Goal: Task Accomplishment & Management: Use online tool/utility

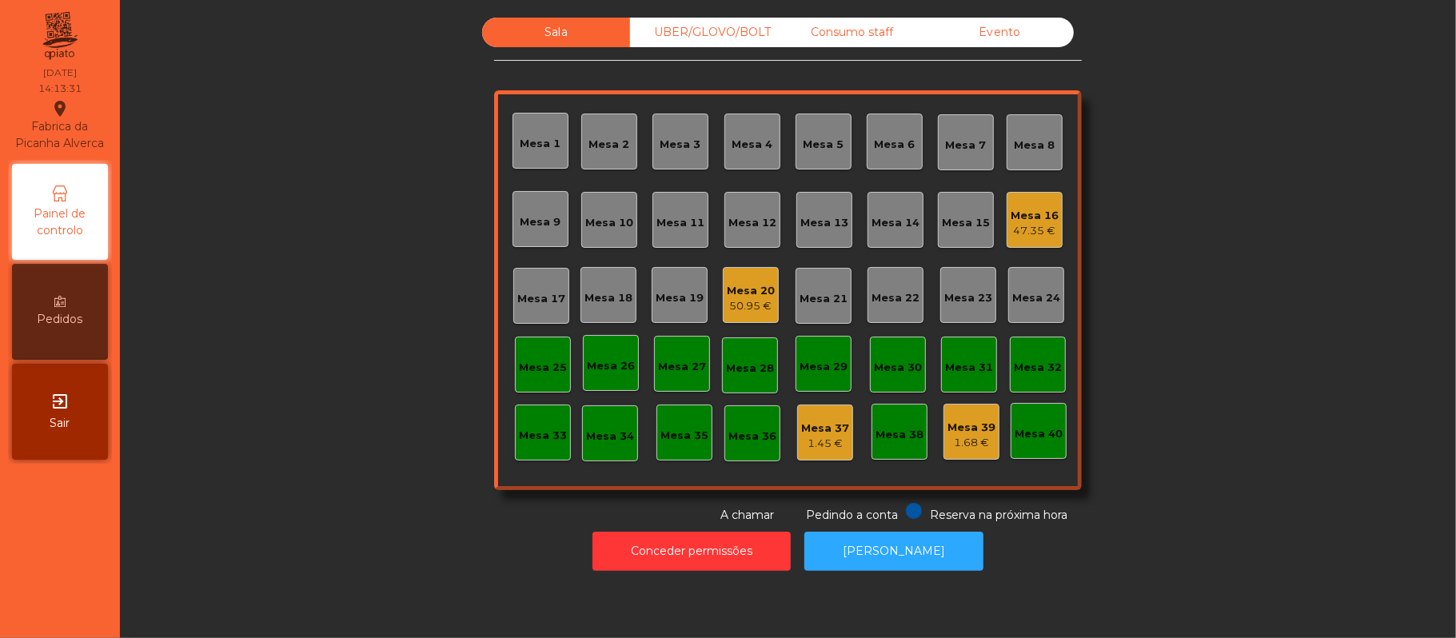
click at [830, 42] on div "Consumo staff" at bounding box center [852, 33] width 148 height 30
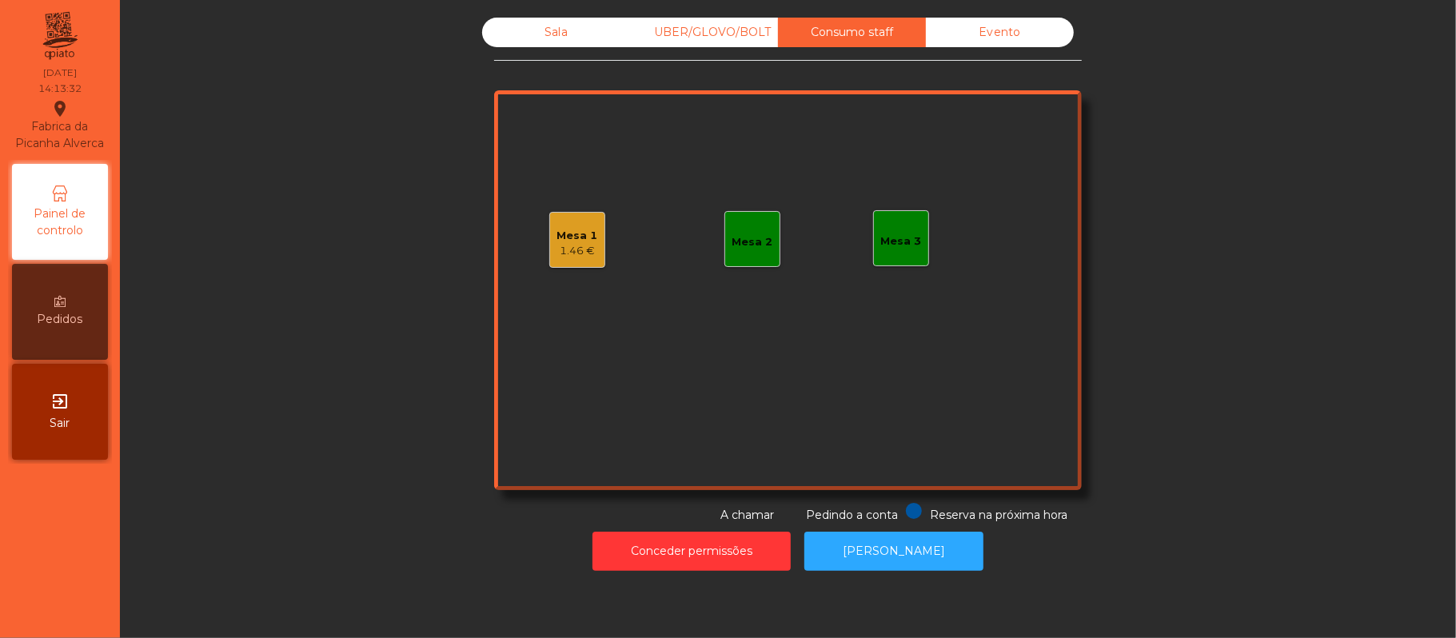
click at [587, 264] on div "Mesa 1 1.46 €" at bounding box center [577, 240] width 56 height 56
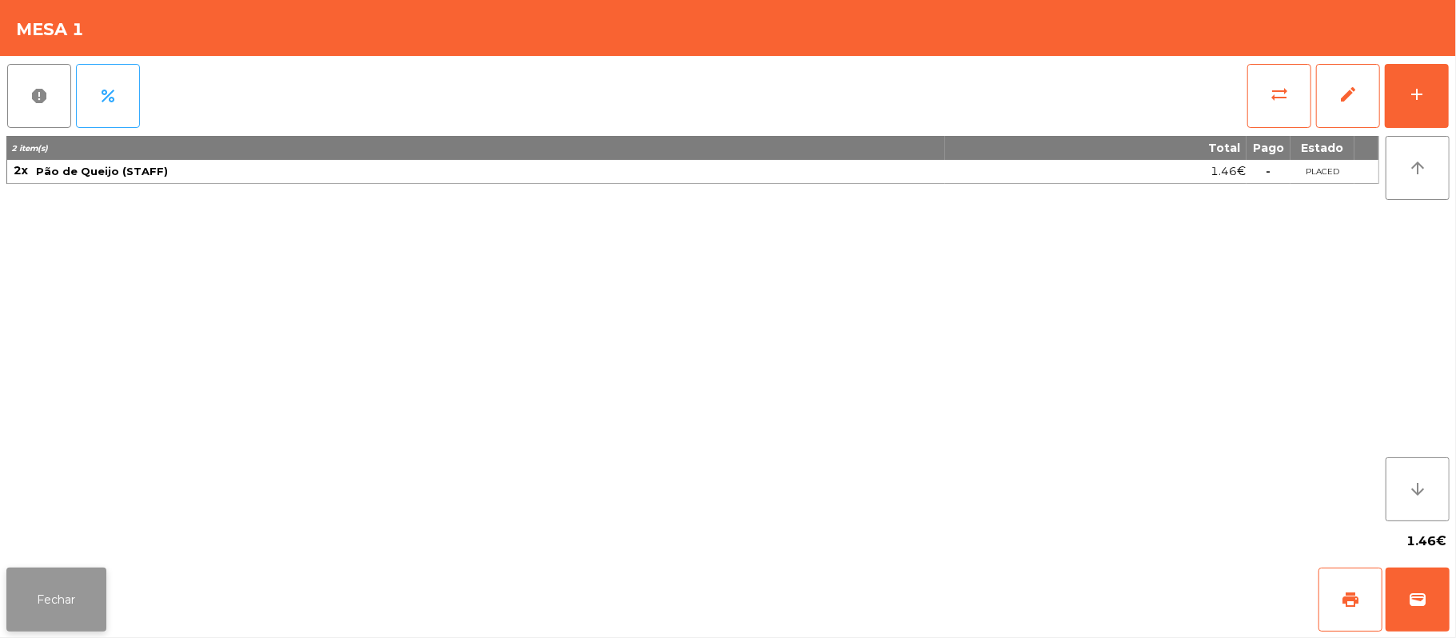
click at [82, 625] on button "Fechar" at bounding box center [56, 600] width 100 height 64
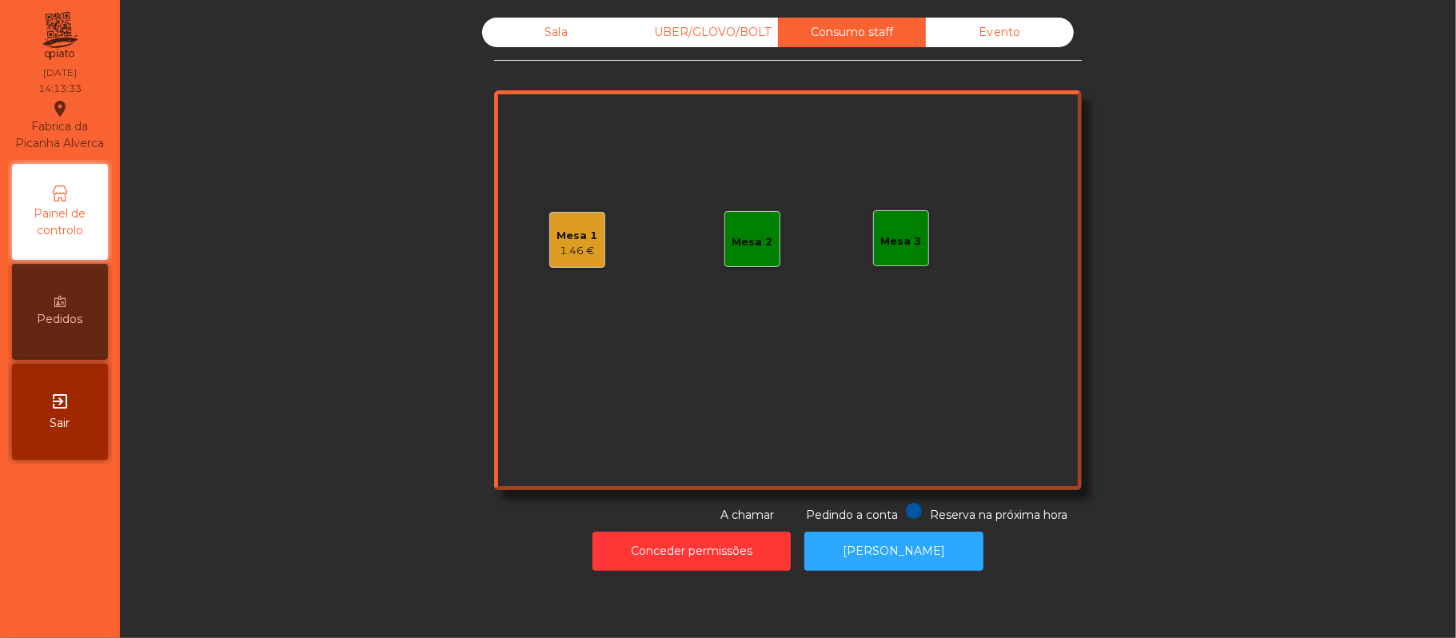
click at [911, 225] on div "Mesa 3" at bounding box center [901, 238] width 56 height 56
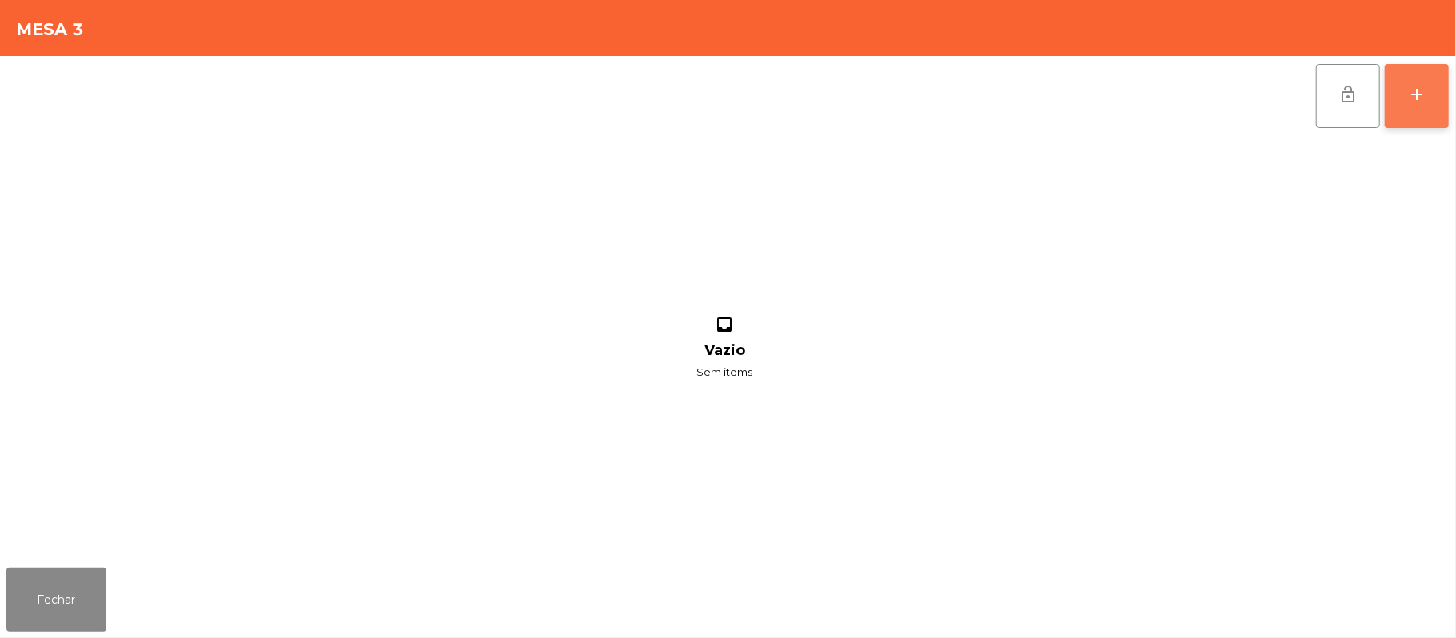
click at [1417, 71] on button "add" at bounding box center [1417, 96] width 64 height 64
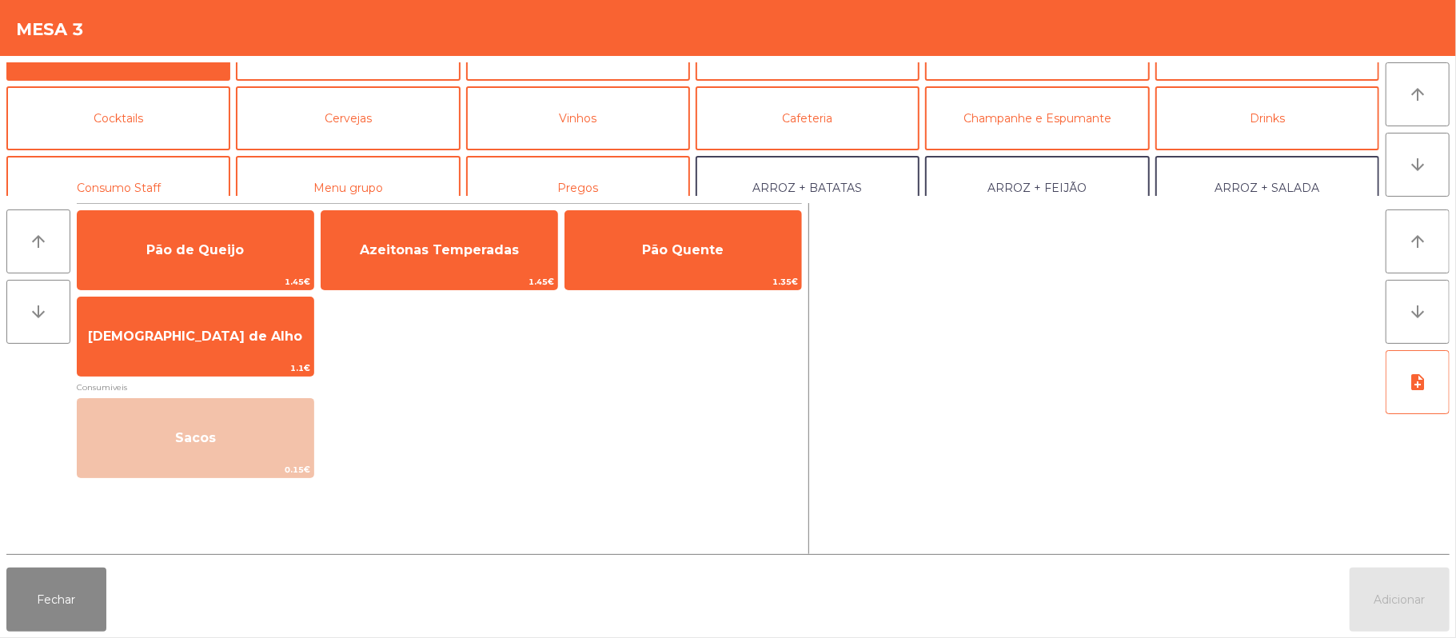
scroll to position [54, 0]
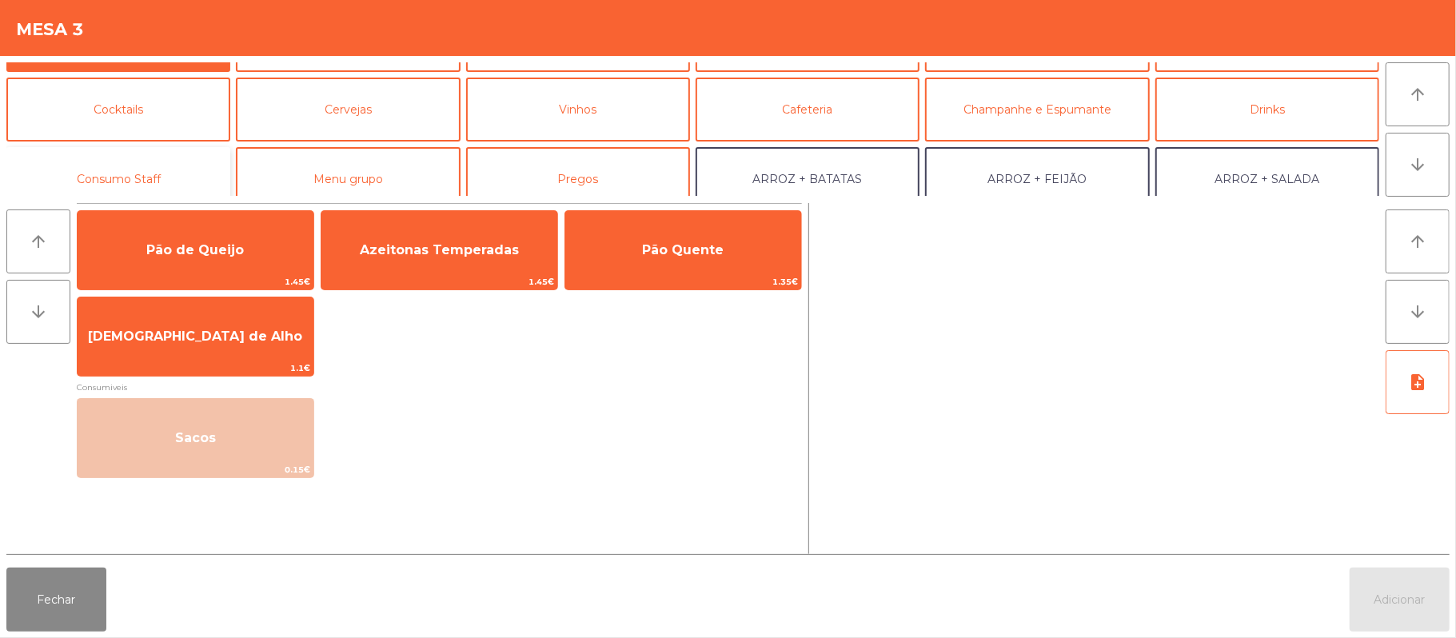
click at [170, 164] on button "Consumo Staff" at bounding box center [118, 179] width 224 height 64
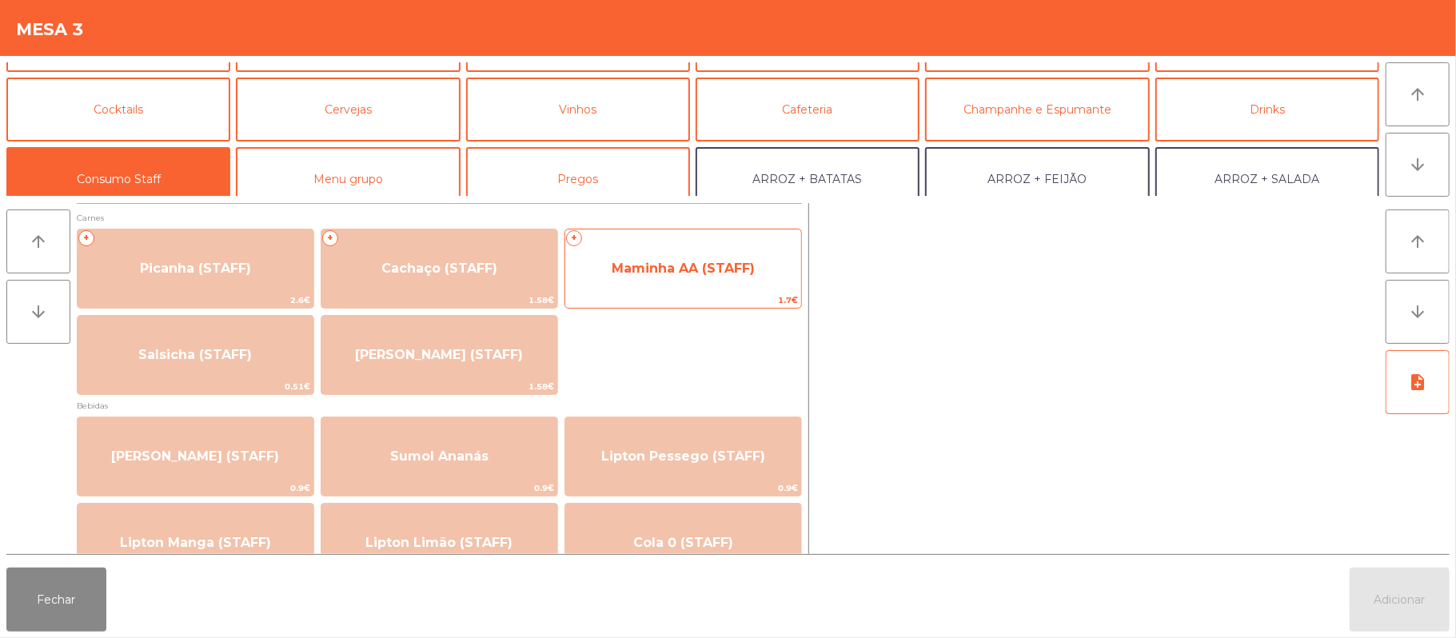
click at [723, 261] on span "Maminha AA (STAFF)" at bounding box center [683, 268] width 143 height 15
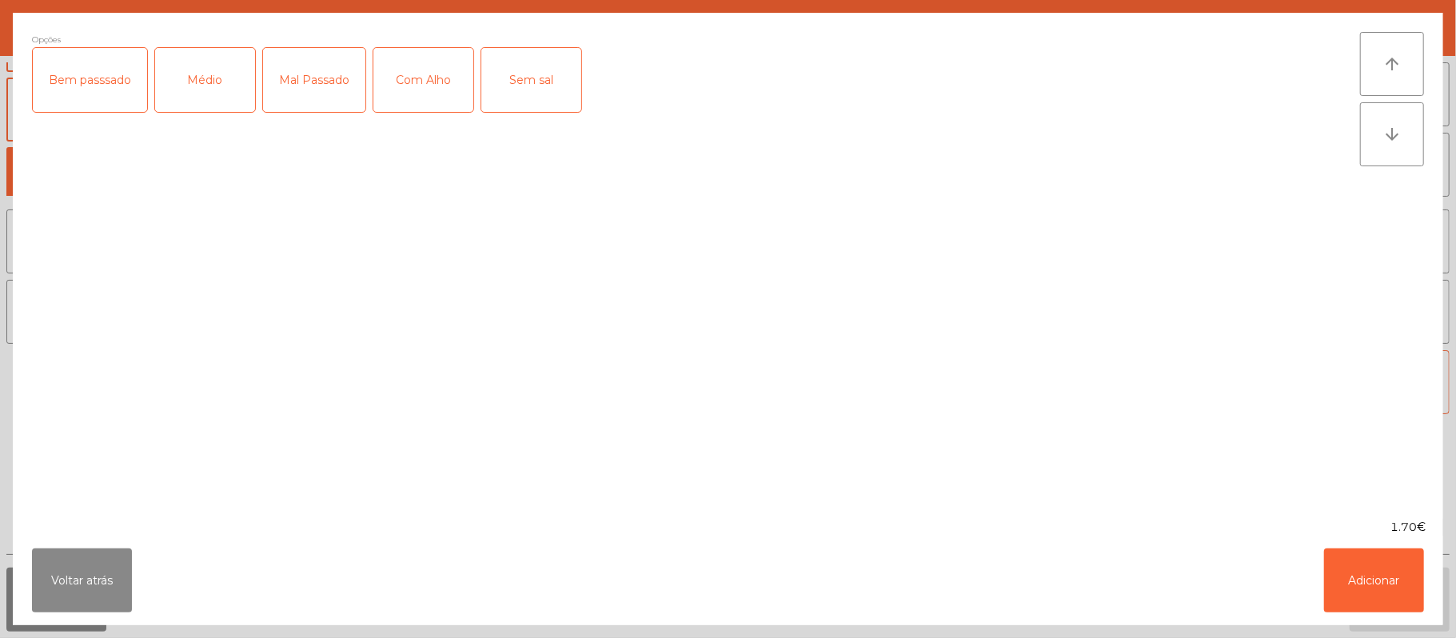
click at [413, 98] on div "Com Alho" at bounding box center [423, 80] width 100 height 64
click at [218, 80] on div "Médio" at bounding box center [205, 80] width 100 height 64
click at [1367, 582] on button "Adicionar" at bounding box center [1374, 580] width 100 height 64
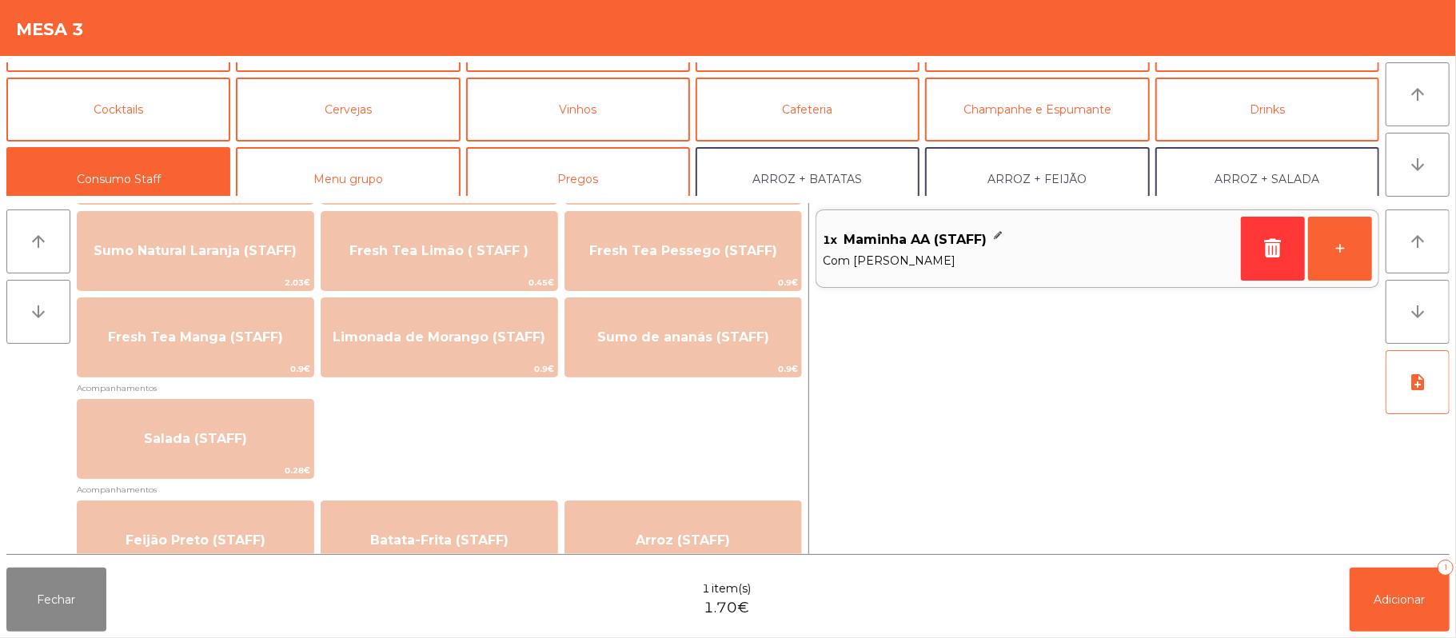
scroll to position [464, 0]
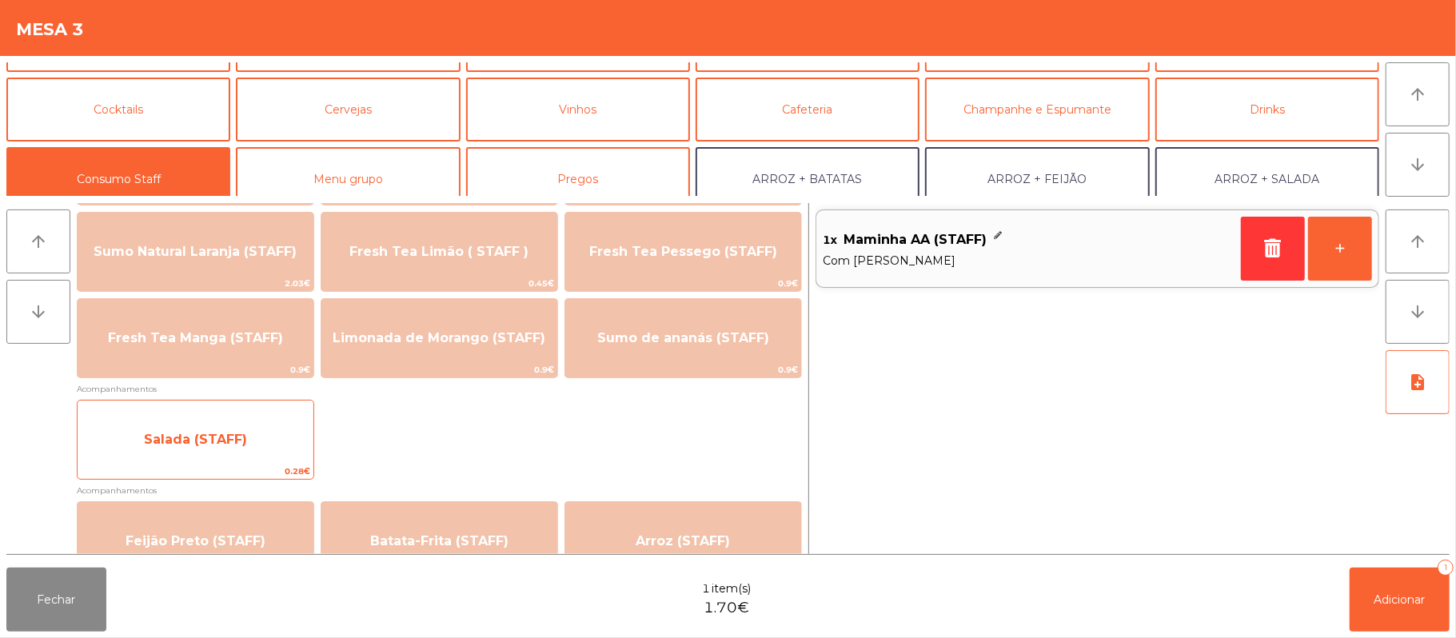
click at [269, 458] on span "Salada (STAFF)" at bounding box center [196, 439] width 236 height 43
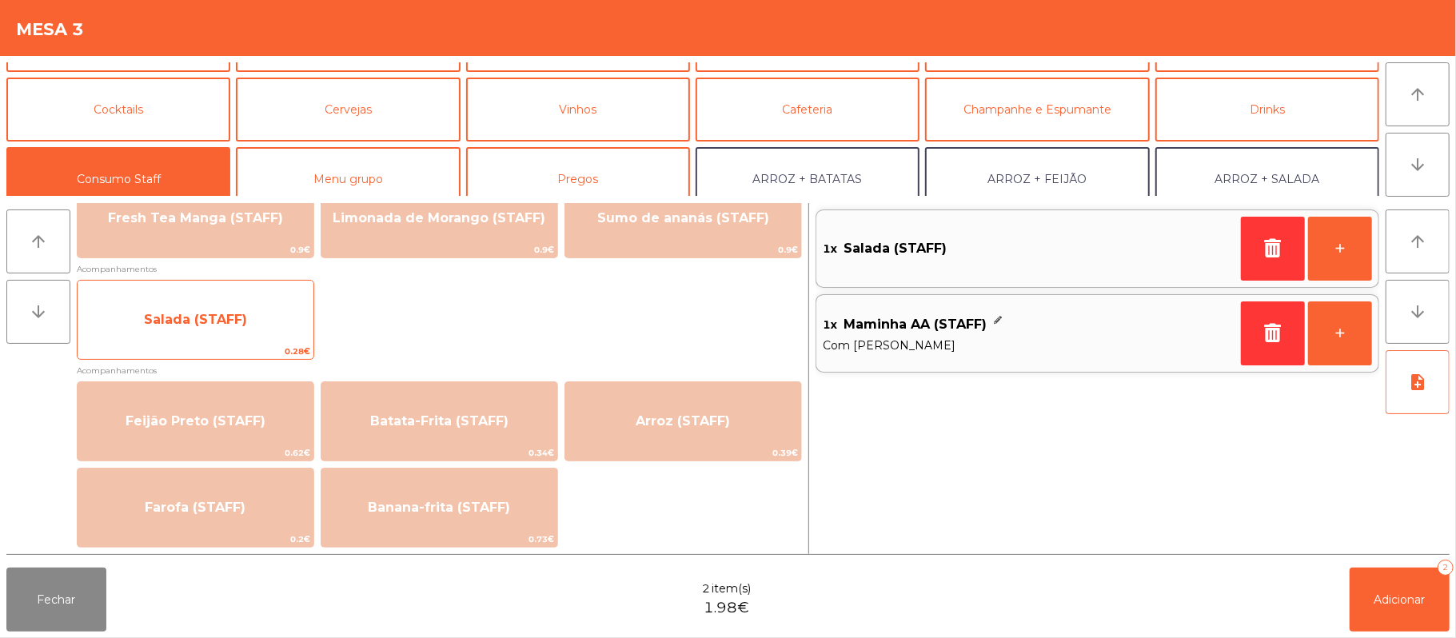
scroll to position [638, 0]
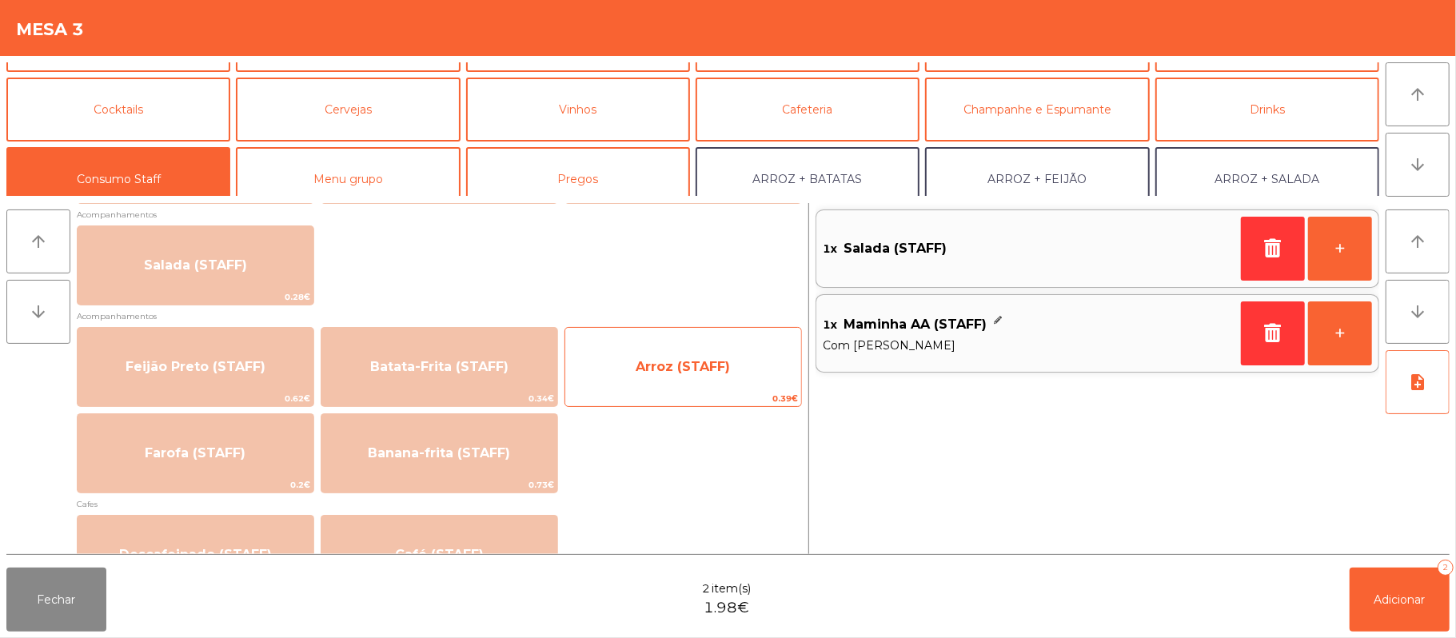
click at [660, 372] on span "Arroz (STAFF)" at bounding box center [683, 366] width 94 height 15
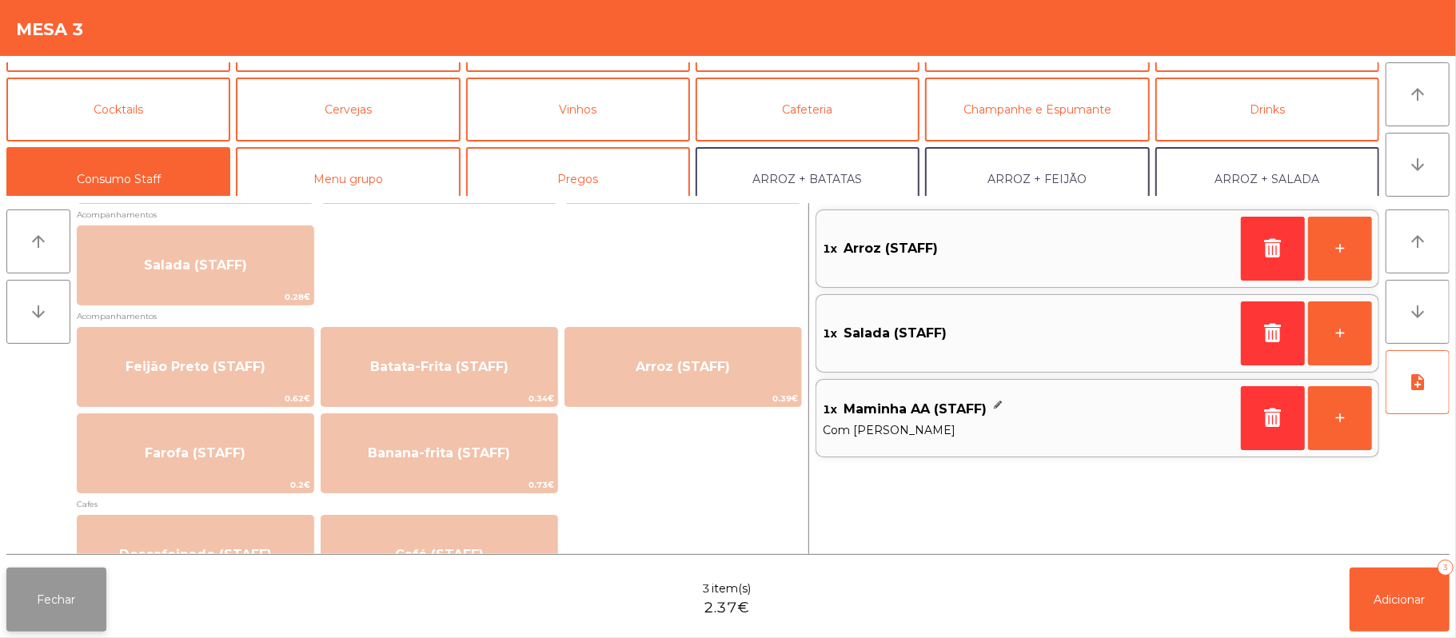
click at [87, 598] on button "Fechar" at bounding box center [56, 600] width 100 height 64
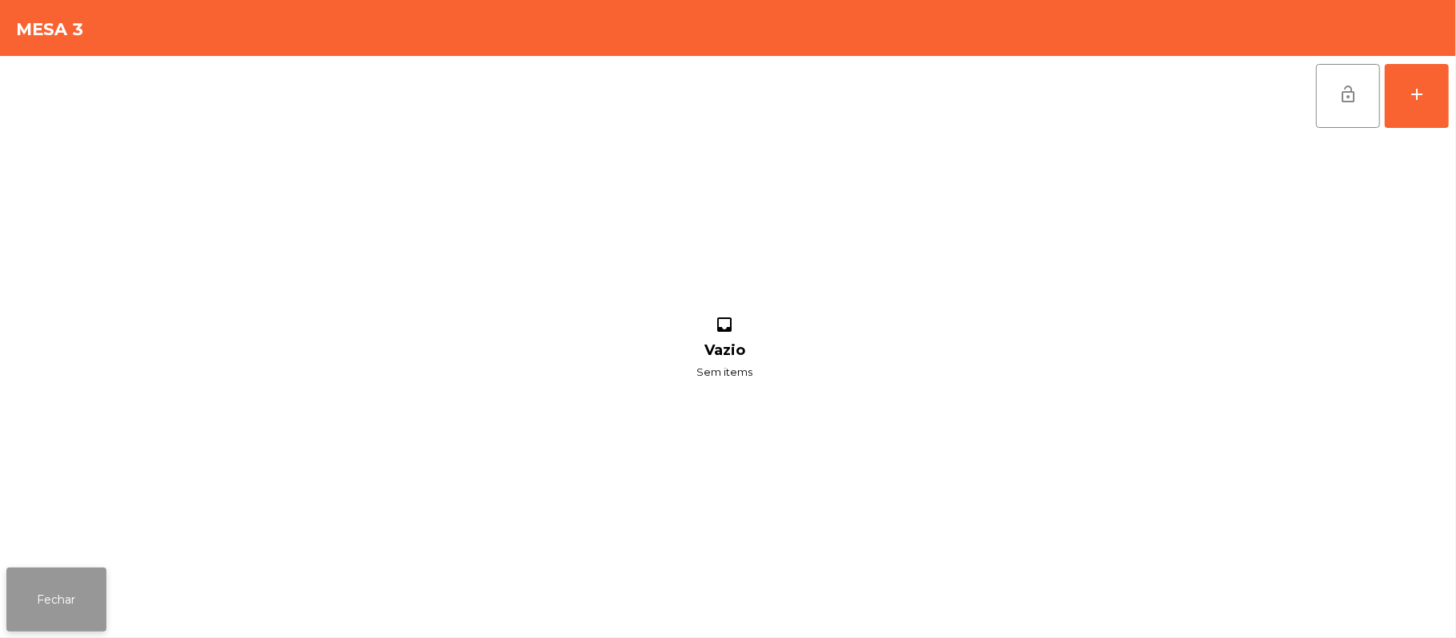
click at [42, 573] on button "Fechar" at bounding box center [56, 600] width 100 height 64
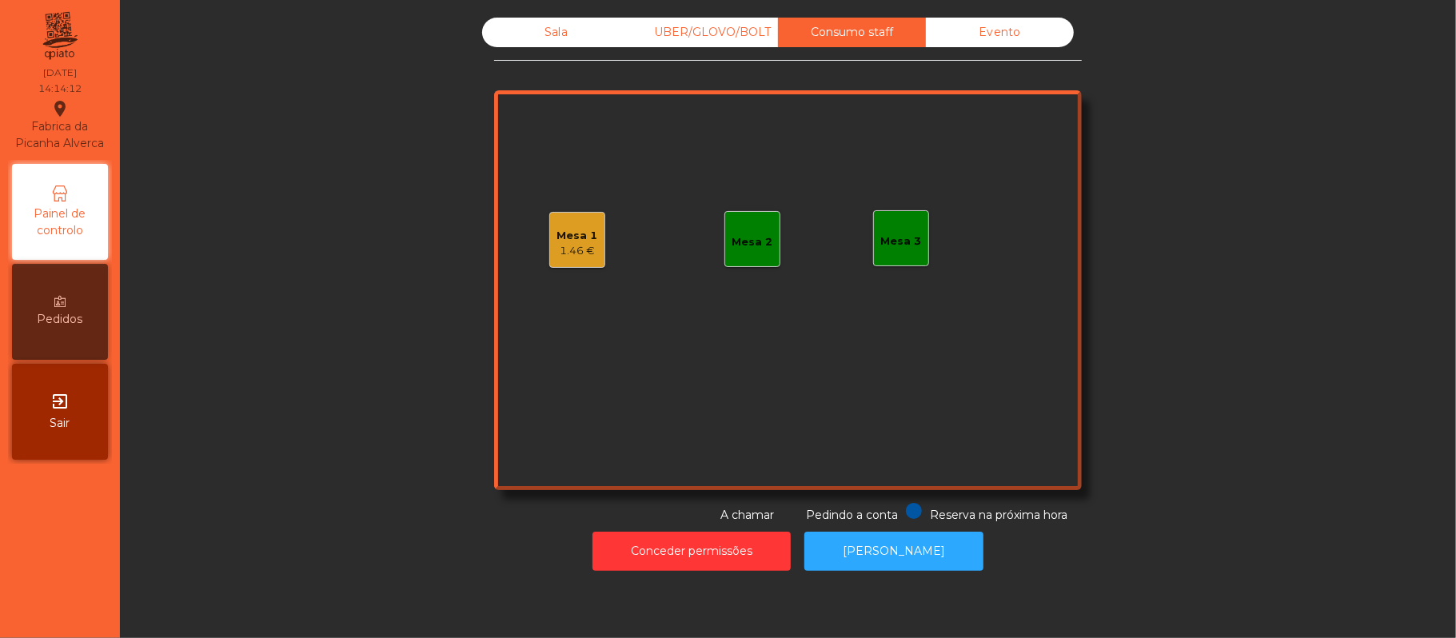
click at [654, 42] on div "UBER/GLOVO/BOLT" at bounding box center [704, 33] width 148 height 30
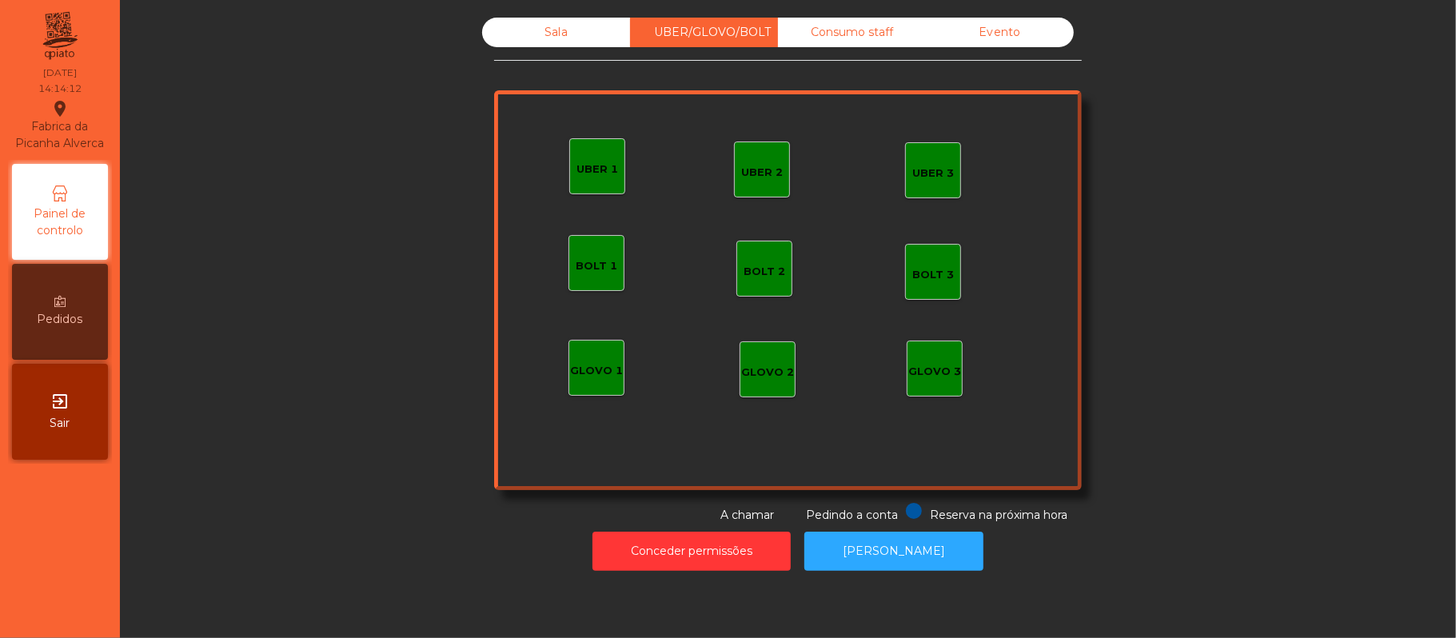
click at [548, 33] on div "Sala" at bounding box center [556, 33] width 148 height 30
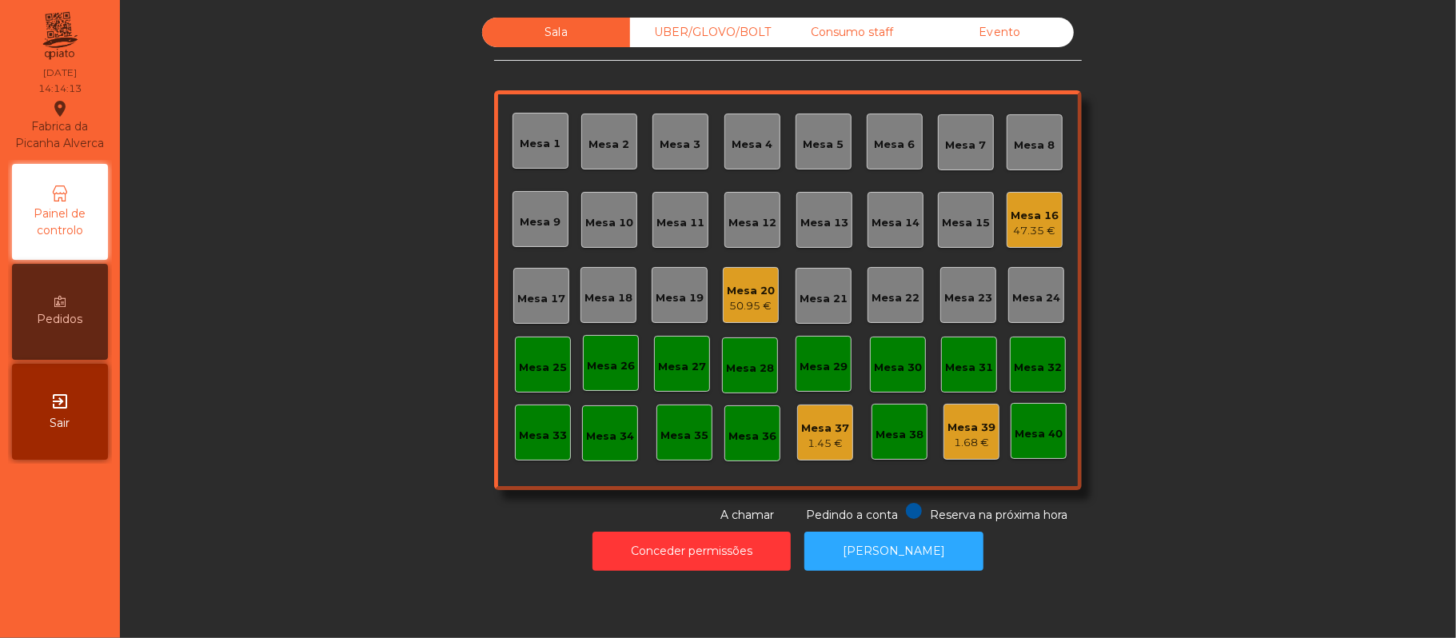
click at [743, 270] on div "Mesa 20 50.95 €" at bounding box center [751, 295] width 56 height 56
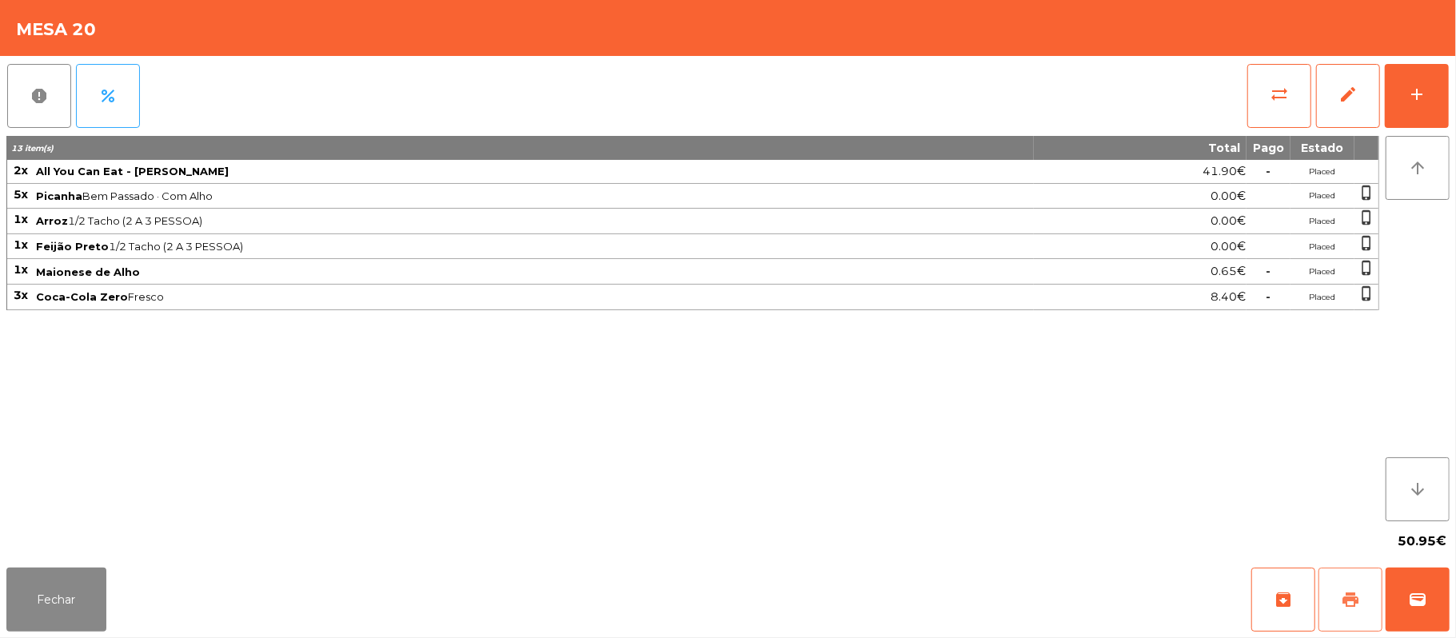
click at [1334, 599] on button "print" at bounding box center [1350, 600] width 64 height 64
click at [1370, 608] on button "print" at bounding box center [1350, 600] width 64 height 64
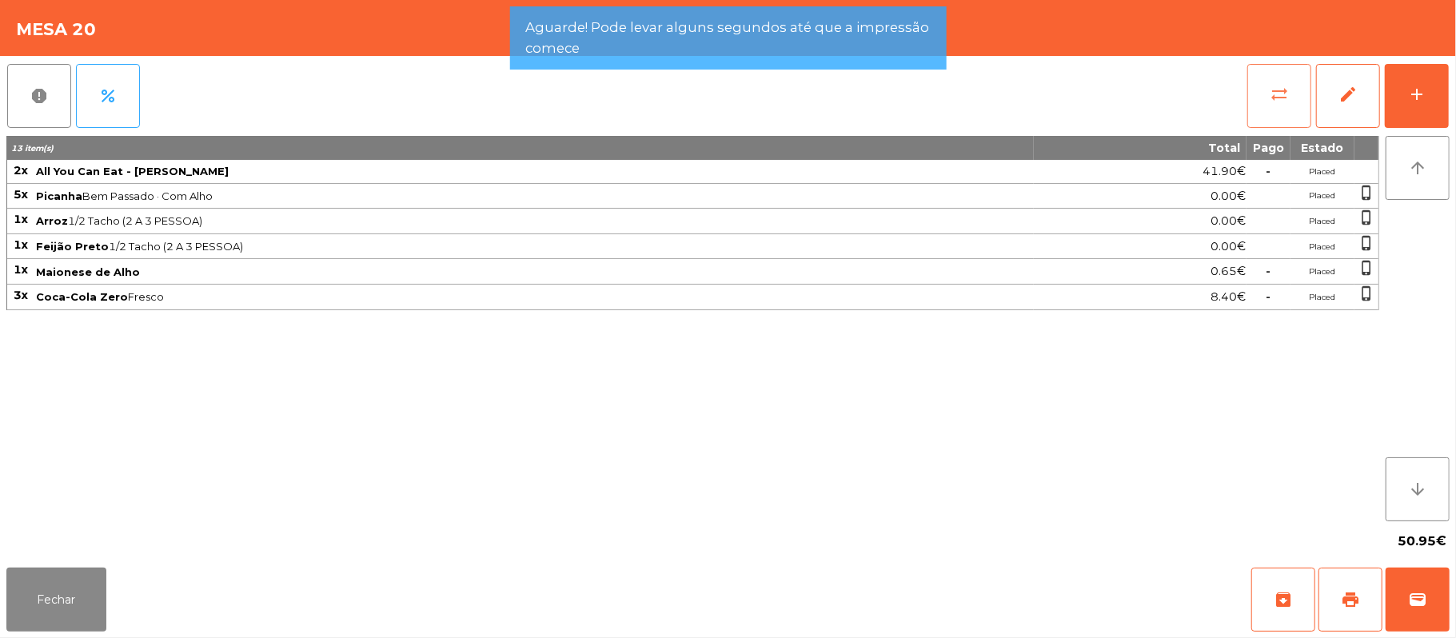
click at [1290, 102] on button "sync_alt" at bounding box center [1279, 96] width 64 height 64
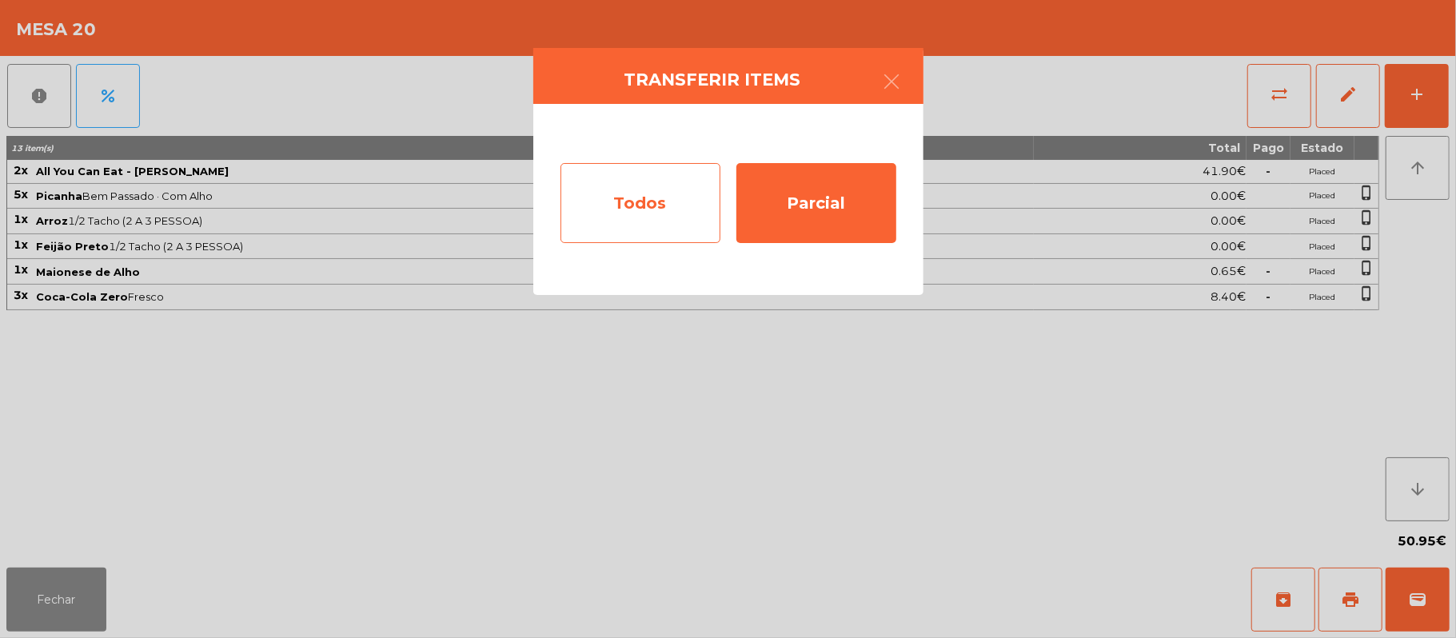
click at [656, 205] on div "Todos" at bounding box center [640, 203] width 160 height 80
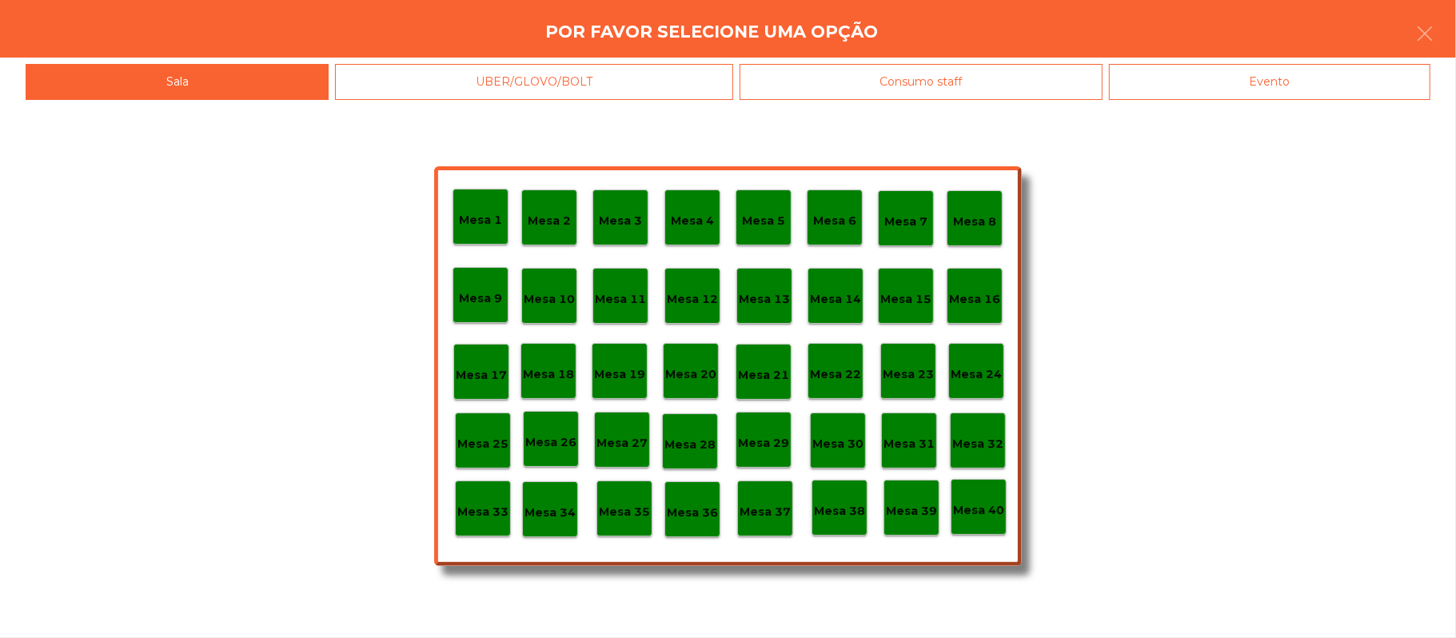
click at [1267, 84] on div "Evento" at bounding box center [1269, 82] width 321 height 36
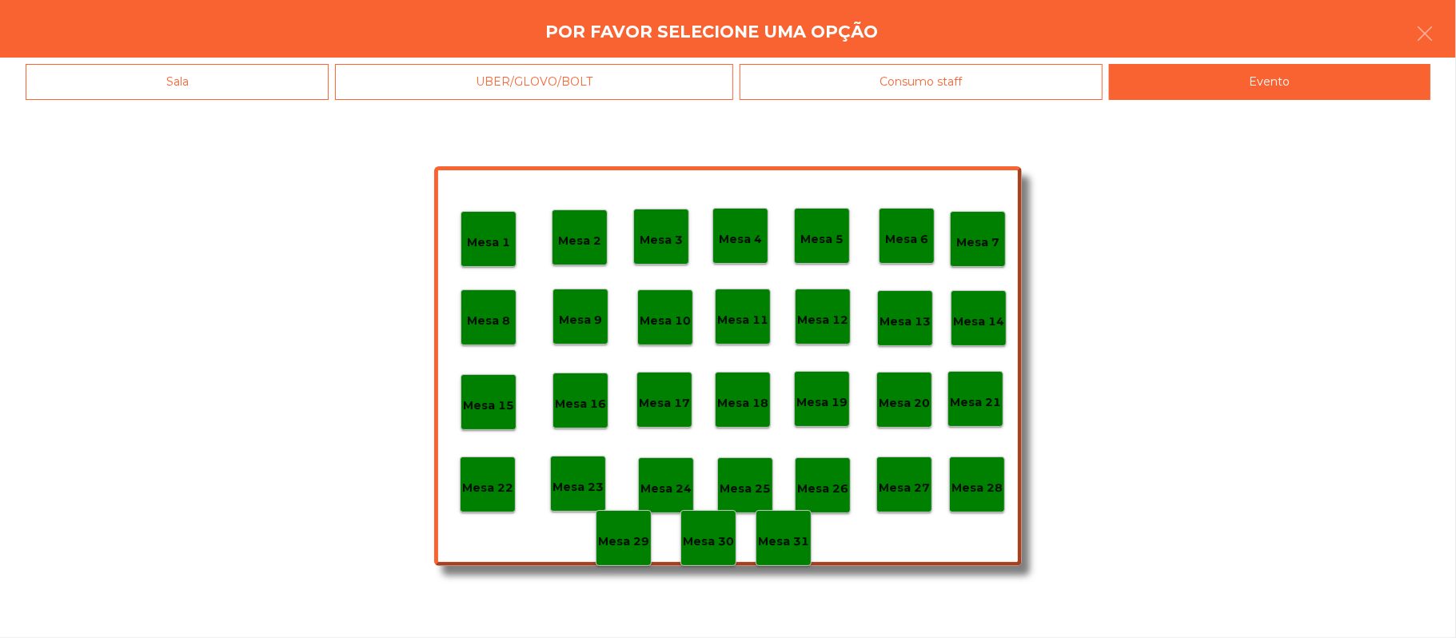
click at [977, 485] on p "Mesa 28" at bounding box center [976, 488] width 51 height 18
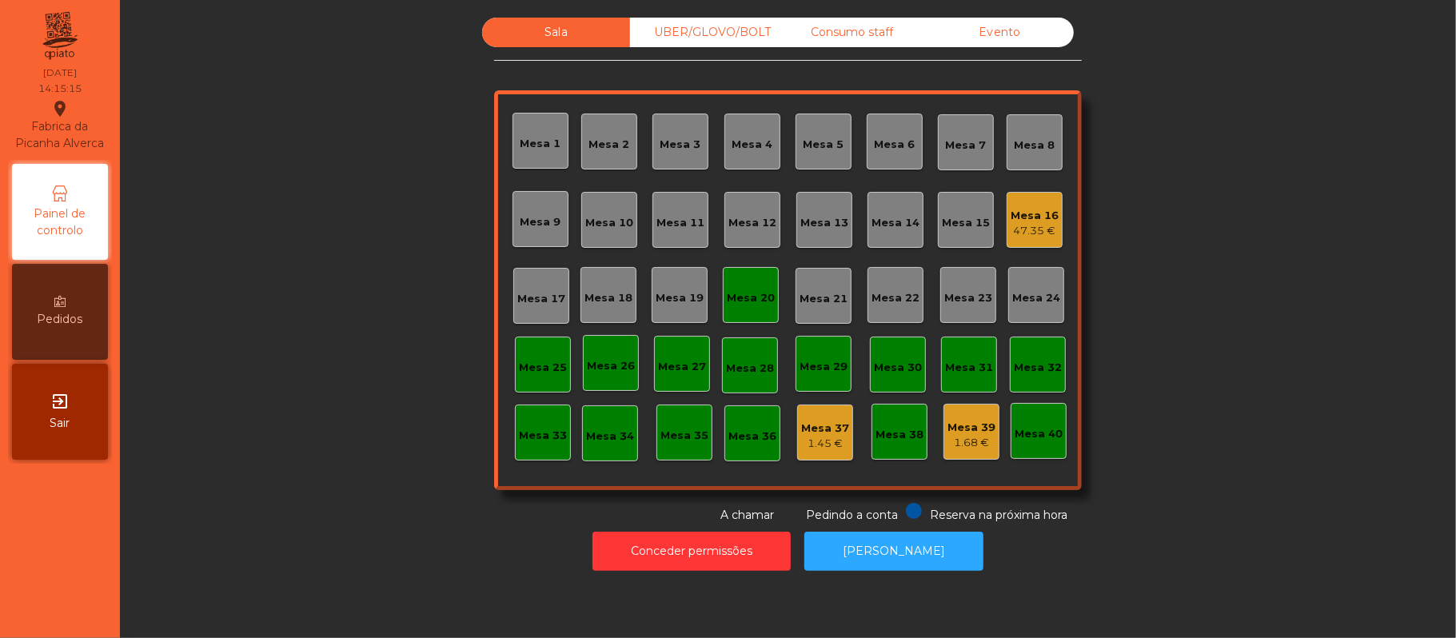
click at [745, 310] on div "Mesa 20" at bounding box center [751, 295] width 56 height 56
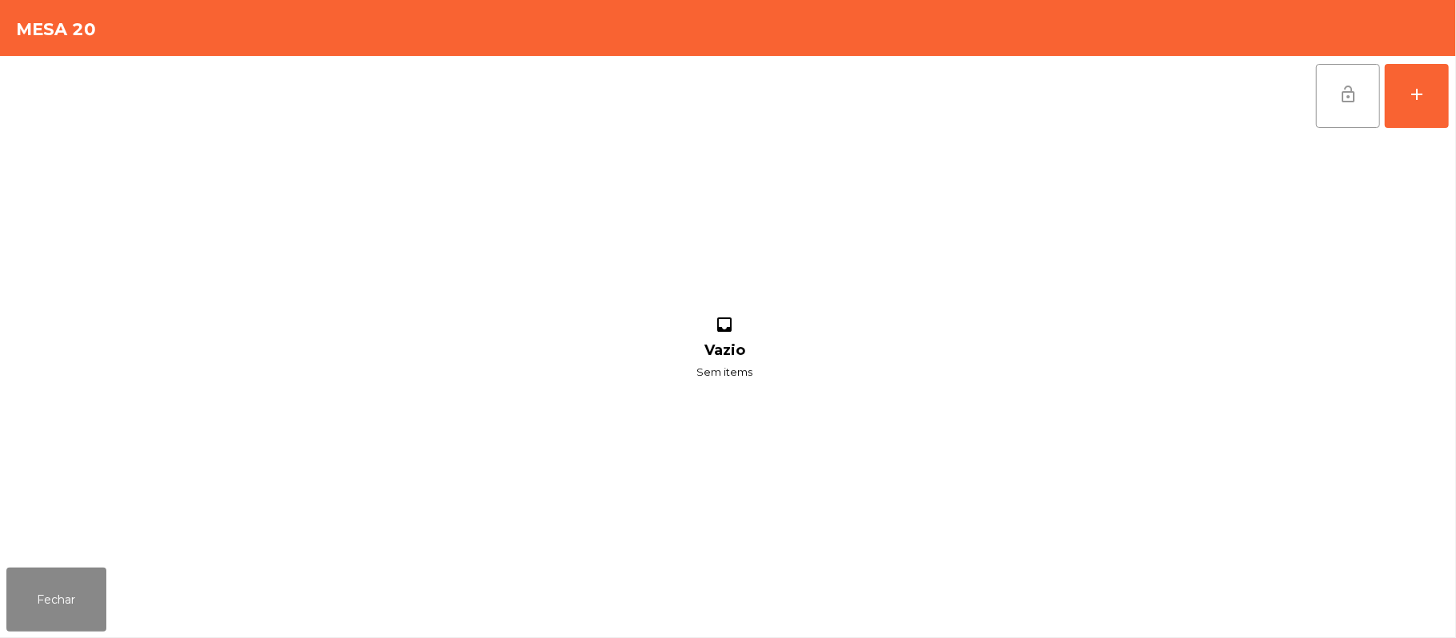
click at [1329, 104] on button "lock_open" at bounding box center [1348, 96] width 64 height 64
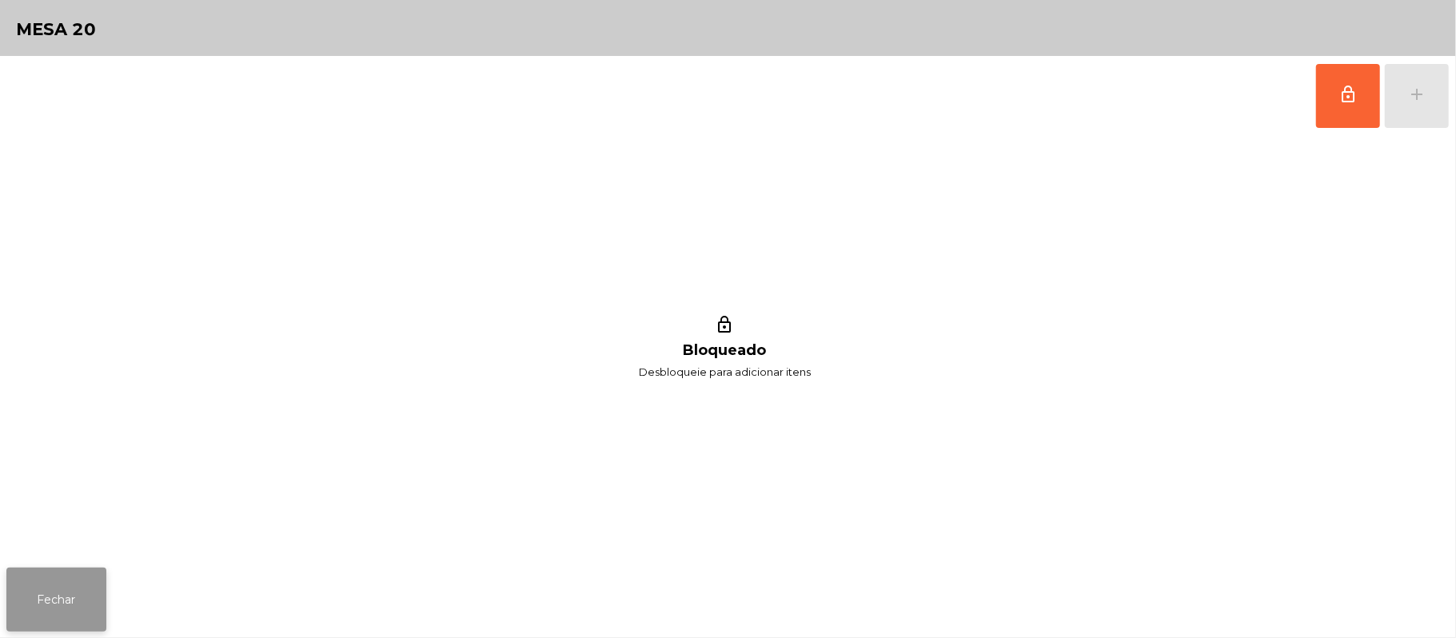
click at [16, 605] on button "Fechar" at bounding box center [56, 600] width 100 height 64
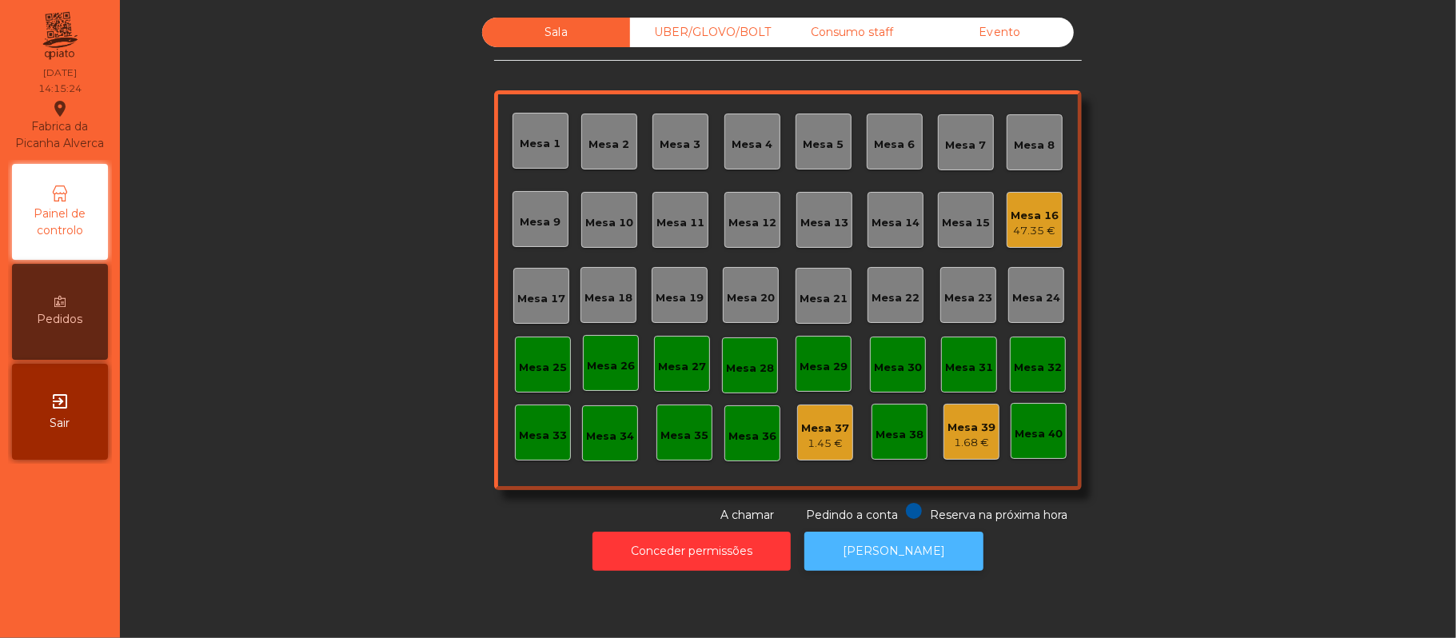
click at [876, 554] on button "[PERSON_NAME]" at bounding box center [893, 551] width 179 height 39
click at [697, 30] on div "UBER/GLOVO/BOLT" at bounding box center [704, 33] width 148 height 30
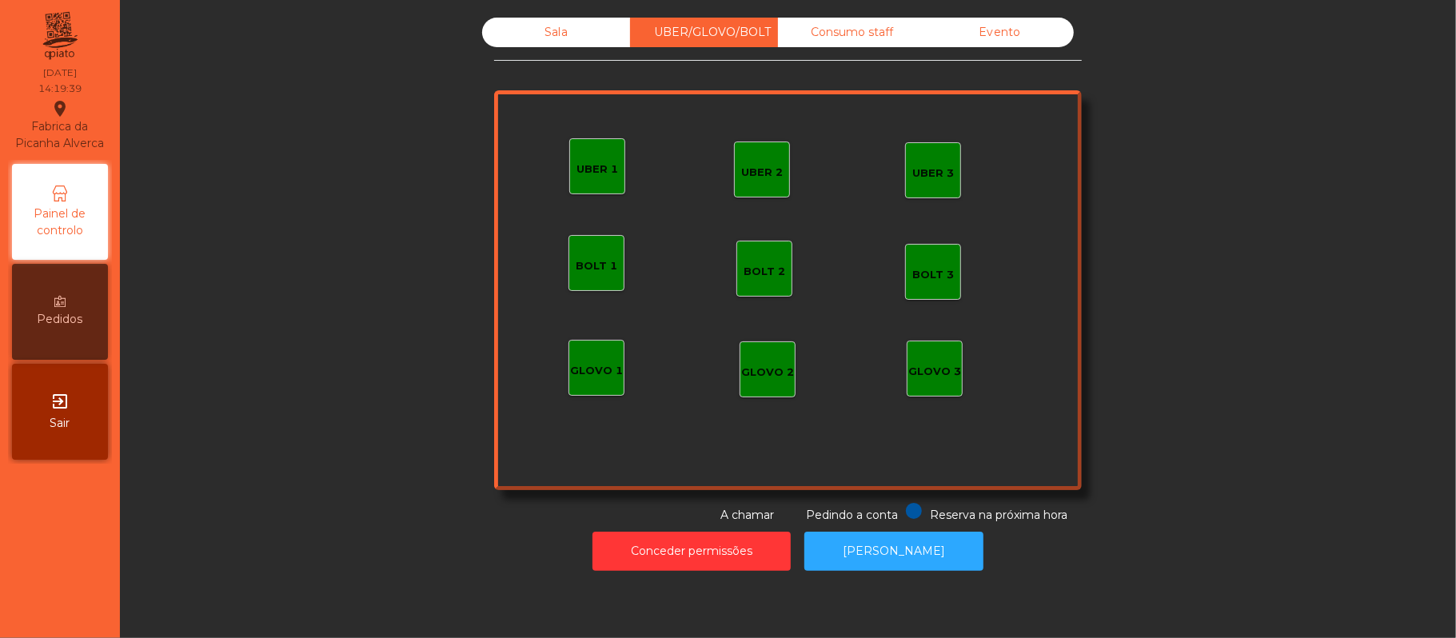
click at [832, 32] on div "Consumo staff" at bounding box center [852, 33] width 148 height 30
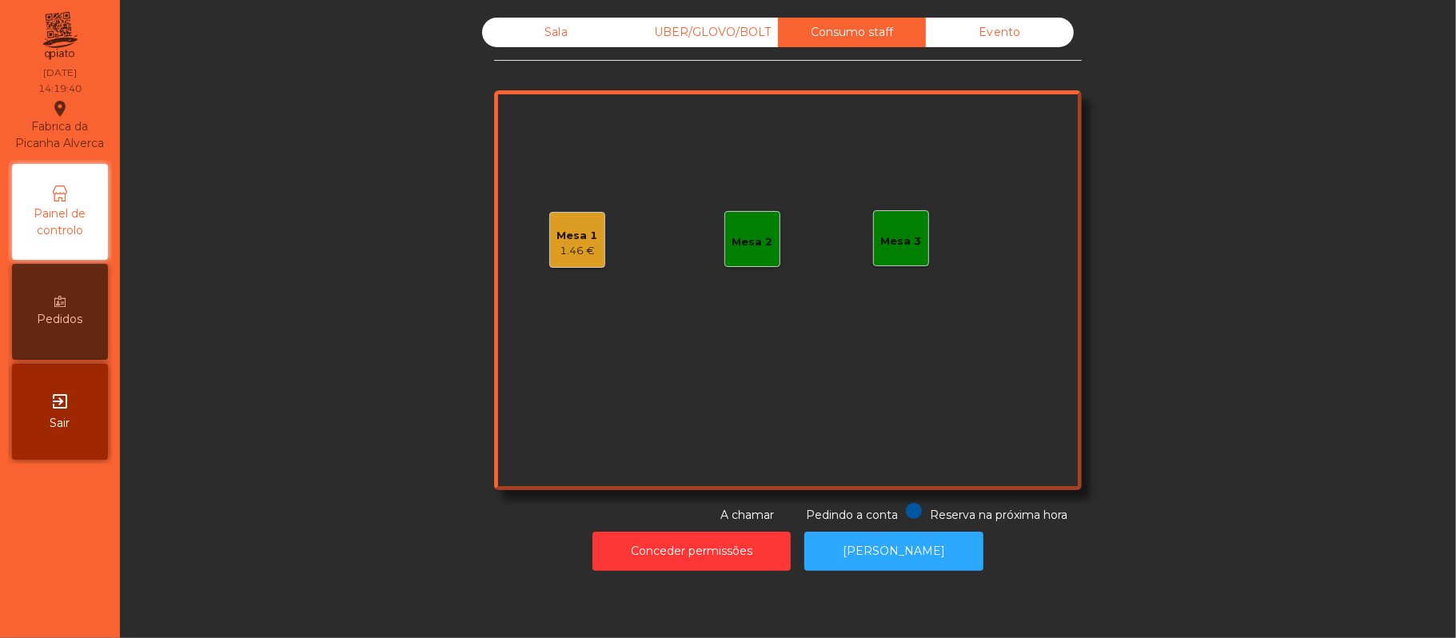
click at [537, 43] on div "Sala" at bounding box center [556, 33] width 148 height 30
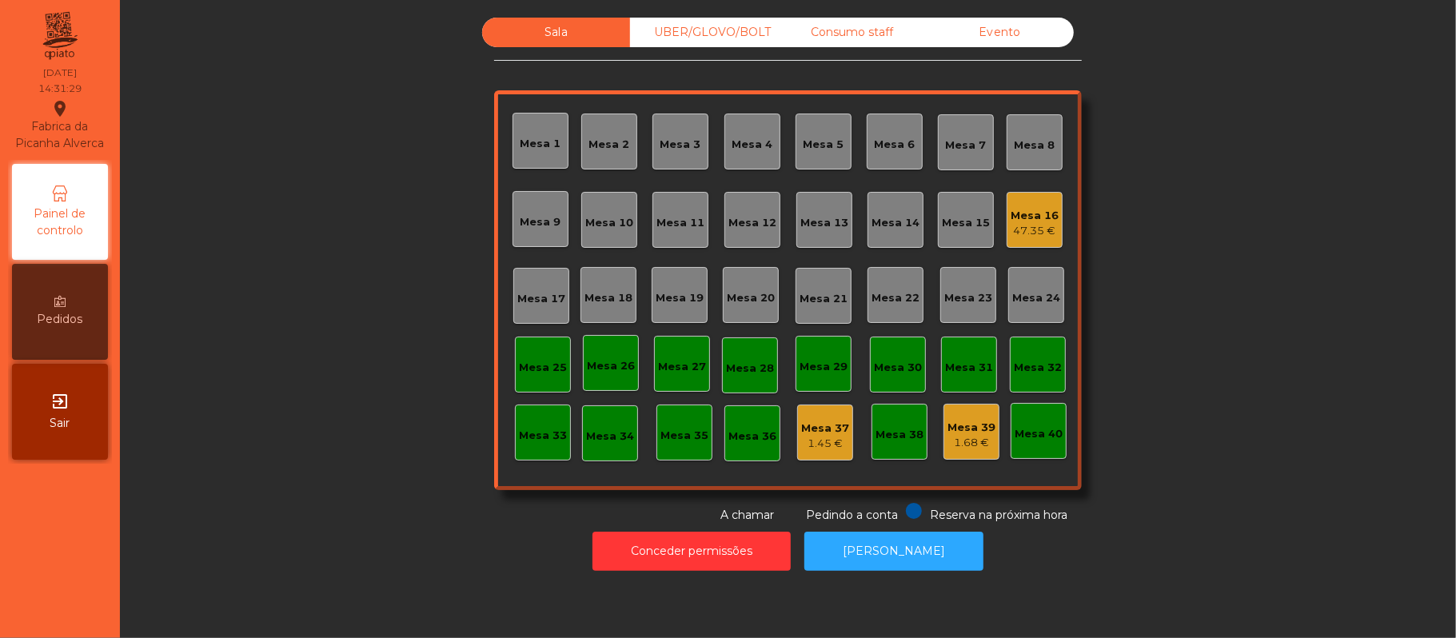
click at [828, 32] on div "Consumo staff" at bounding box center [852, 33] width 148 height 30
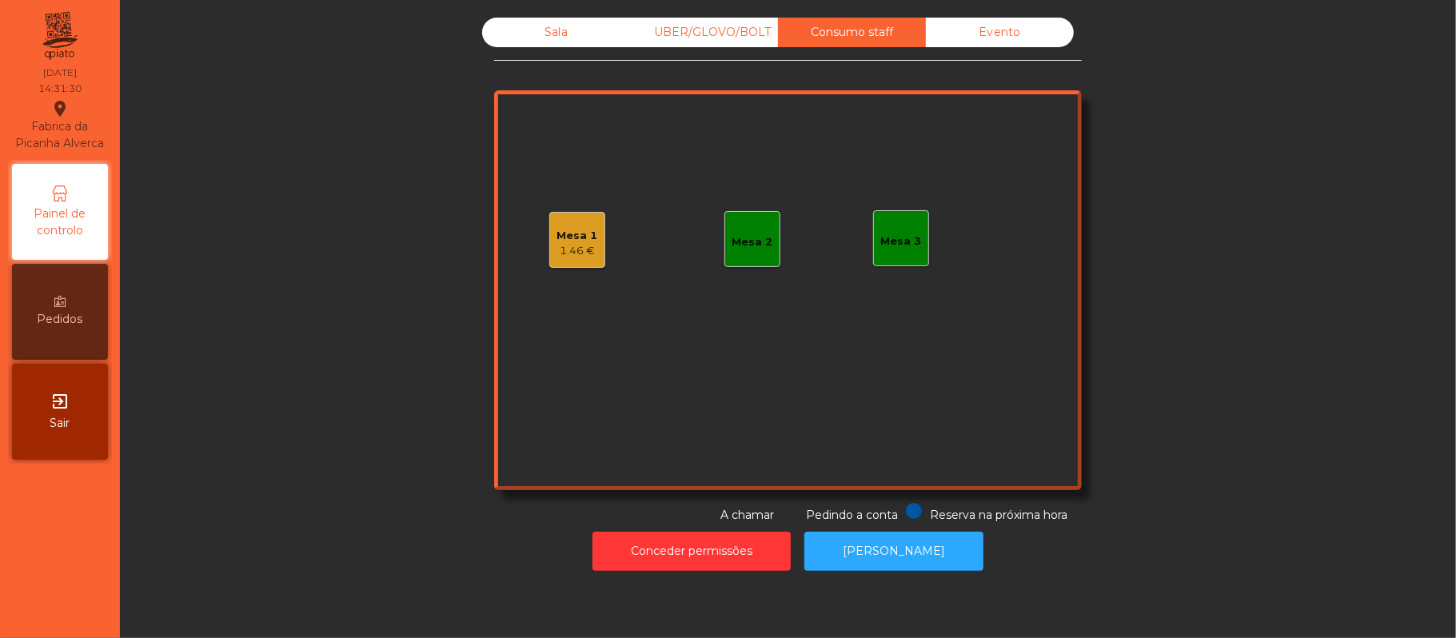
click at [892, 253] on div "Mesa 3" at bounding box center [901, 238] width 56 height 56
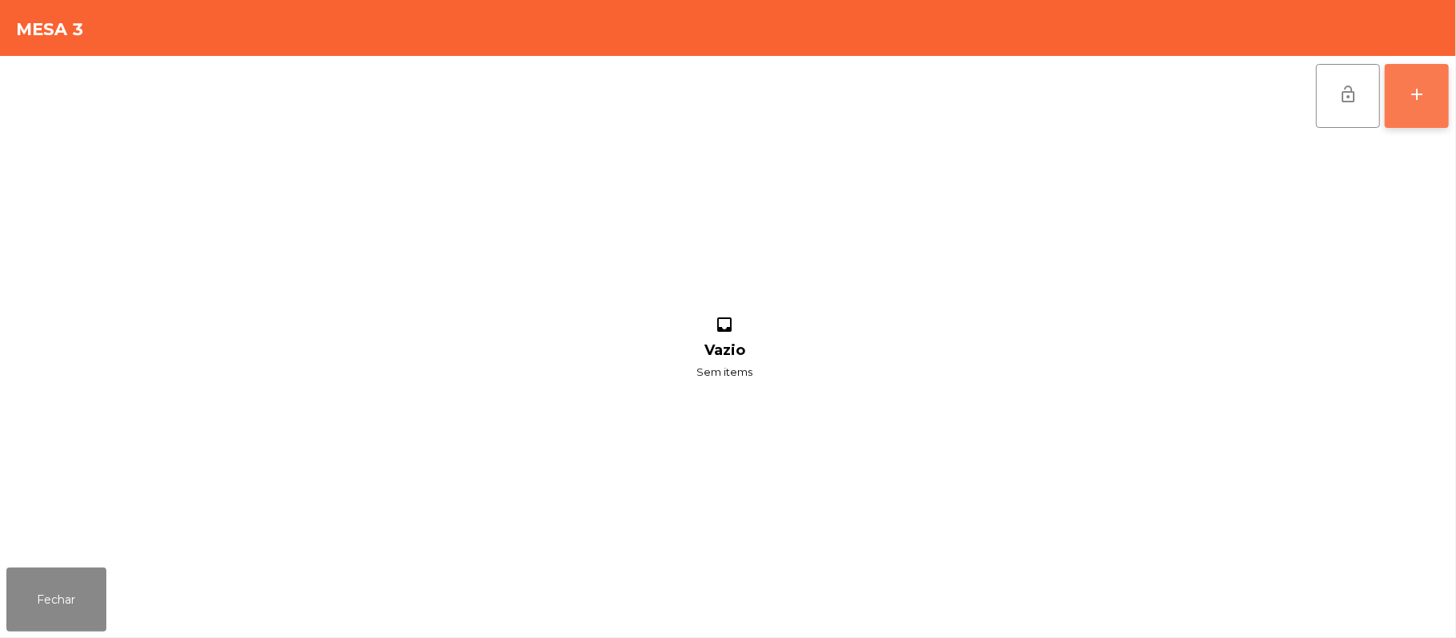
click at [1430, 110] on button "add" at bounding box center [1417, 96] width 64 height 64
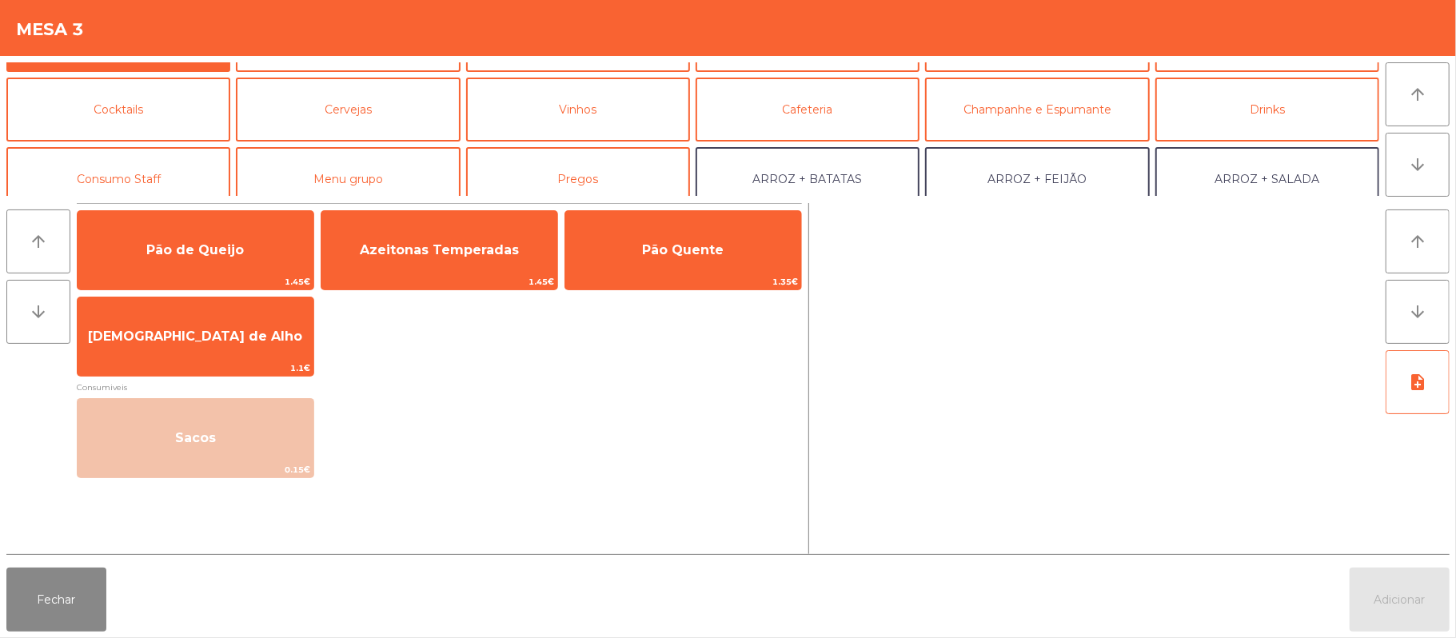
scroll to position [70, 0]
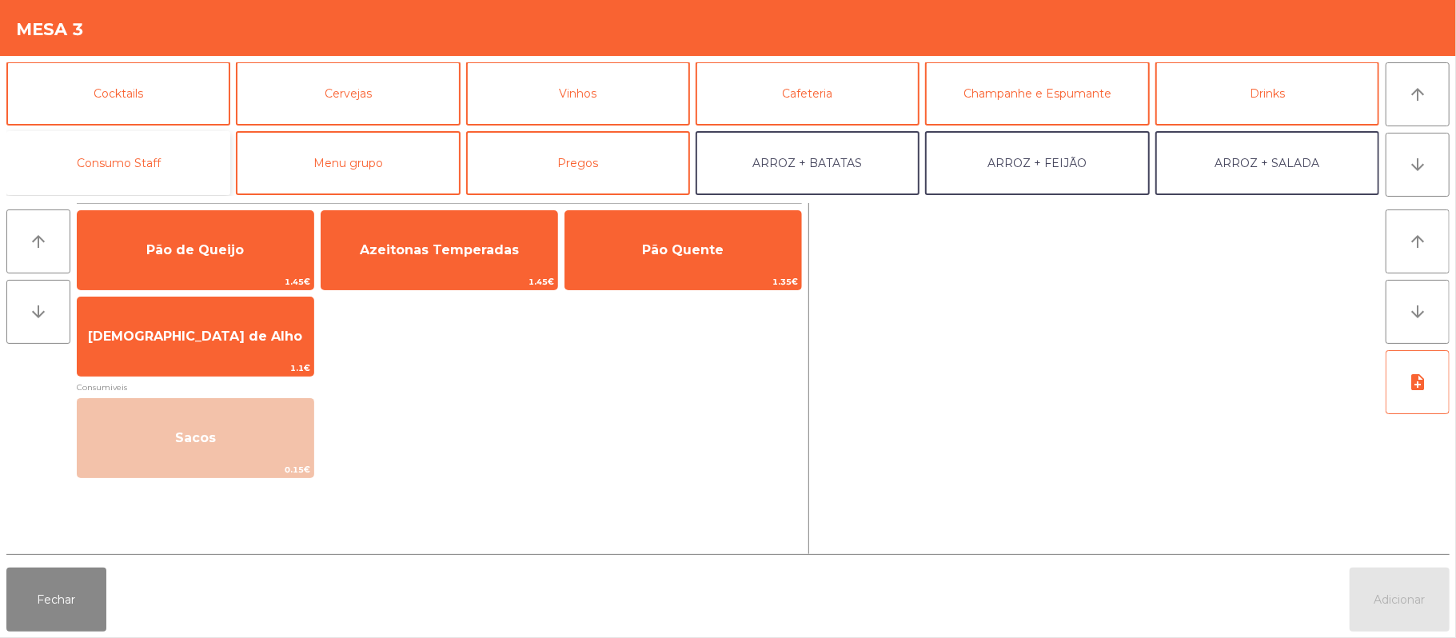
click at [167, 165] on button "Consumo Staff" at bounding box center [118, 163] width 224 height 64
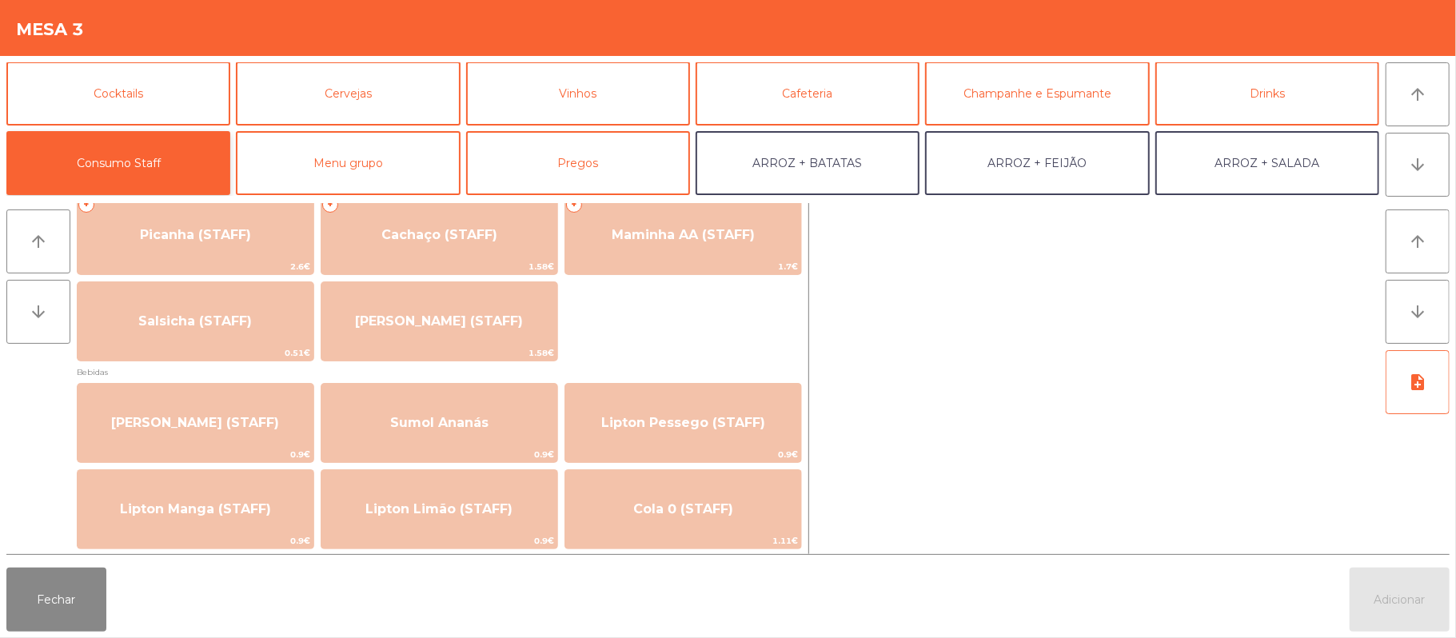
scroll to position [35, 0]
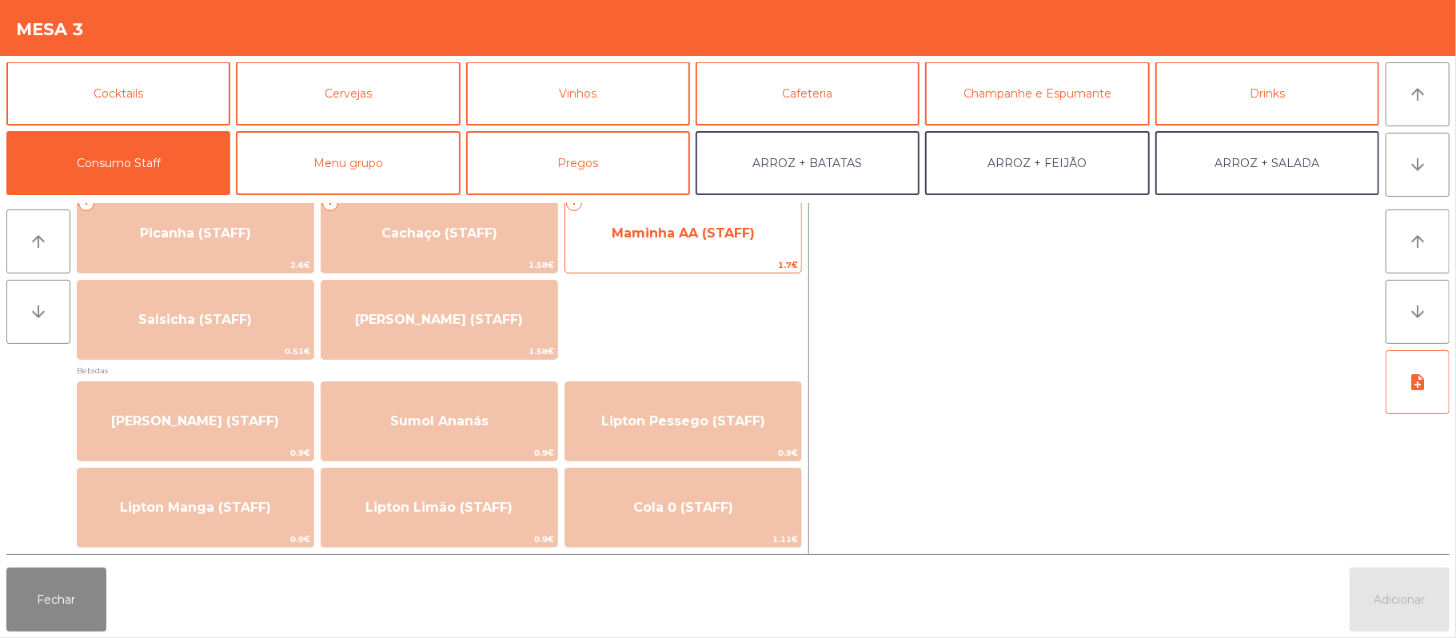
click at [733, 257] on span "1.7€" at bounding box center [683, 264] width 236 height 15
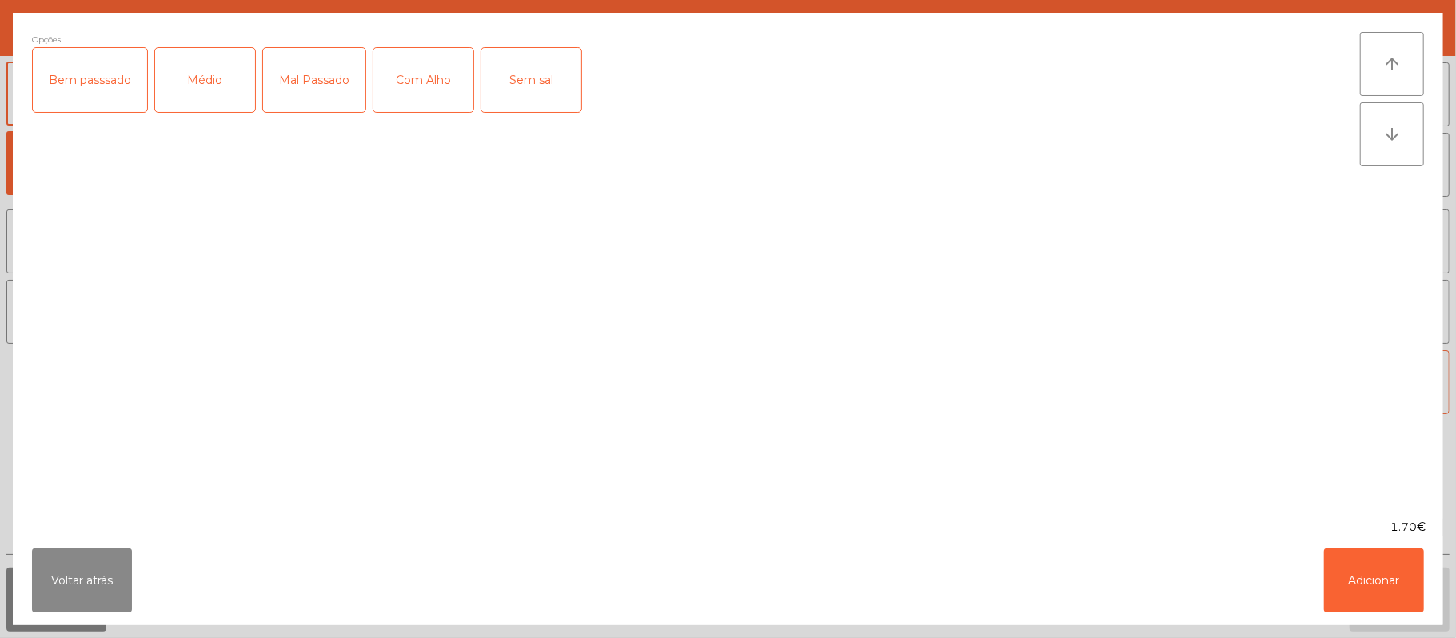
click at [205, 86] on div "Médio" at bounding box center [205, 80] width 100 height 64
click at [441, 110] on div "Com Alho" at bounding box center [423, 80] width 100 height 64
click at [1402, 569] on button "Adicionar" at bounding box center [1374, 580] width 100 height 64
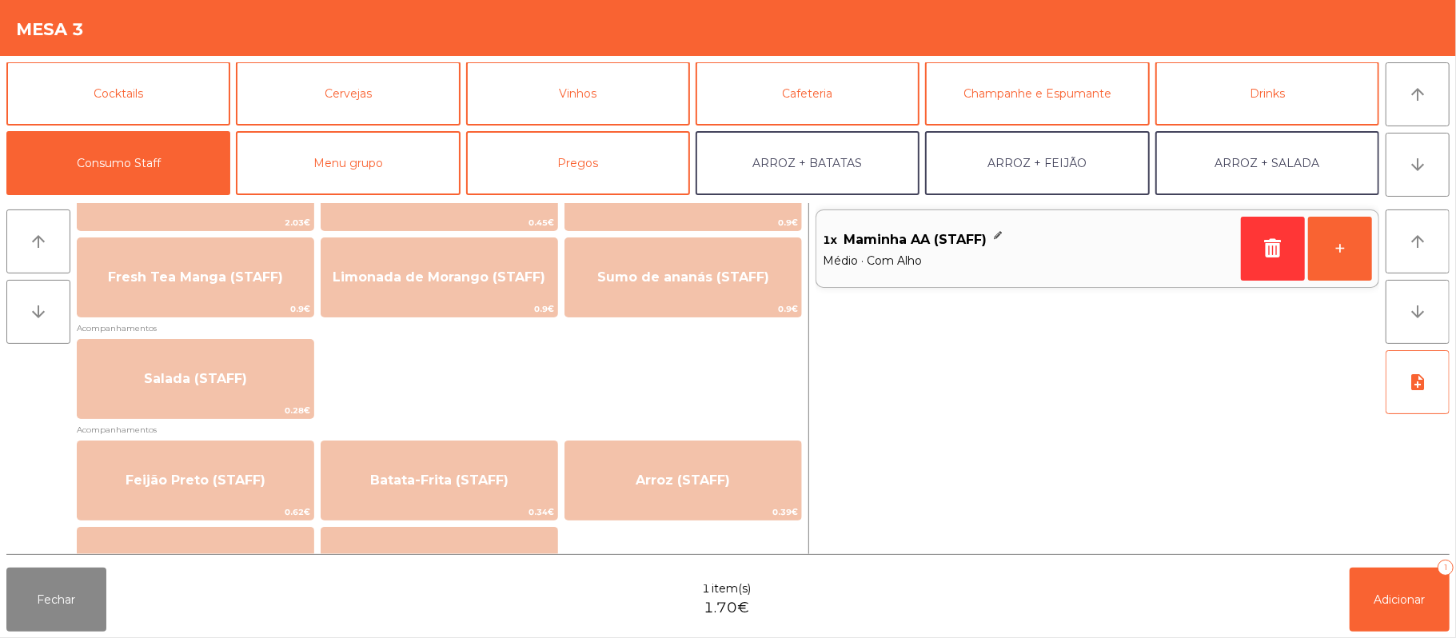
scroll to position [525, 0]
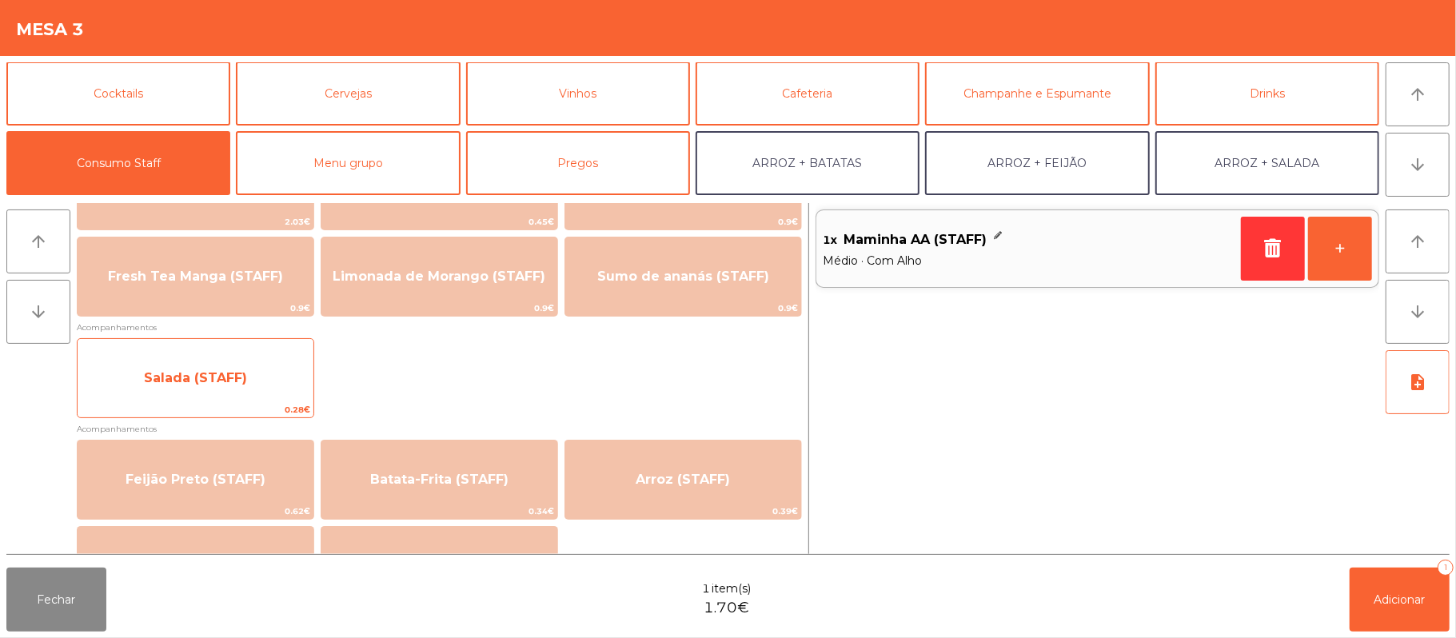
click at [263, 389] on span "Salada (STAFF)" at bounding box center [196, 378] width 236 height 43
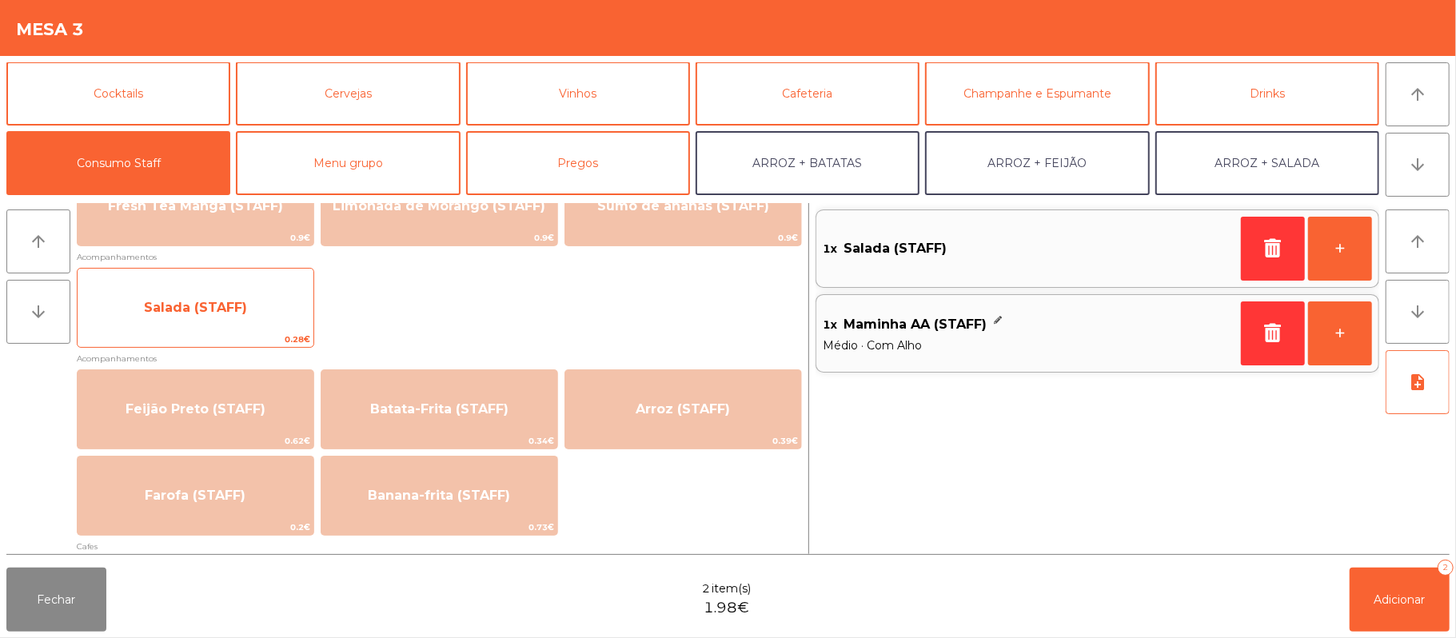
scroll to position [600, 0]
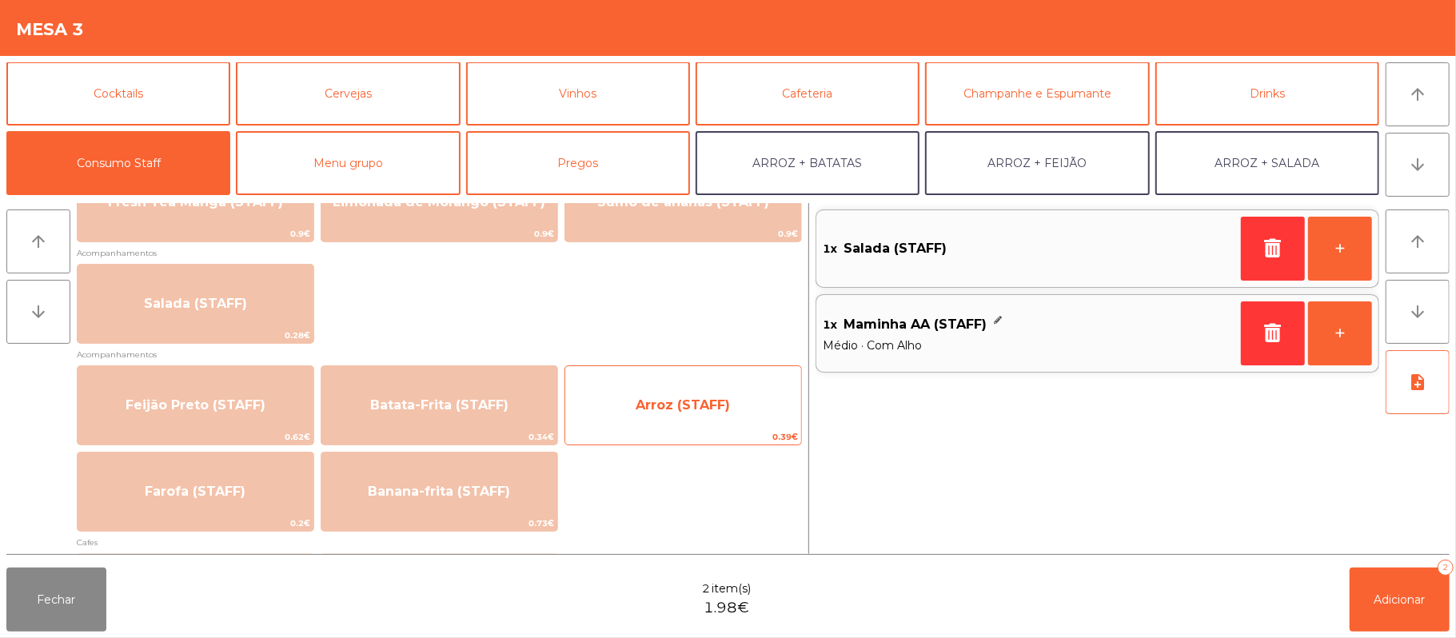
click at [688, 420] on span "Arroz (STAFF)" at bounding box center [683, 405] width 236 height 43
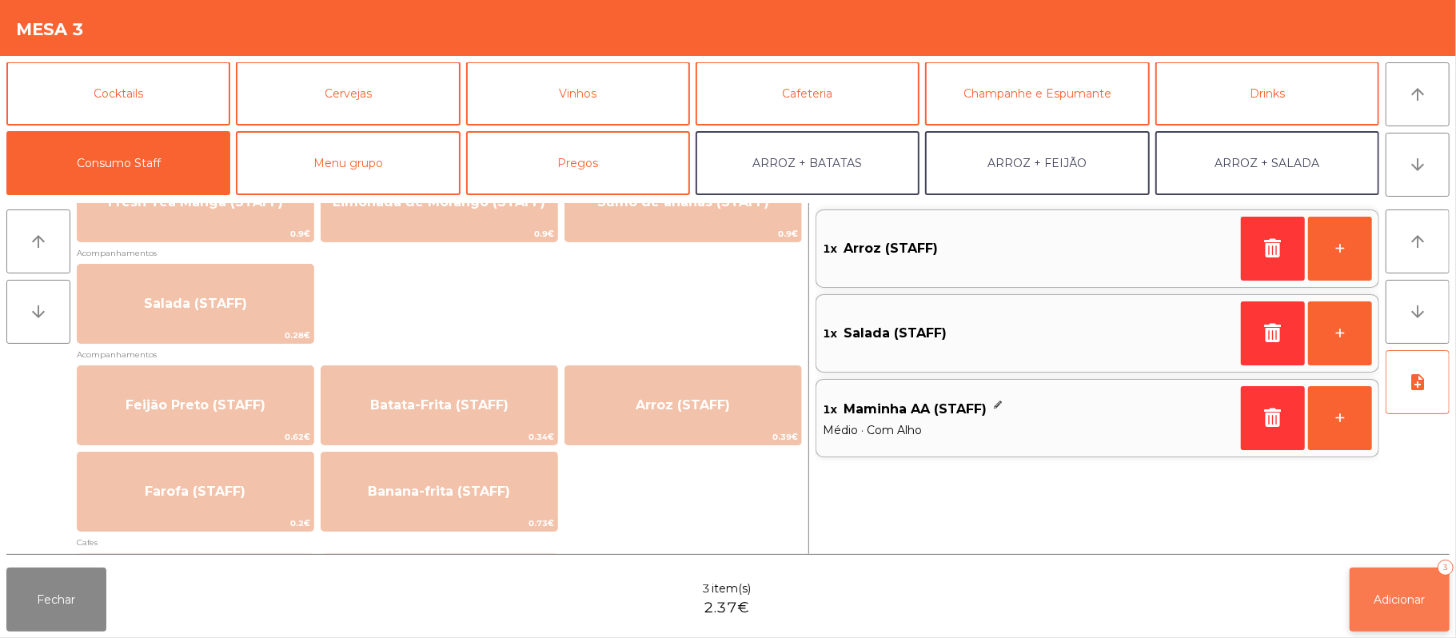
click at [1374, 601] on span "Adicionar" at bounding box center [1399, 599] width 51 height 14
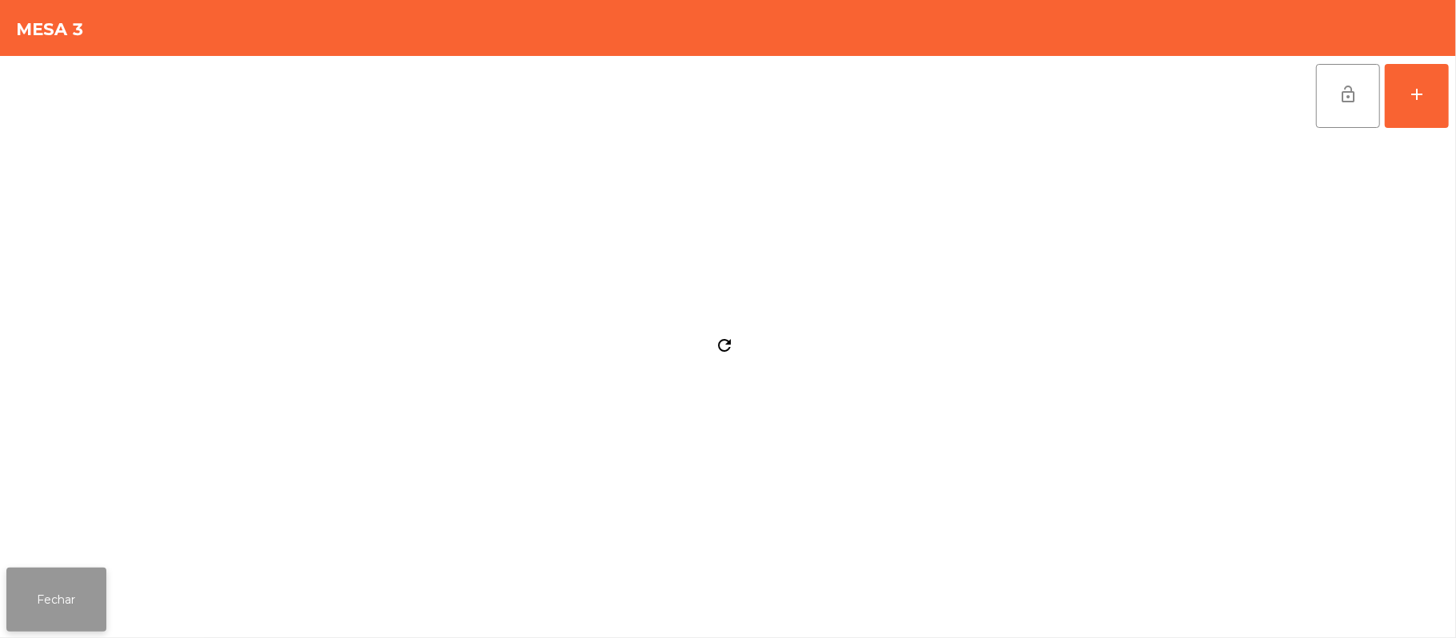
click at [58, 616] on button "Fechar" at bounding box center [56, 600] width 100 height 64
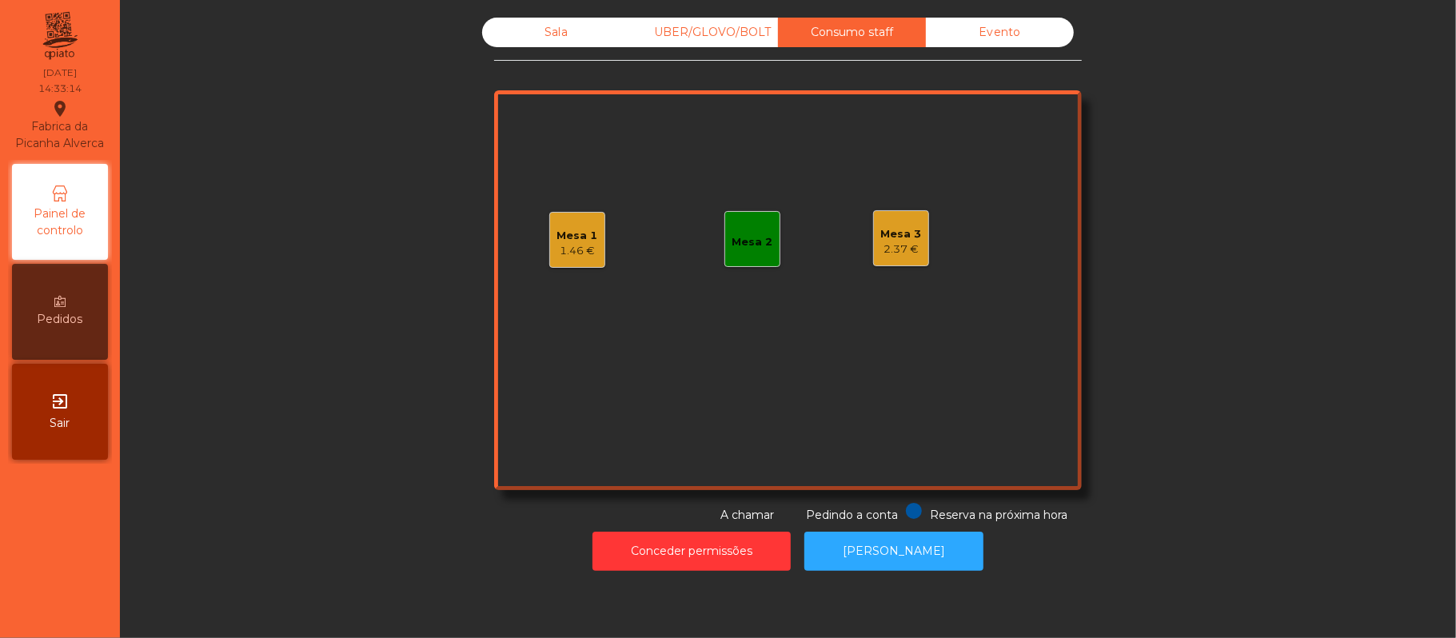
click at [905, 221] on div "Mesa 3 2.37 €" at bounding box center [901, 239] width 41 height 38
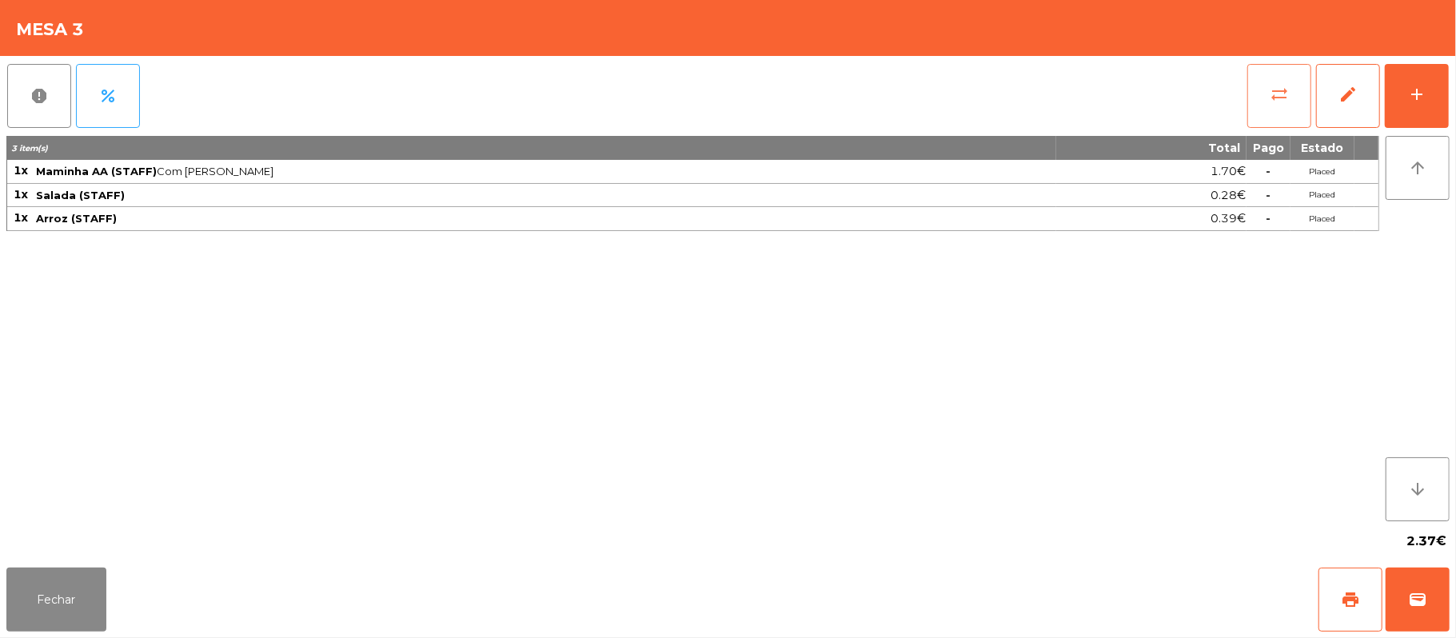
click at [1268, 116] on button "sync_alt" at bounding box center [1279, 96] width 64 height 64
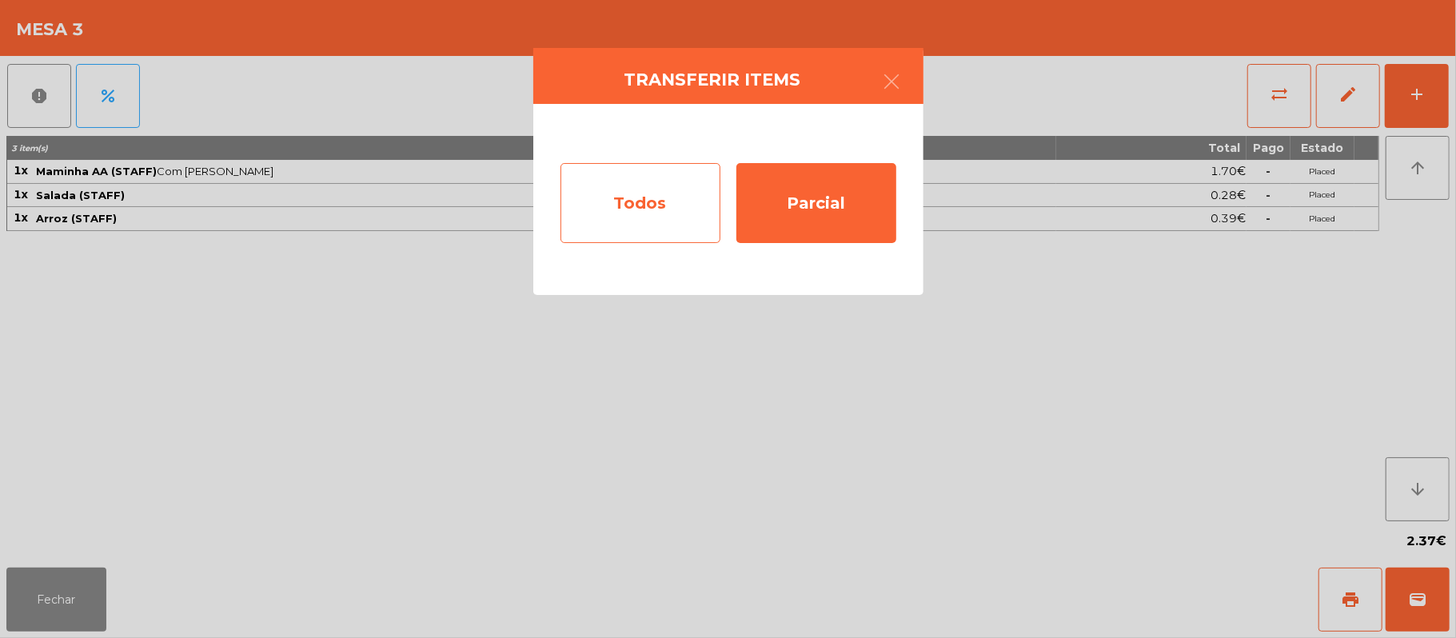
click at [647, 214] on div "Todos" at bounding box center [640, 203] width 160 height 80
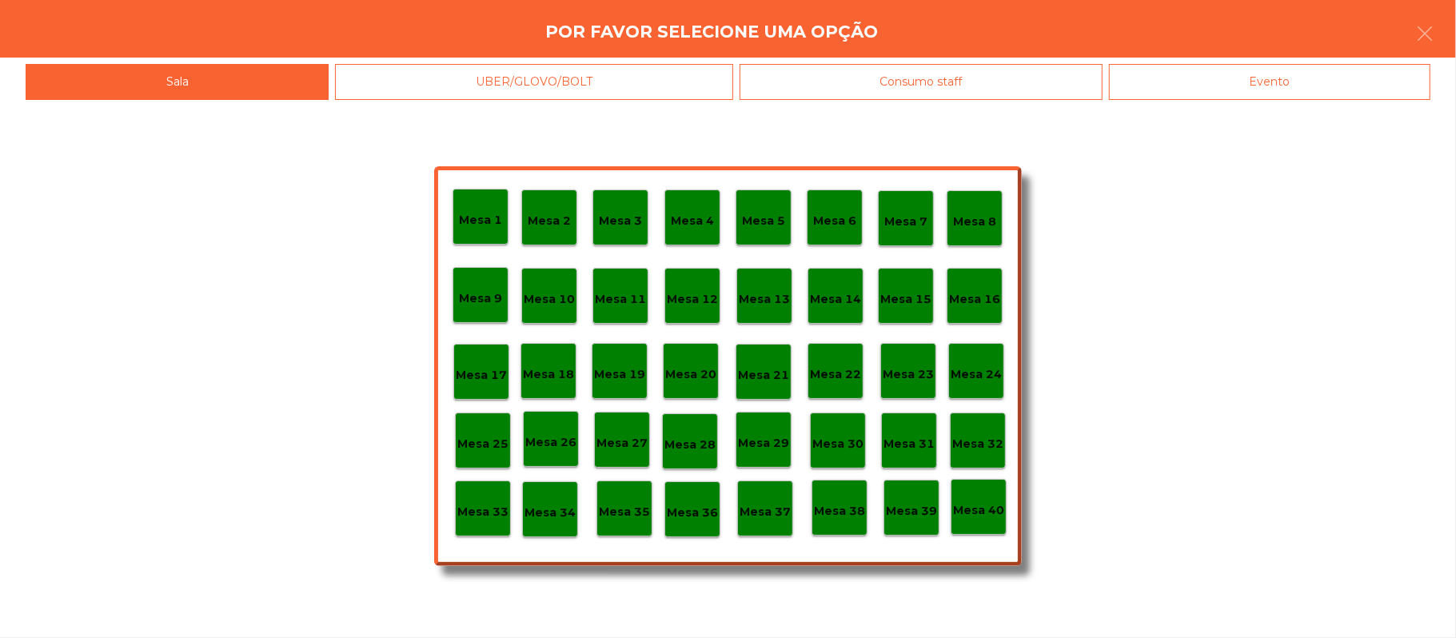
click at [945, 87] on div "Consumo staff" at bounding box center [921, 82] width 363 height 36
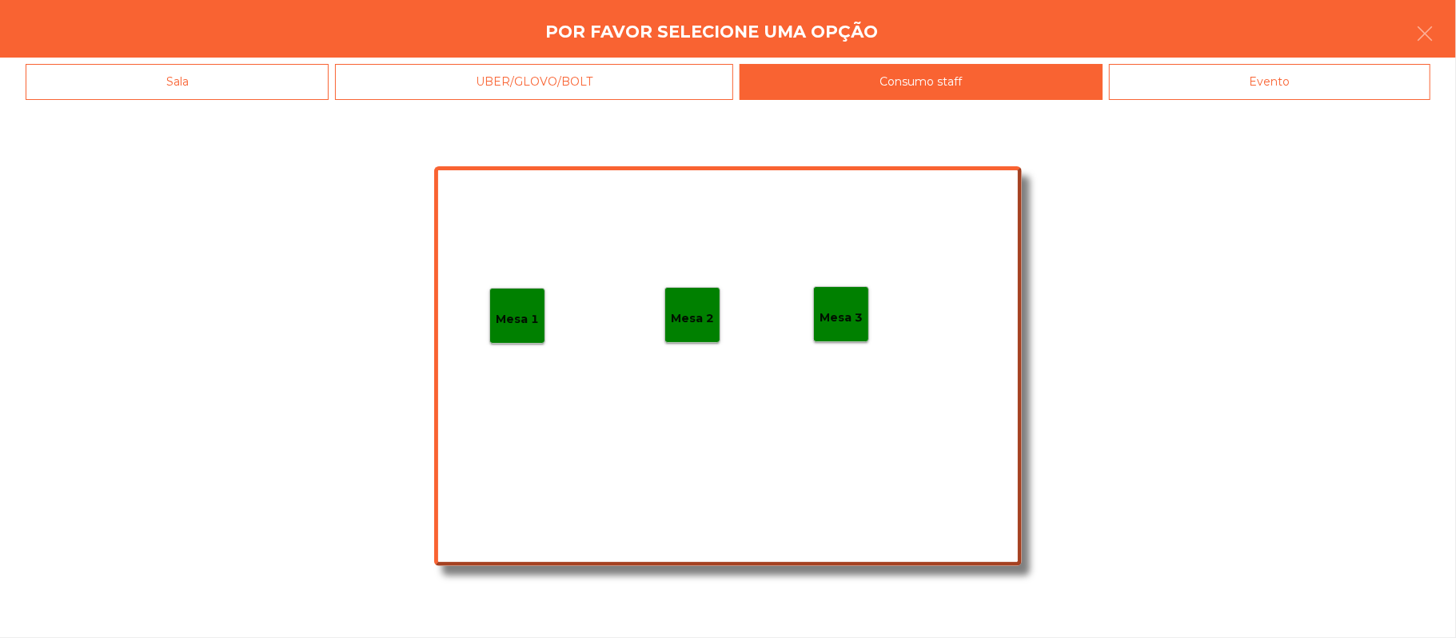
click at [536, 337] on div "Mesa 1" at bounding box center [517, 316] width 56 height 56
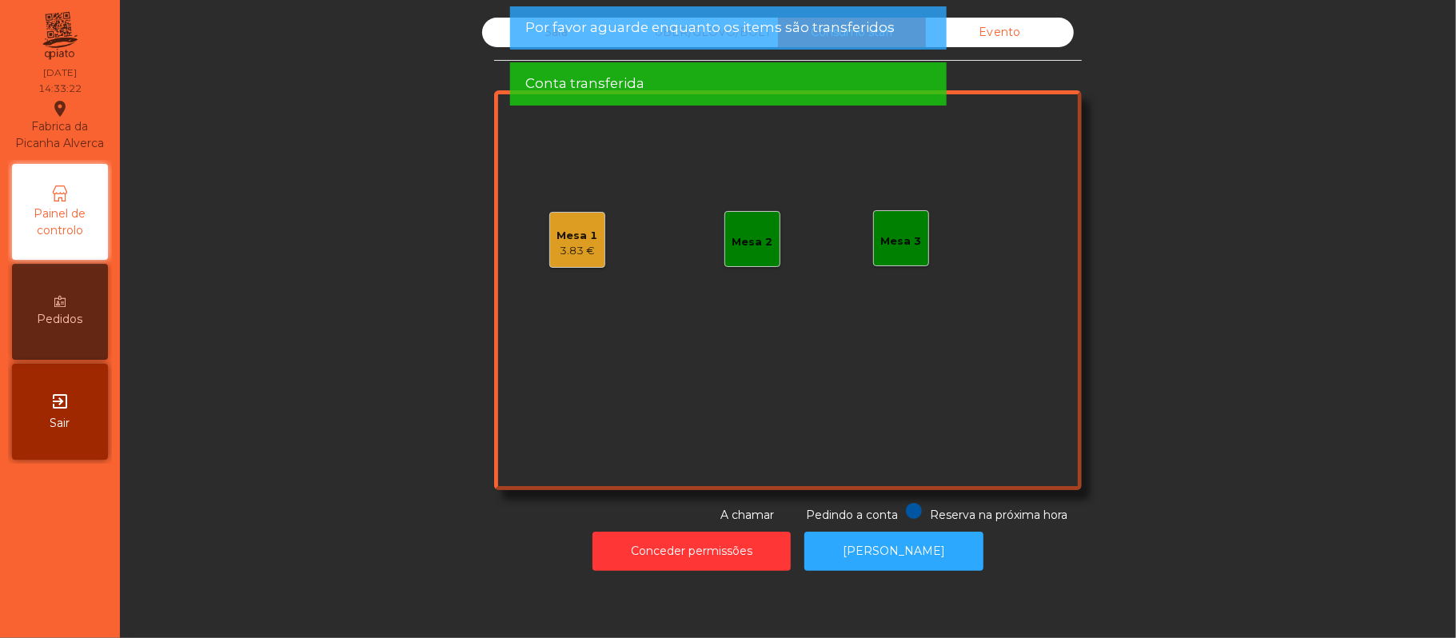
click at [585, 256] on div "3.83 €" at bounding box center [577, 251] width 41 height 16
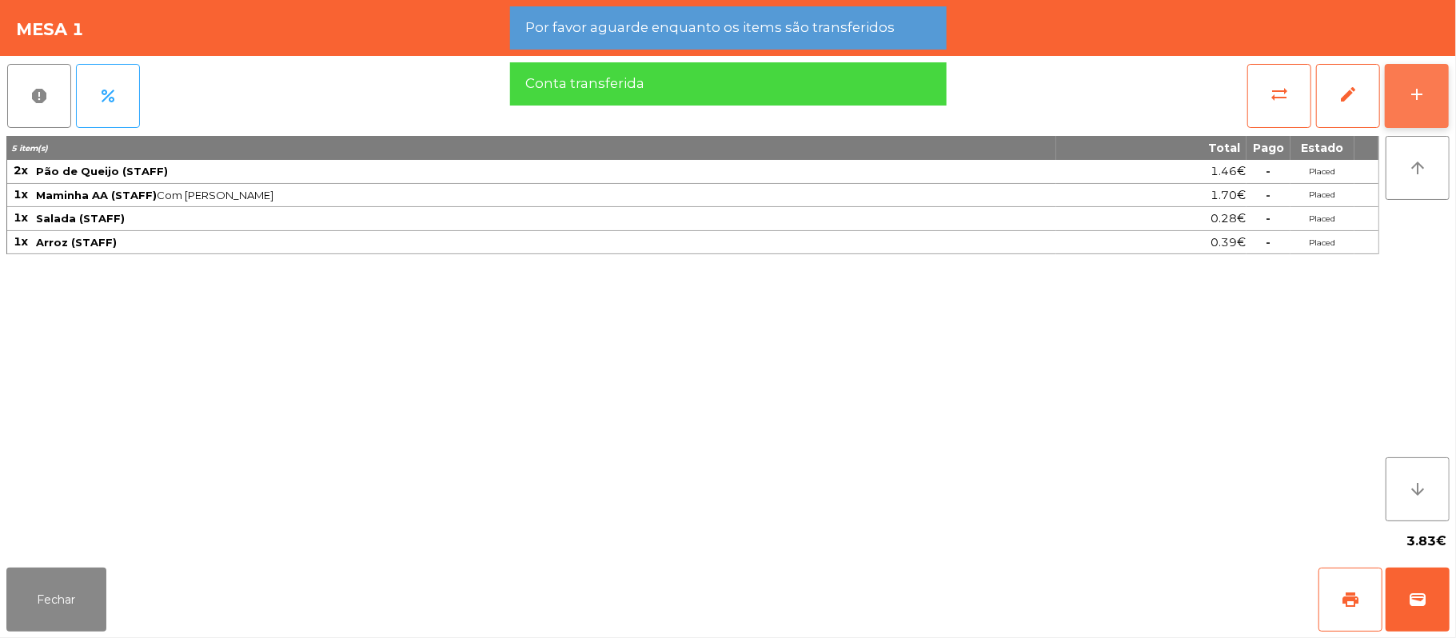
click at [1446, 88] on button "add" at bounding box center [1417, 96] width 64 height 64
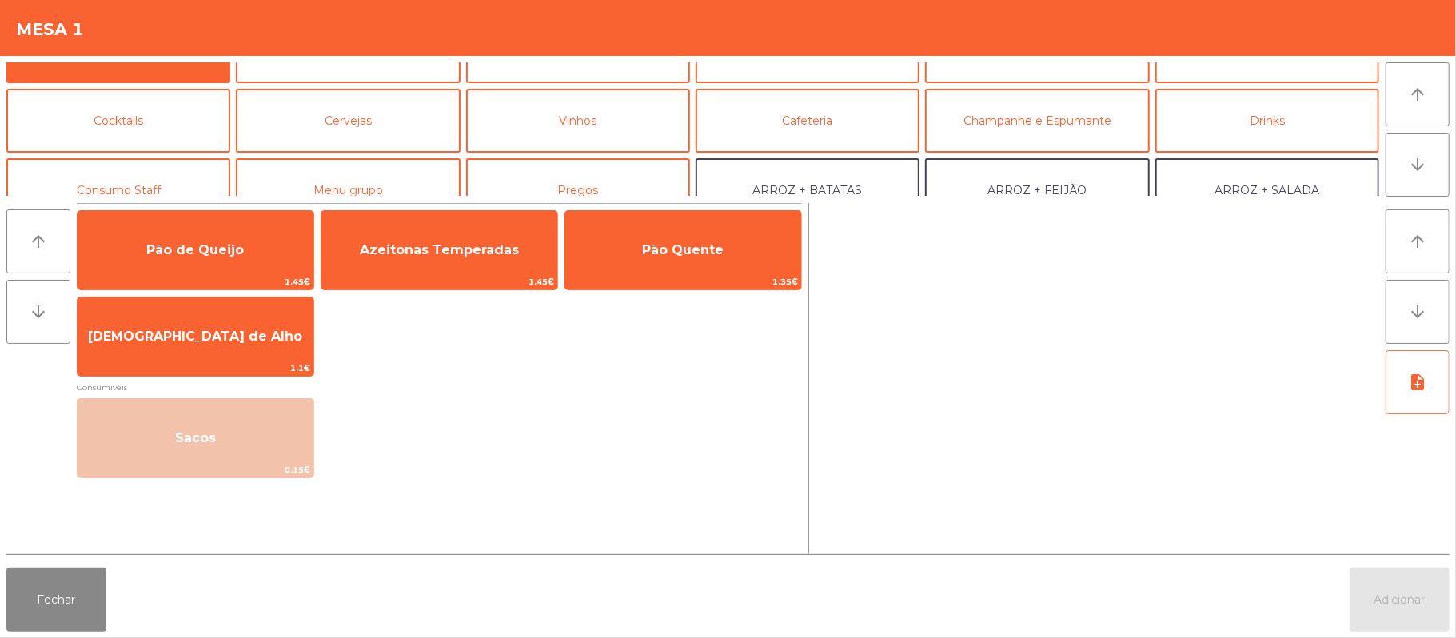
scroll to position [87, 0]
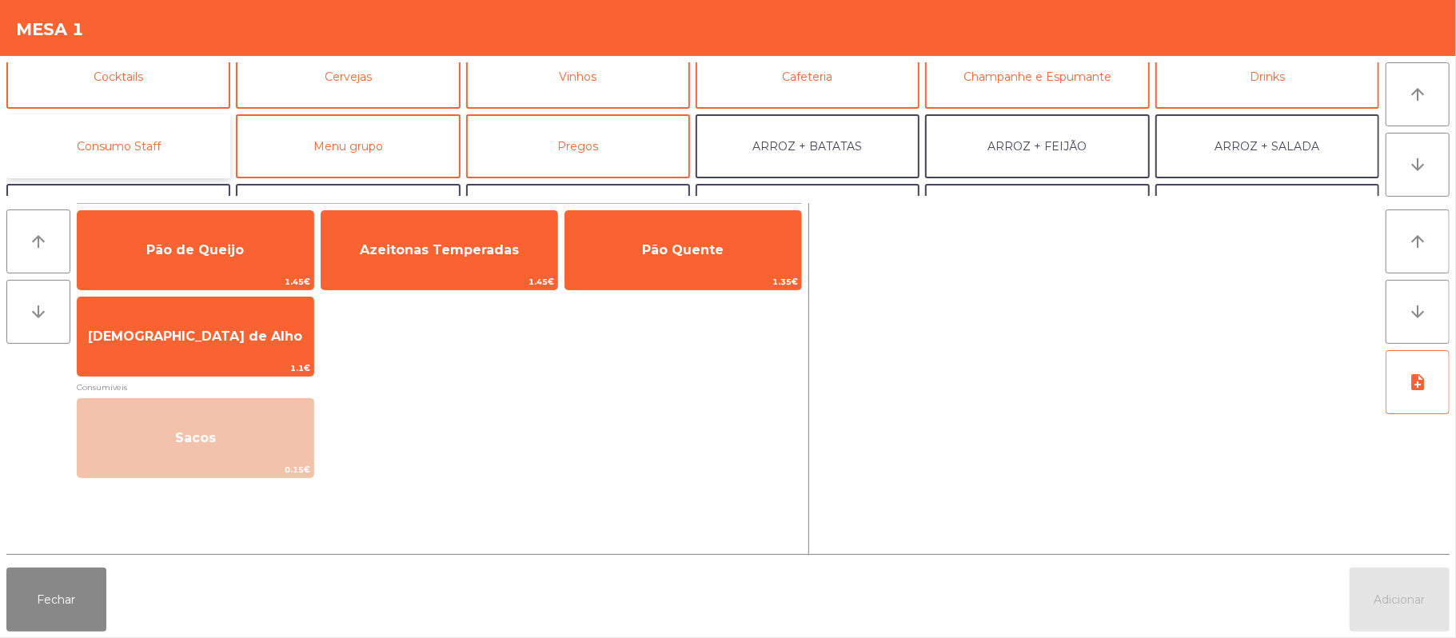
click at [130, 132] on button "Consumo Staff" at bounding box center [118, 146] width 224 height 64
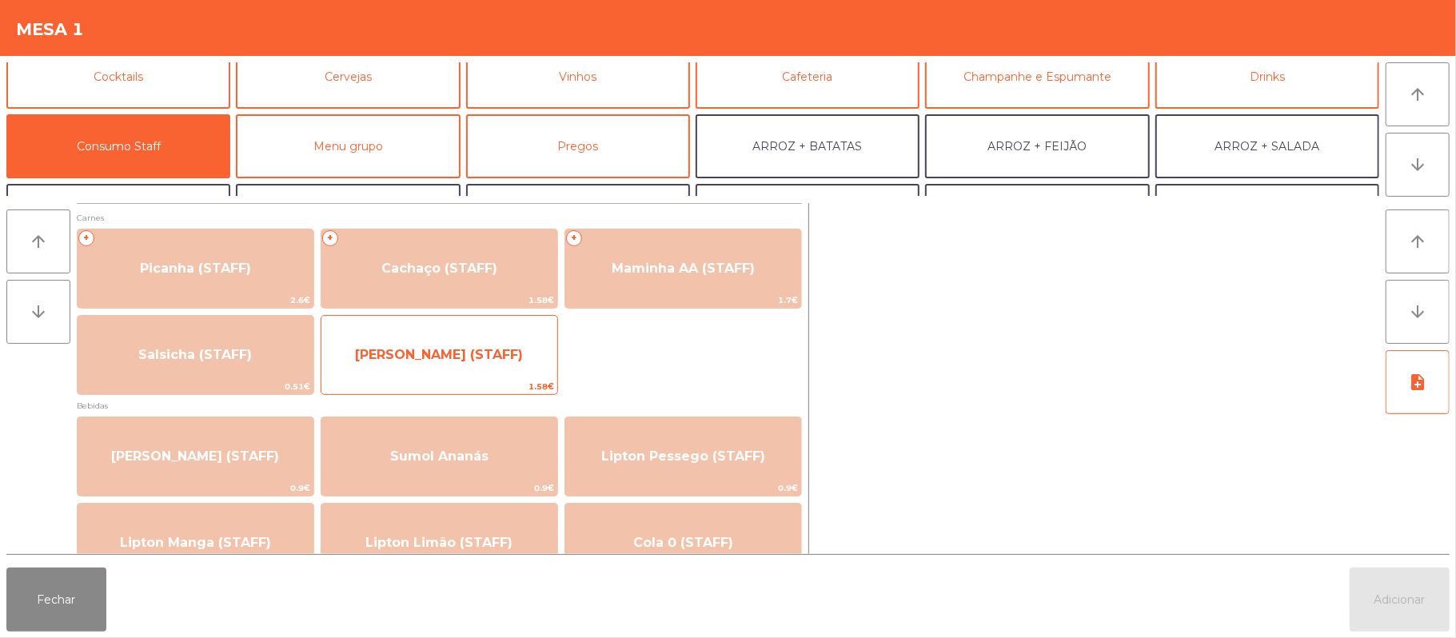
click at [526, 356] on span "[PERSON_NAME] (STAFF)" at bounding box center [439, 354] width 236 height 43
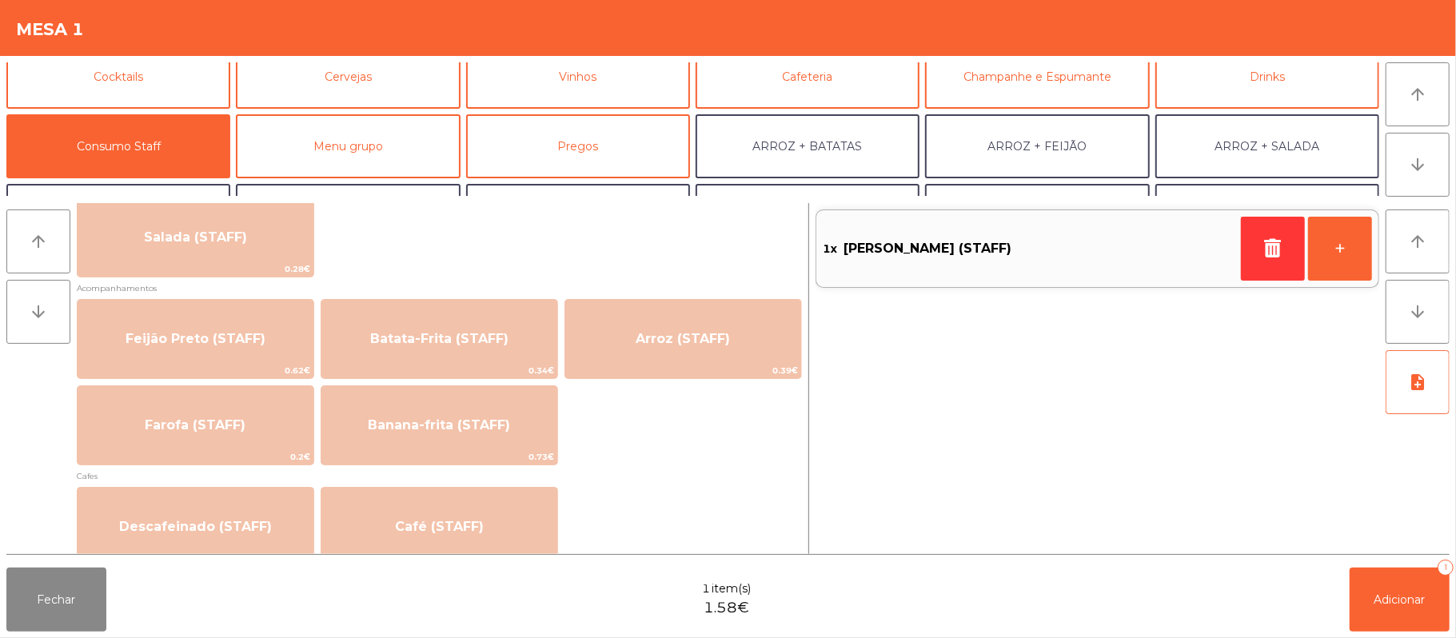
scroll to position [678, 0]
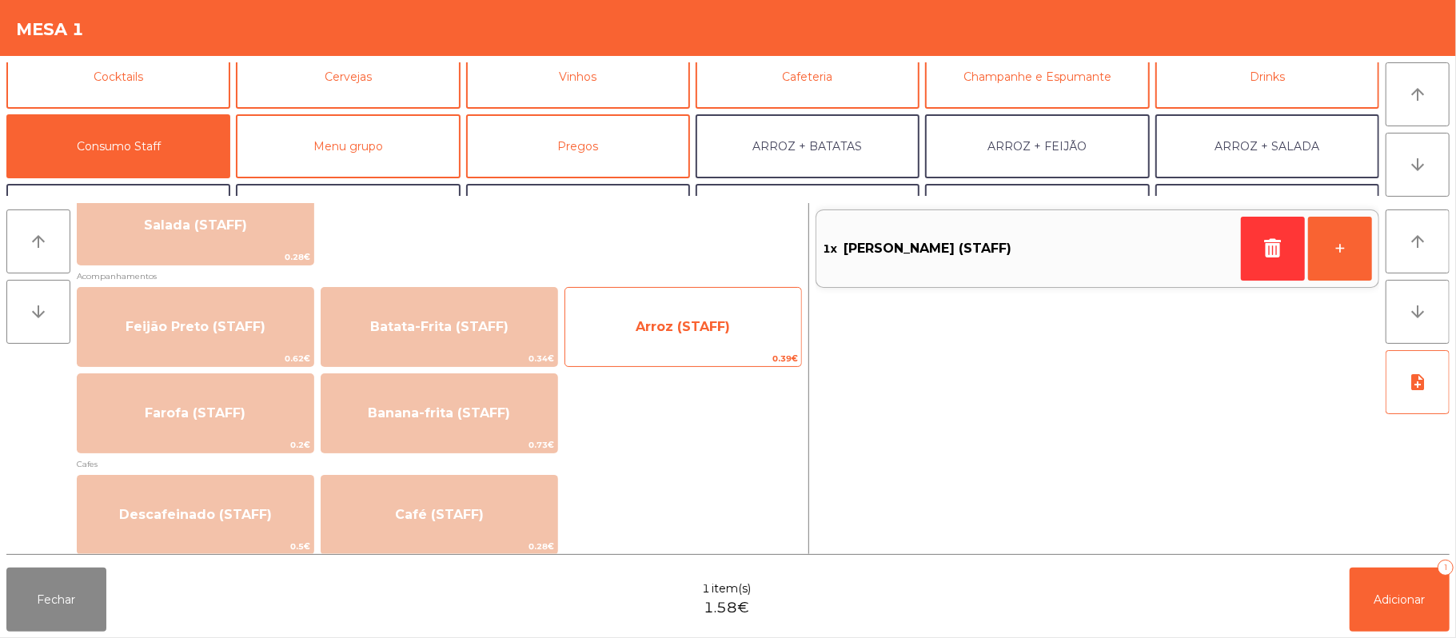
click at [720, 321] on span "Arroz (STAFF)" at bounding box center [683, 326] width 94 height 15
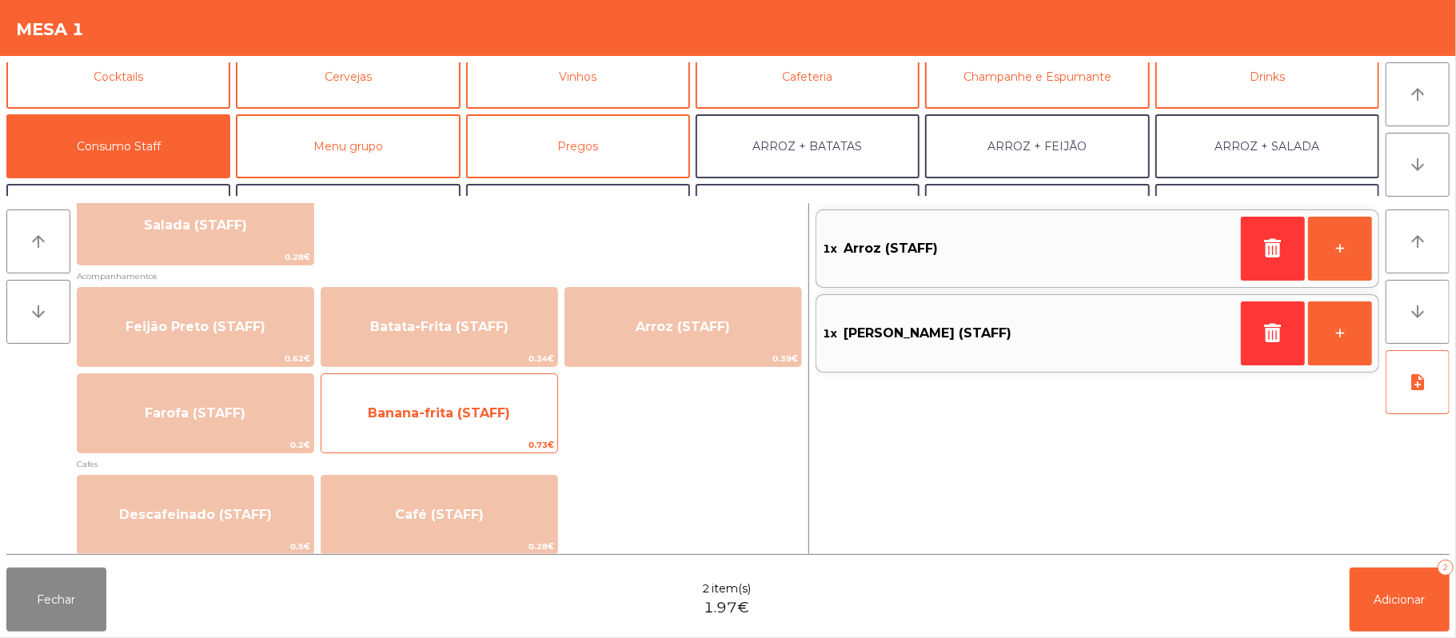
click at [480, 420] on span "Banana-frita (STAFF)" at bounding box center [439, 412] width 142 height 15
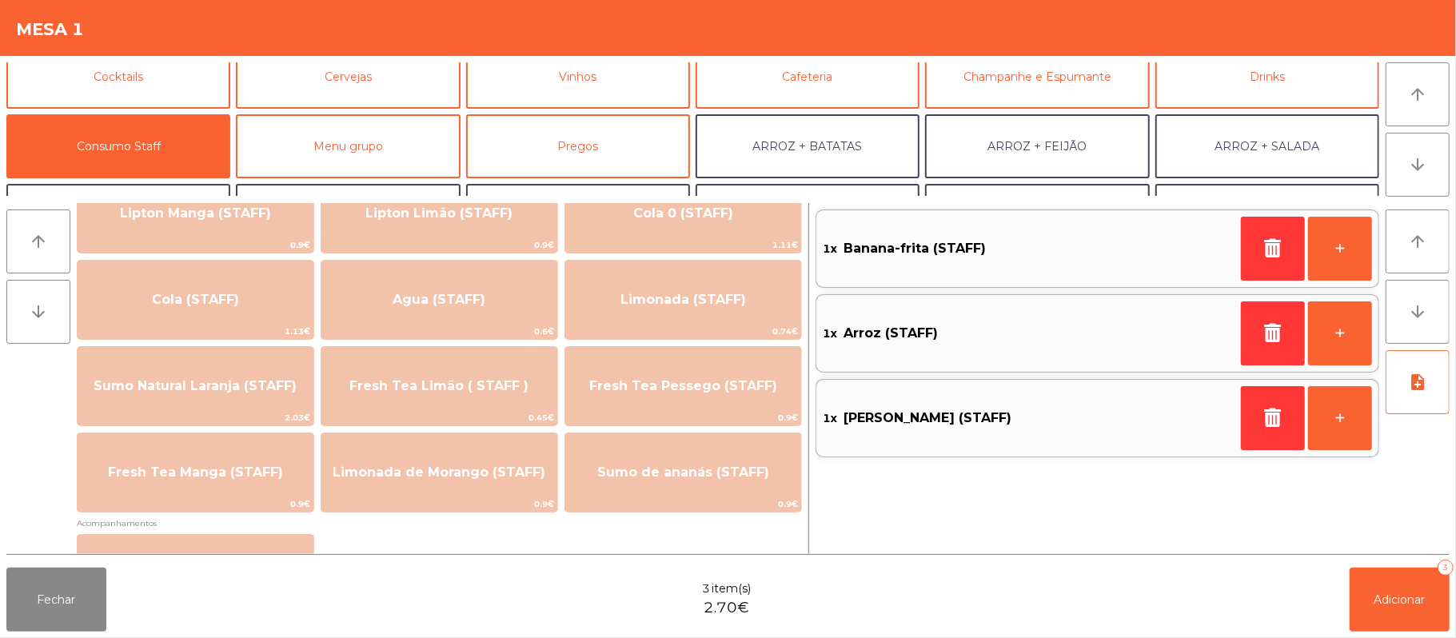
scroll to position [330, 0]
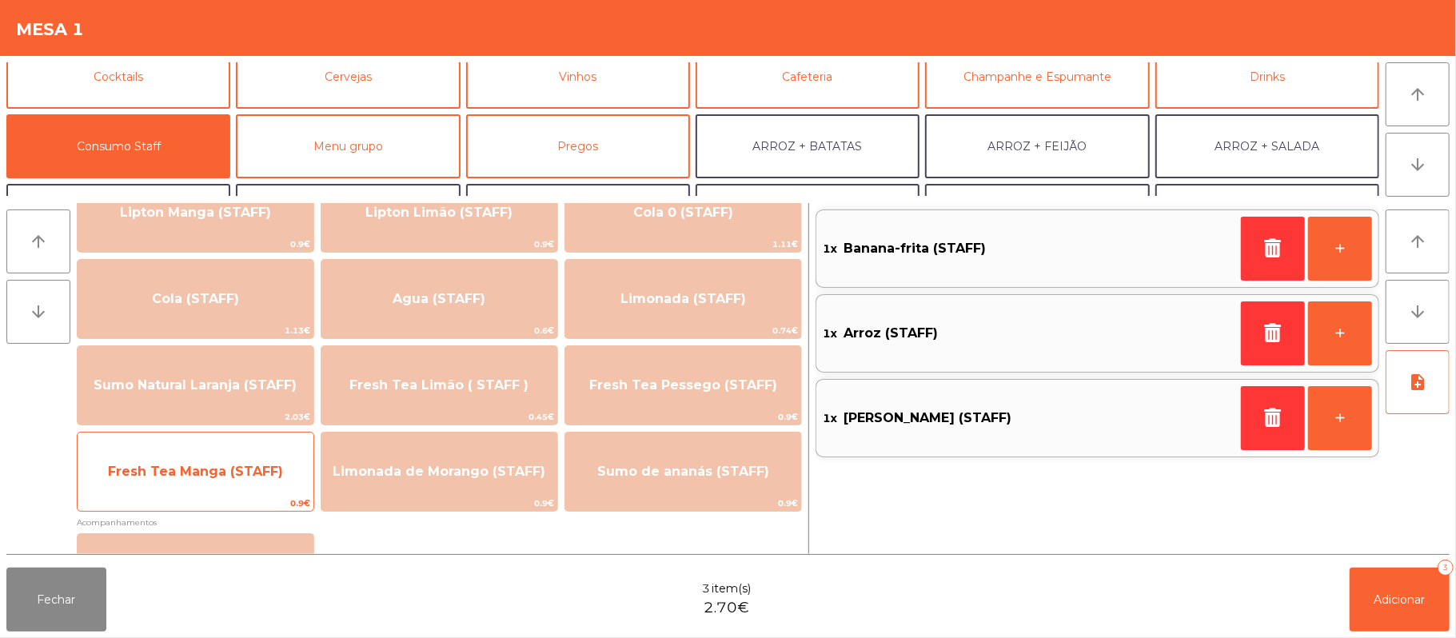
click at [260, 467] on span "Fresh Tea Manga (STAFF)" at bounding box center [195, 471] width 175 height 15
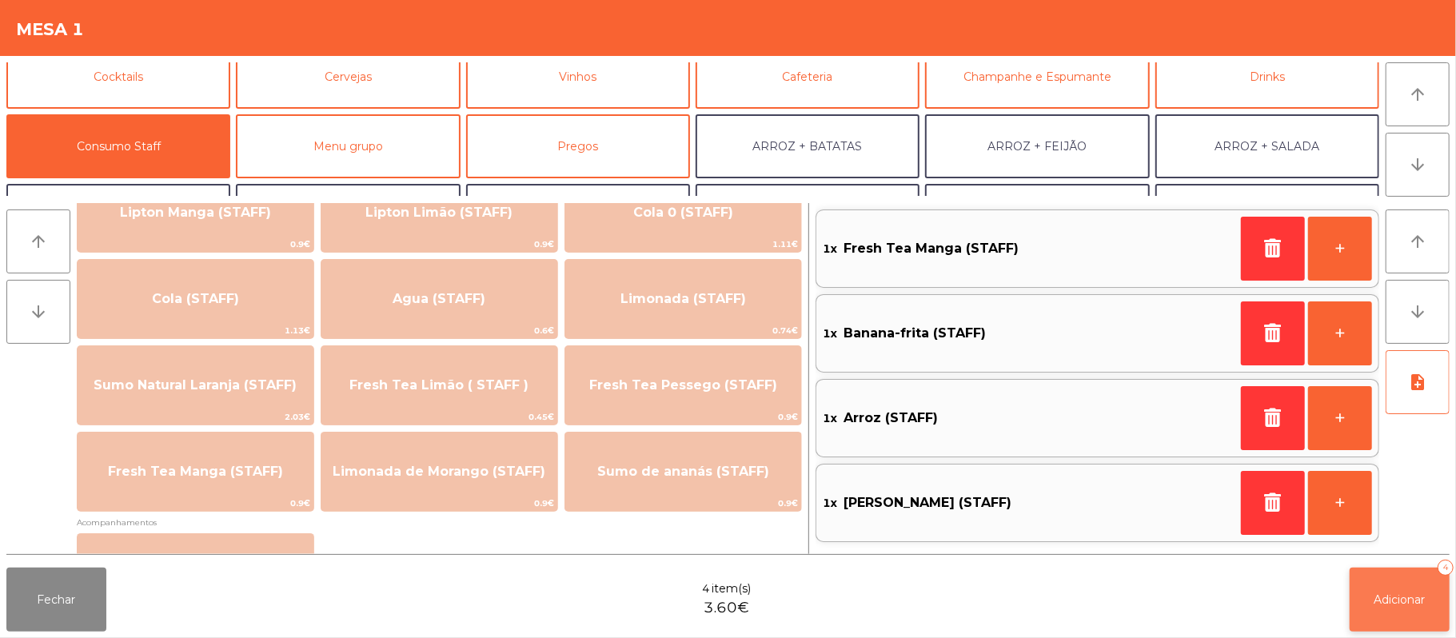
click at [1405, 600] on span "Adicionar" at bounding box center [1399, 599] width 51 height 14
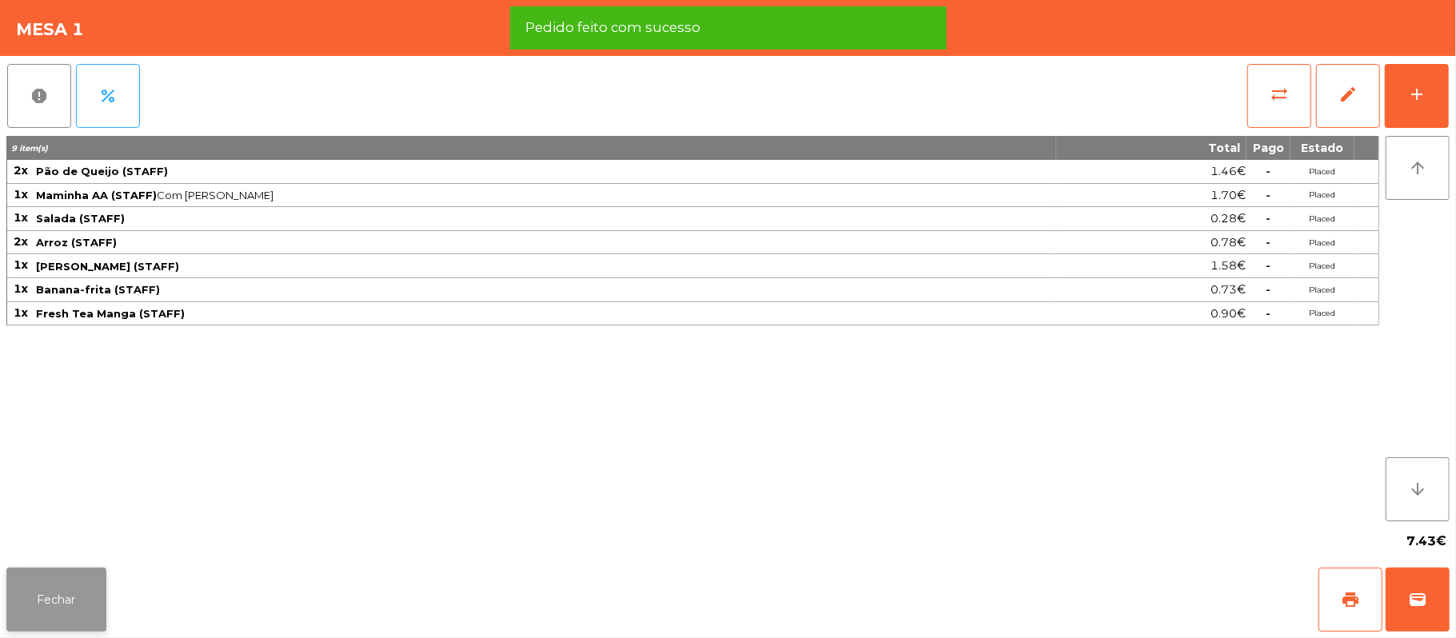
click at [52, 588] on button "Fechar" at bounding box center [56, 600] width 100 height 64
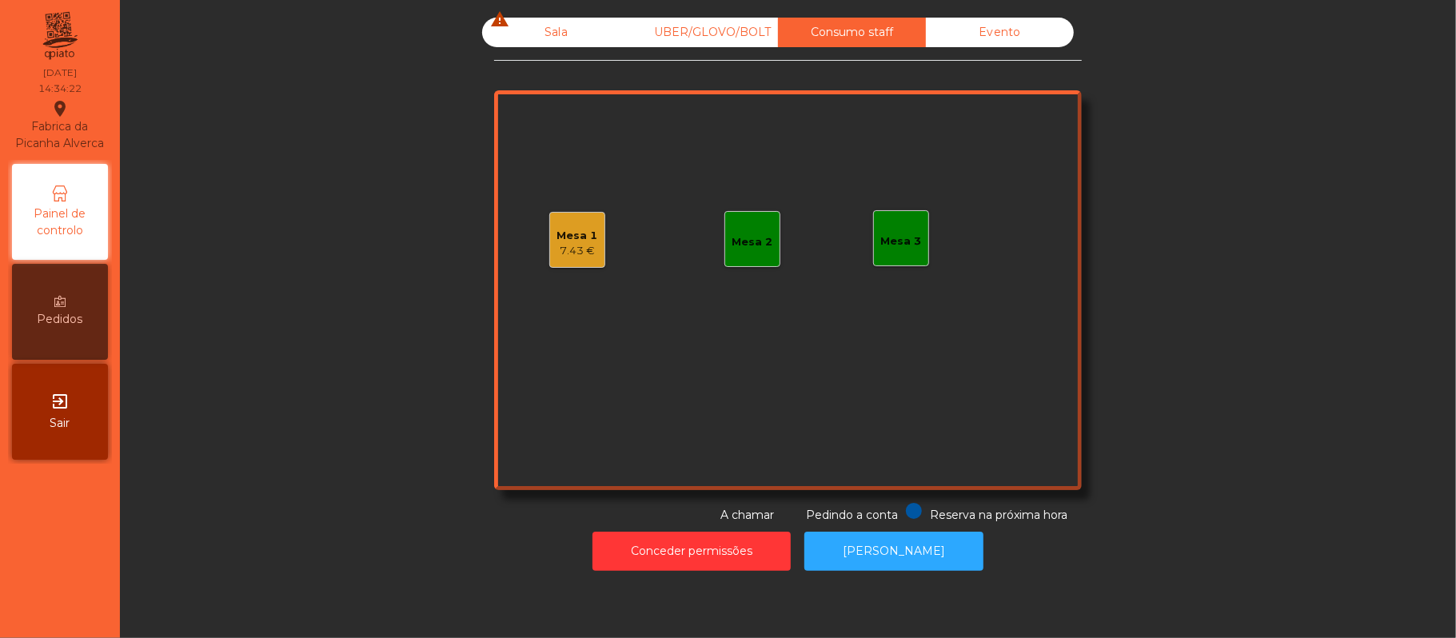
click at [550, 26] on div "Sala warning" at bounding box center [556, 33] width 148 height 30
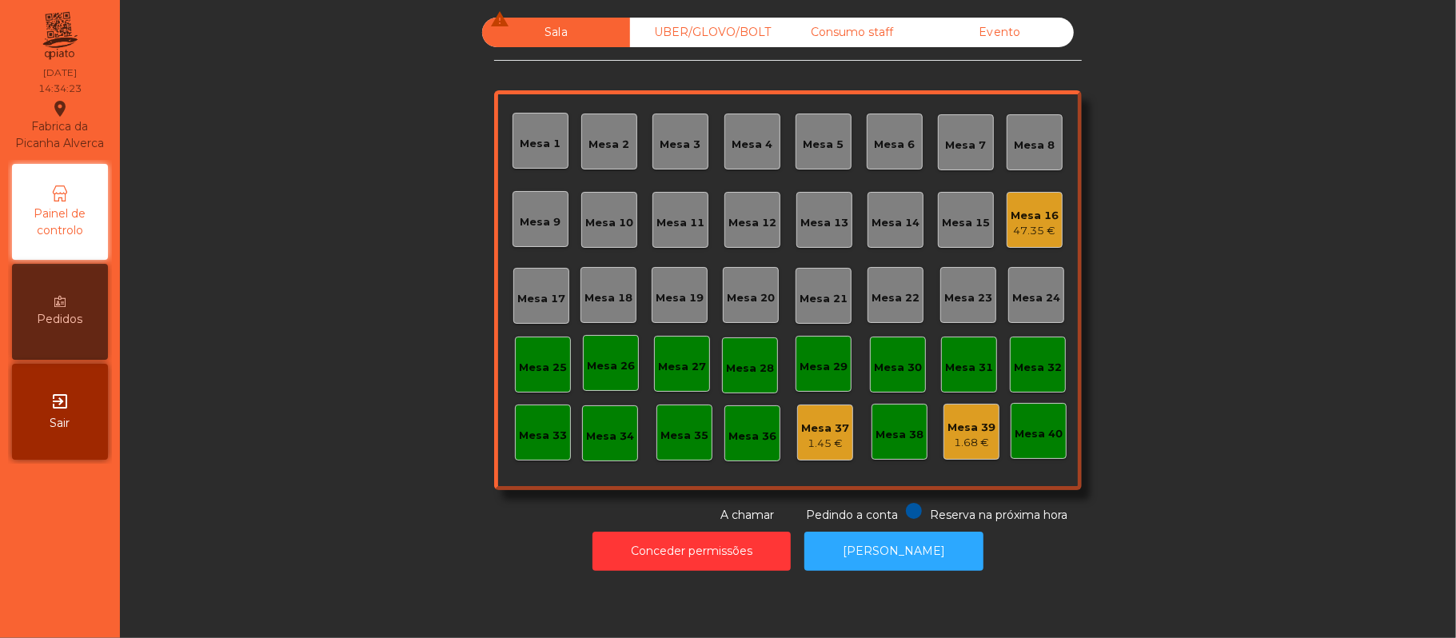
click at [1041, 212] on div "Mesa 16" at bounding box center [1035, 216] width 48 height 16
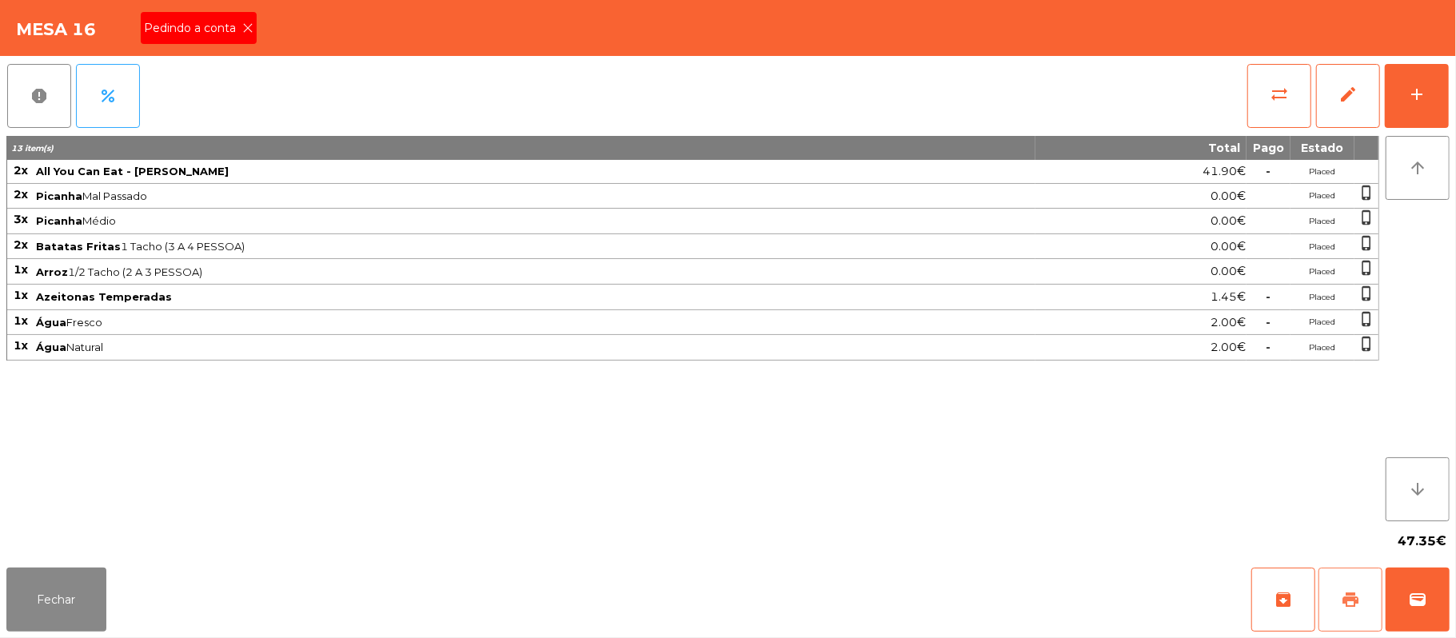
click at [1340, 596] on button "print" at bounding box center [1350, 600] width 64 height 64
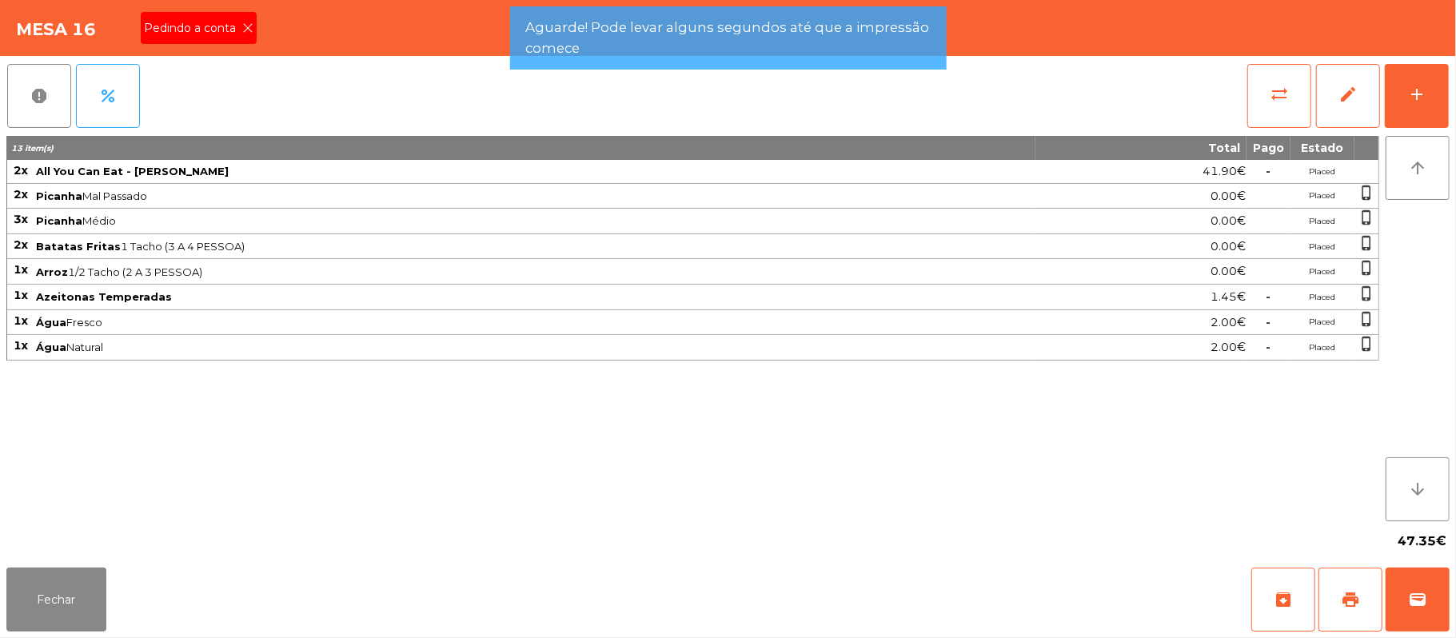
click at [246, 26] on icon at bounding box center [247, 27] width 11 height 11
click at [237, 14] on div "Mesa 16 Pedindo a conta" at bounding box center [728, 28] width 1456 height 56
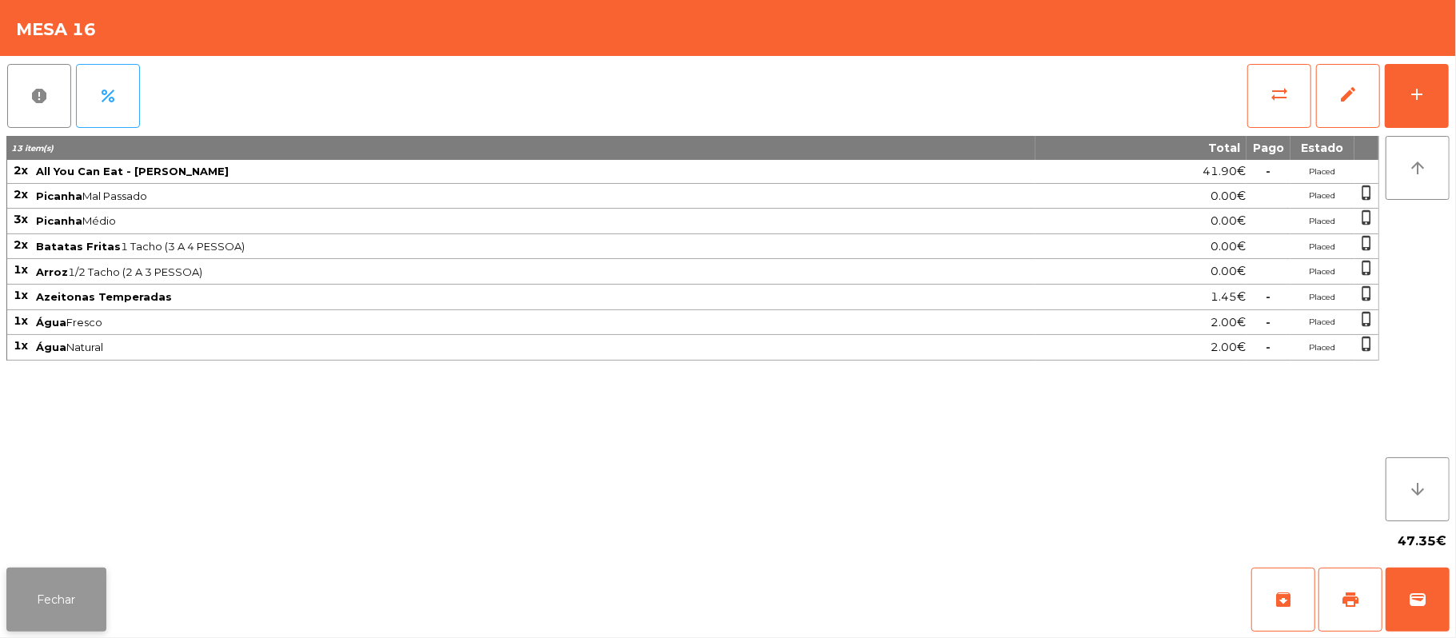
click at [88, 576] on button "Fechar" at bounding box center [56, 600] width 100 height 64
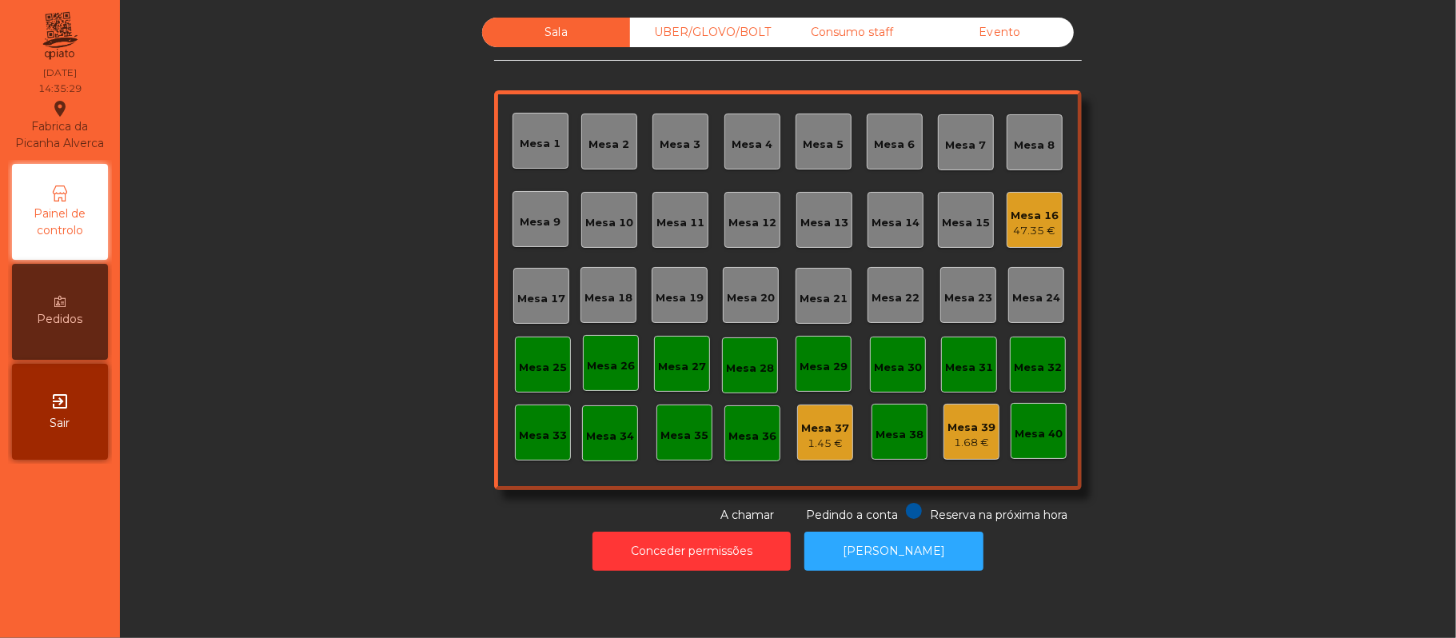
click at [710, 32] on div "UBER/GLOVO/BOLT" at bounding box center [704, 33] width 148 height 30
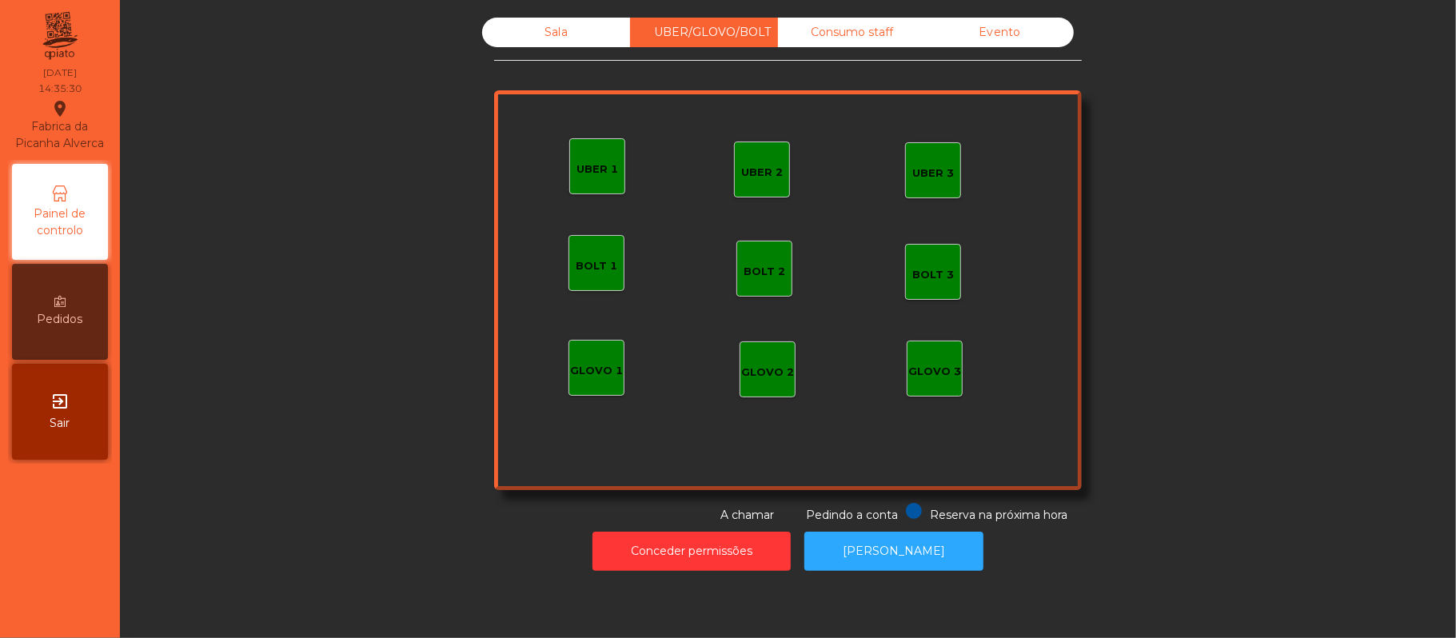
click at [596, 167] on div "UBER 1" at bounding box center [597, 170] width 42 height 16
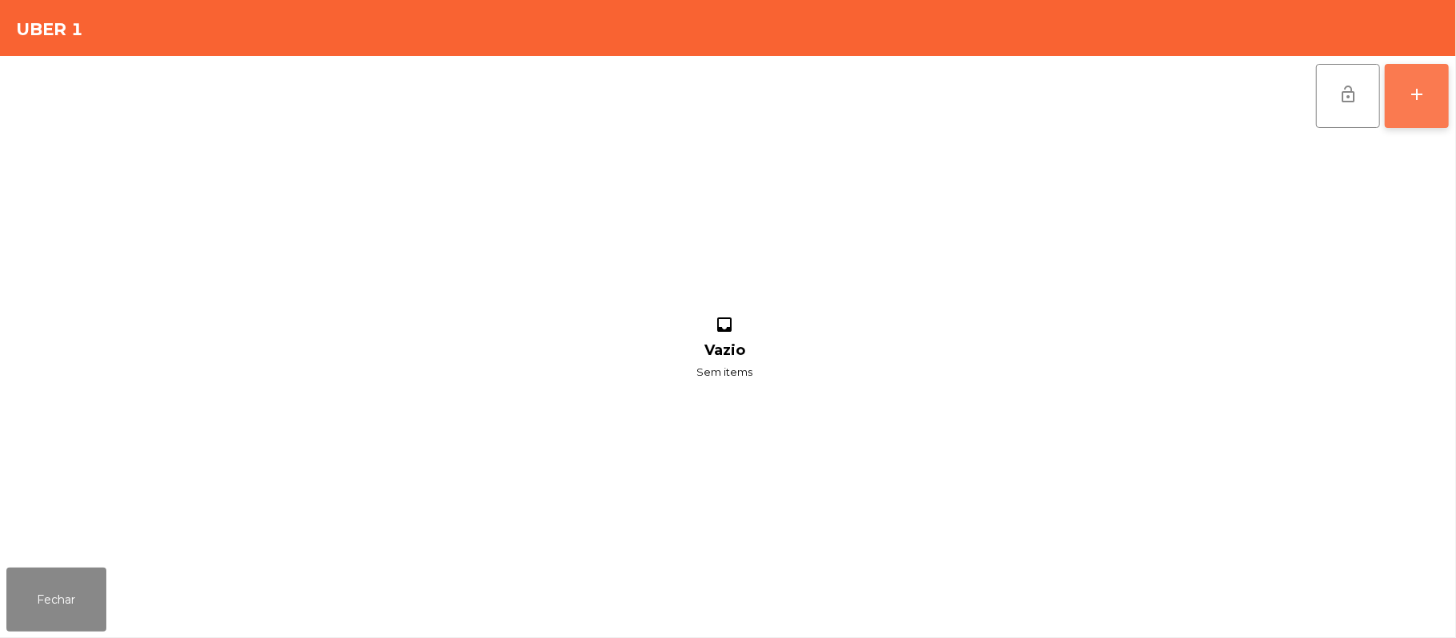
click at [1414, 88] on div "add" at bounding box center [1416, 94] width 19 height 19
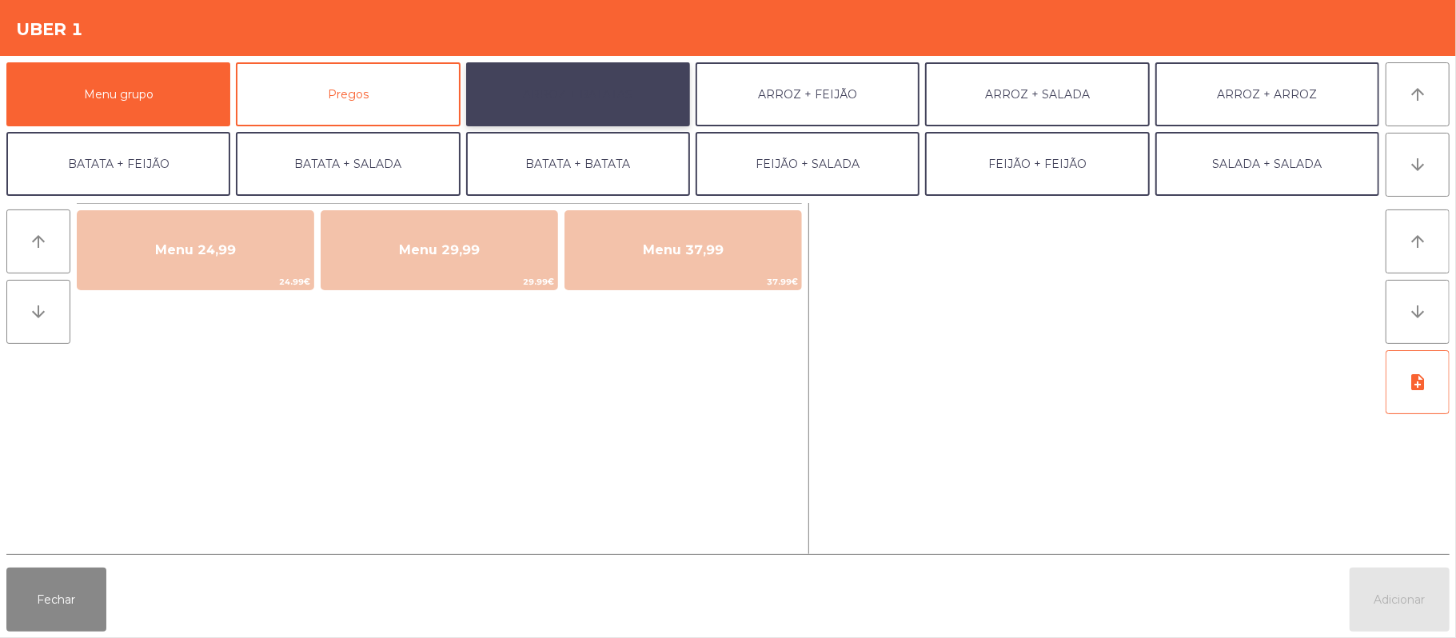
click at [605, 86] on button "ARROZ + BATATAS" at bounding box center [578, 94] width 224 height 64
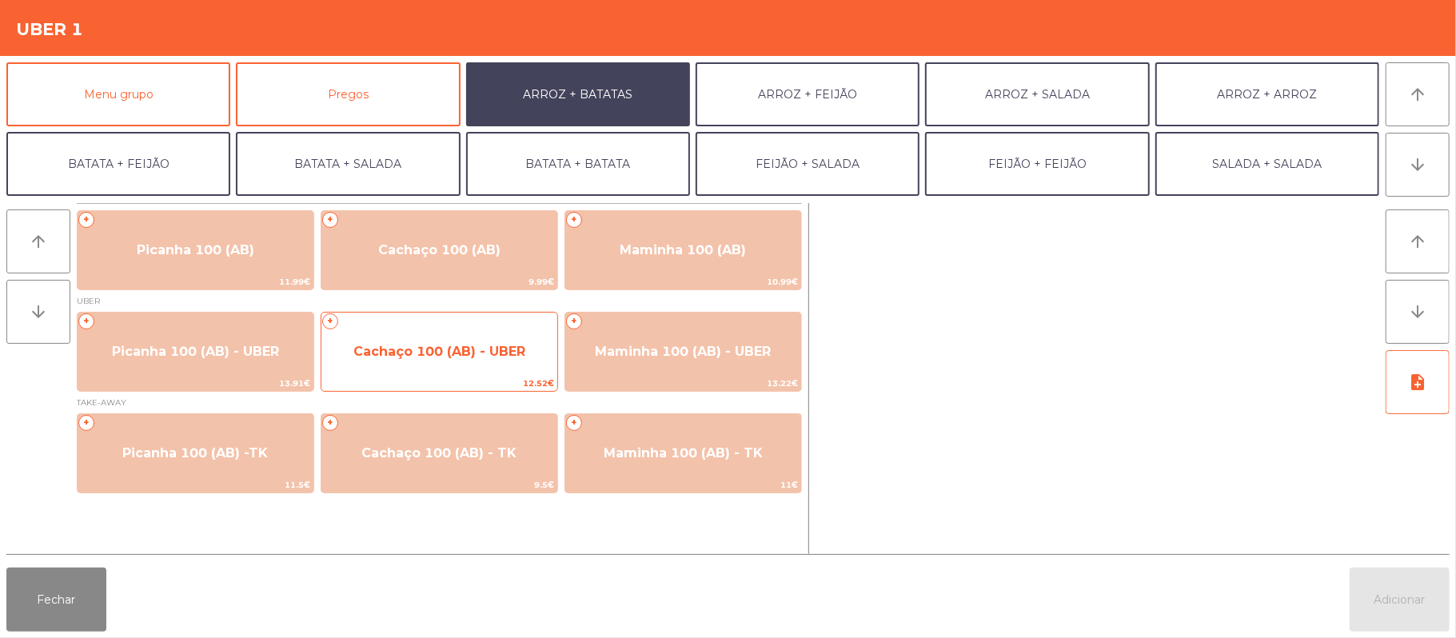
click at [423, 376] on span "12.52€" at bounding box center [439, 383] width 236 height 15
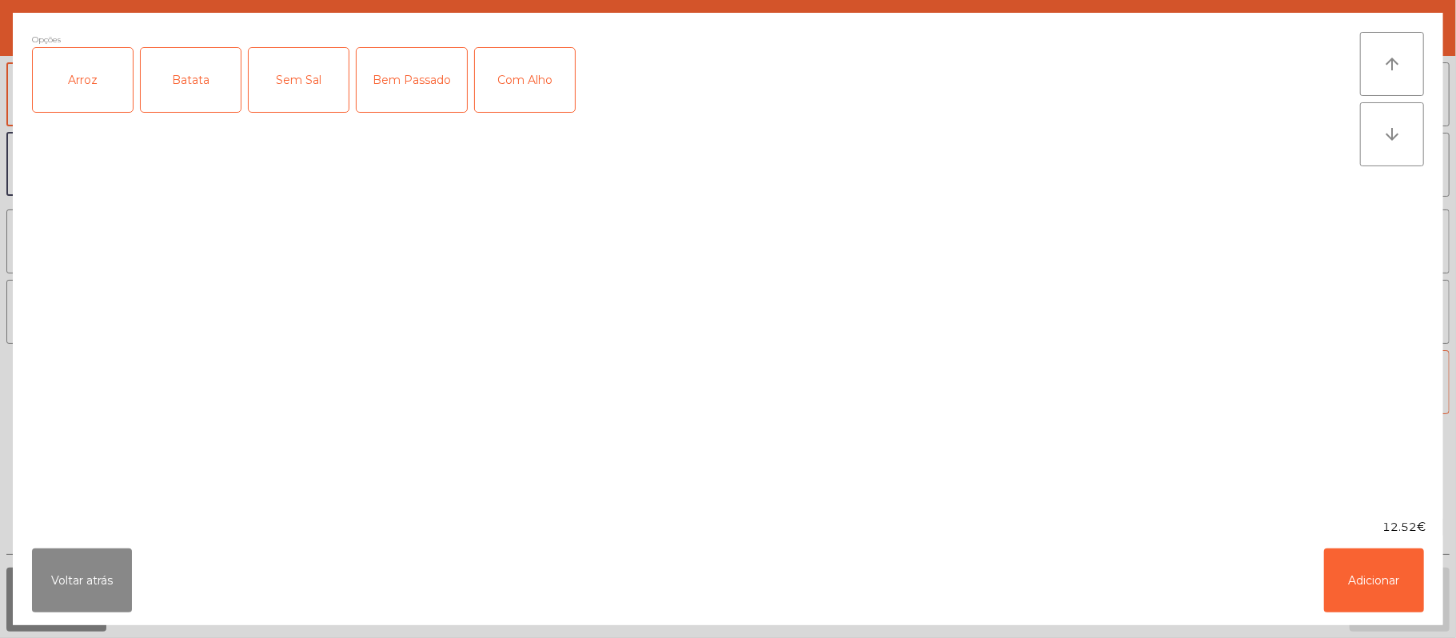
click at [83, 113] on label "Arroz" at bounding box center [83, 80] width 102 height 66
click at [190, 100] on div "Batata" at bounding box center [191, 80] width 100 height 64
click at [1356, 595] on button "Adicionar" at bounding box center [1374, 580] width 100 height 64
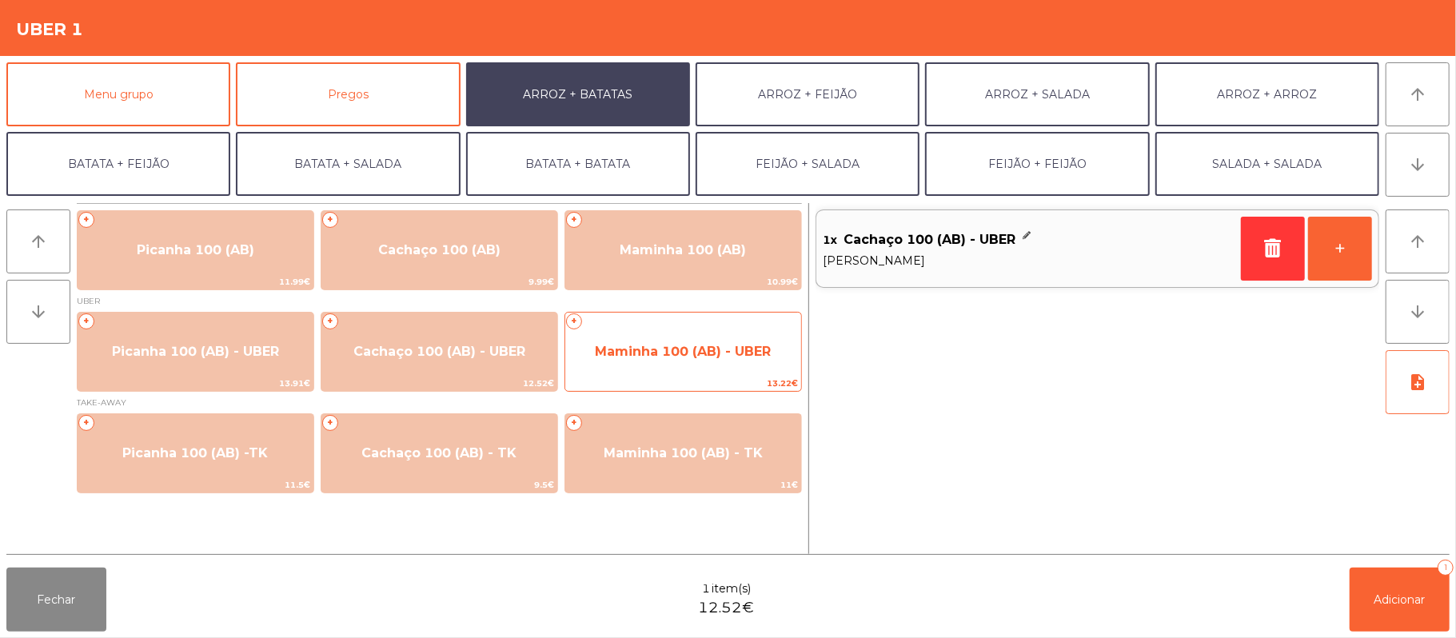
click at [681, 382] on span "13.22€" at bounding box center [683, 383] width 236 height 15
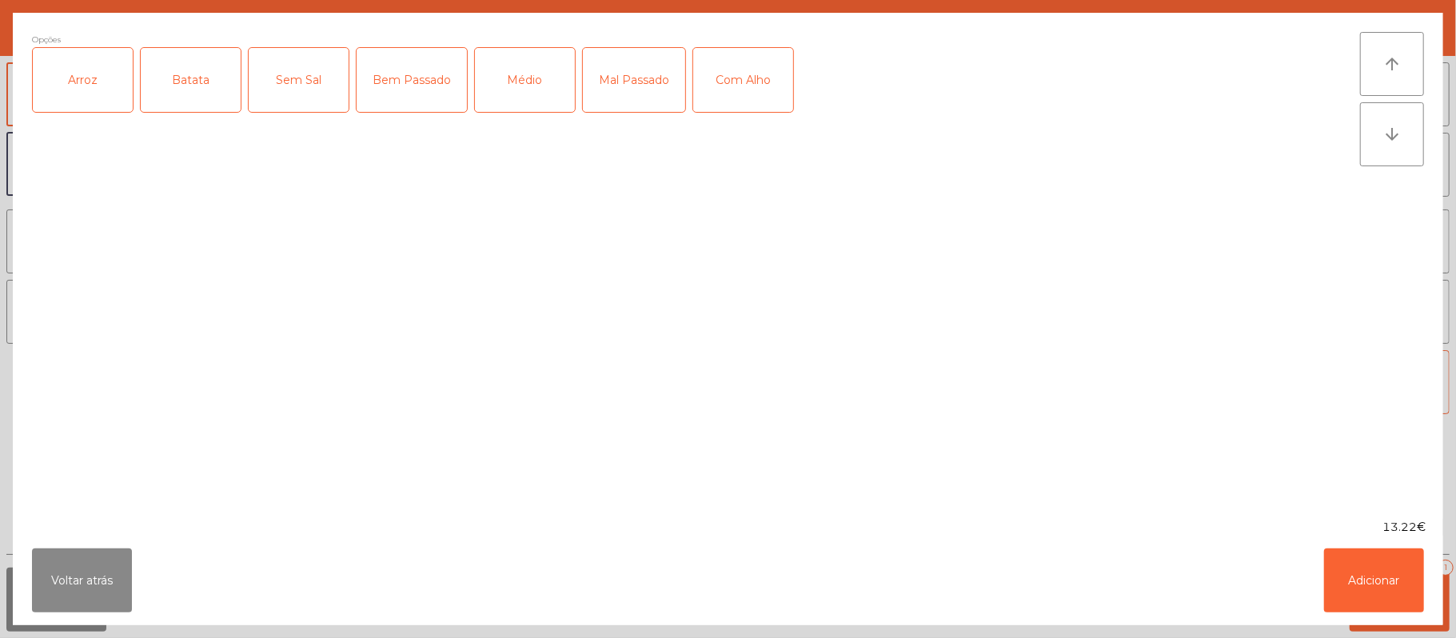
click at [98, 96] on div "Arroz" at bounding box center [83, 80] width 100 height 64
click at [202, 62] on div "Batata" at bounding box center [191, 80] width 100 height 64
click at [513, 94] on div "Médio" at bounding box center [525, 80] width 100 height 64
click at [1357, 560] on button "Adicionar" at bounding box center [1374, 580] width 100 height 64
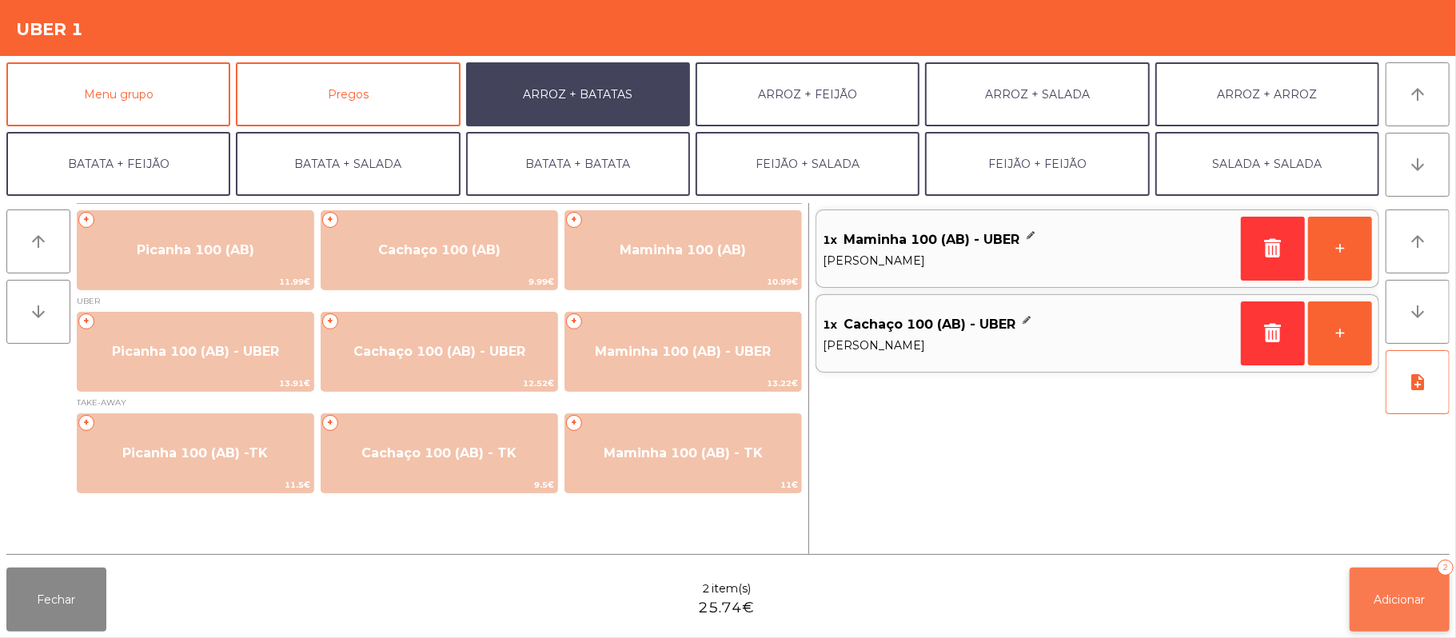
click at [1382, 586] on button "Adicionar 2" at bounding box center [1400, 600] width 100 height 64
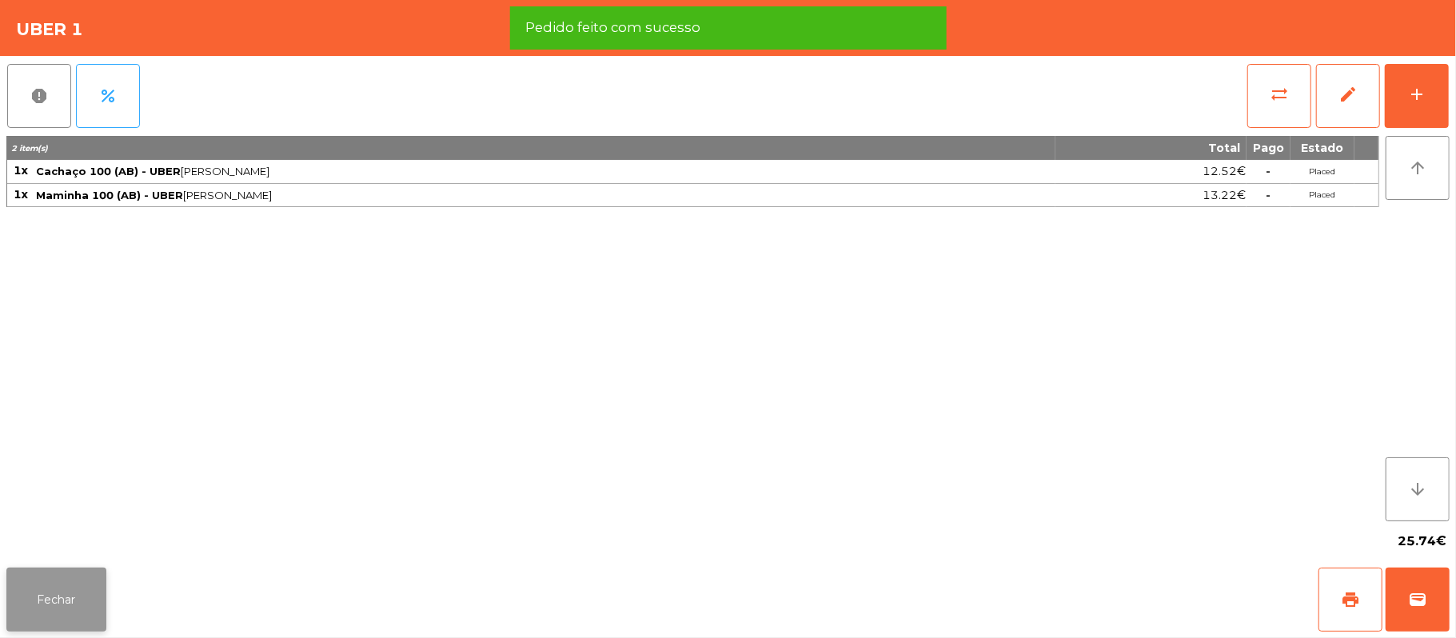
click at [51, 602] on button "Fechar" at bounding box center [56, 600] width 100 height 64
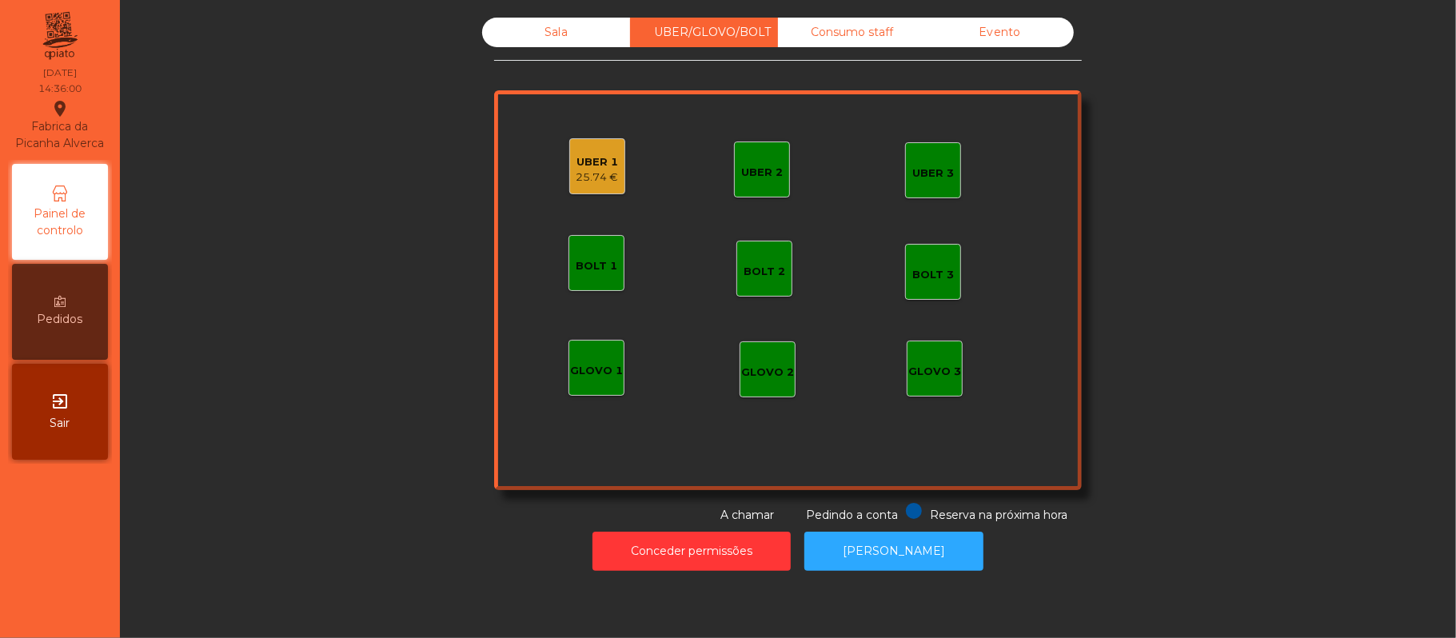
click at [528, 34] on div "Sala" at bounding box center [556, 33] width 148 height 30
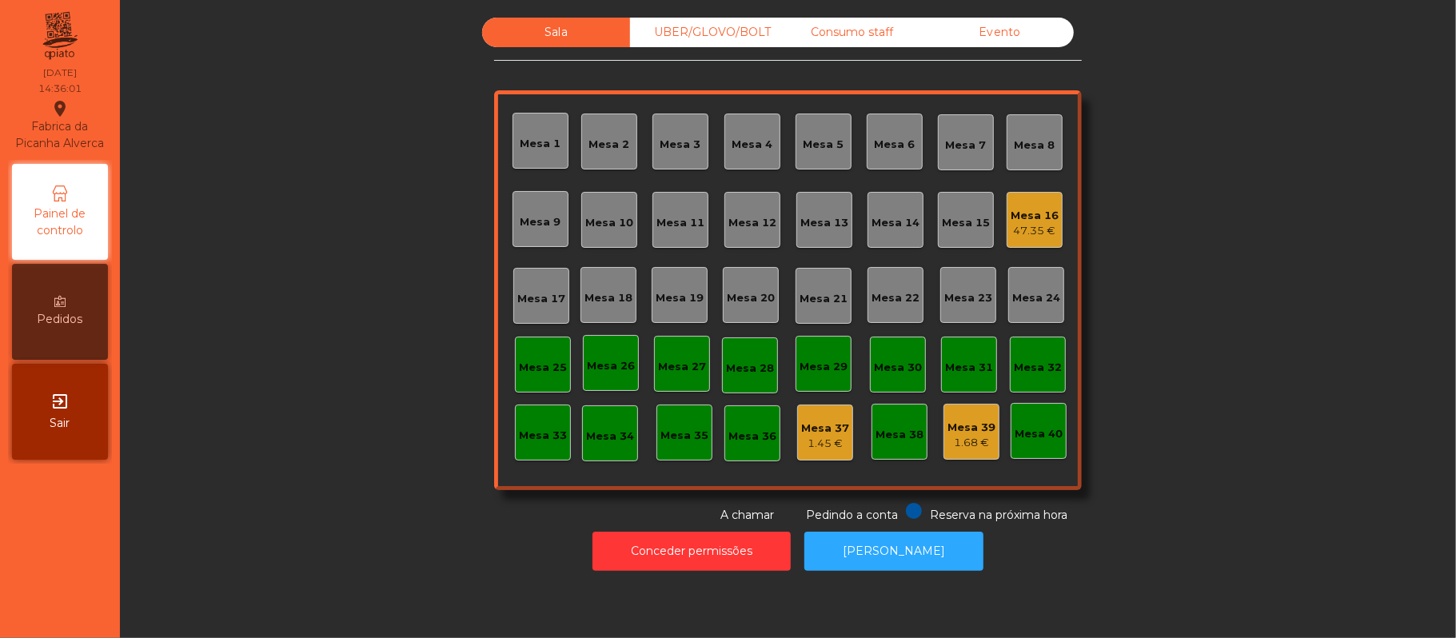
click at [1017, 223] on div "47.35 €" at bounding box center [1035, 231] width 48 height 16
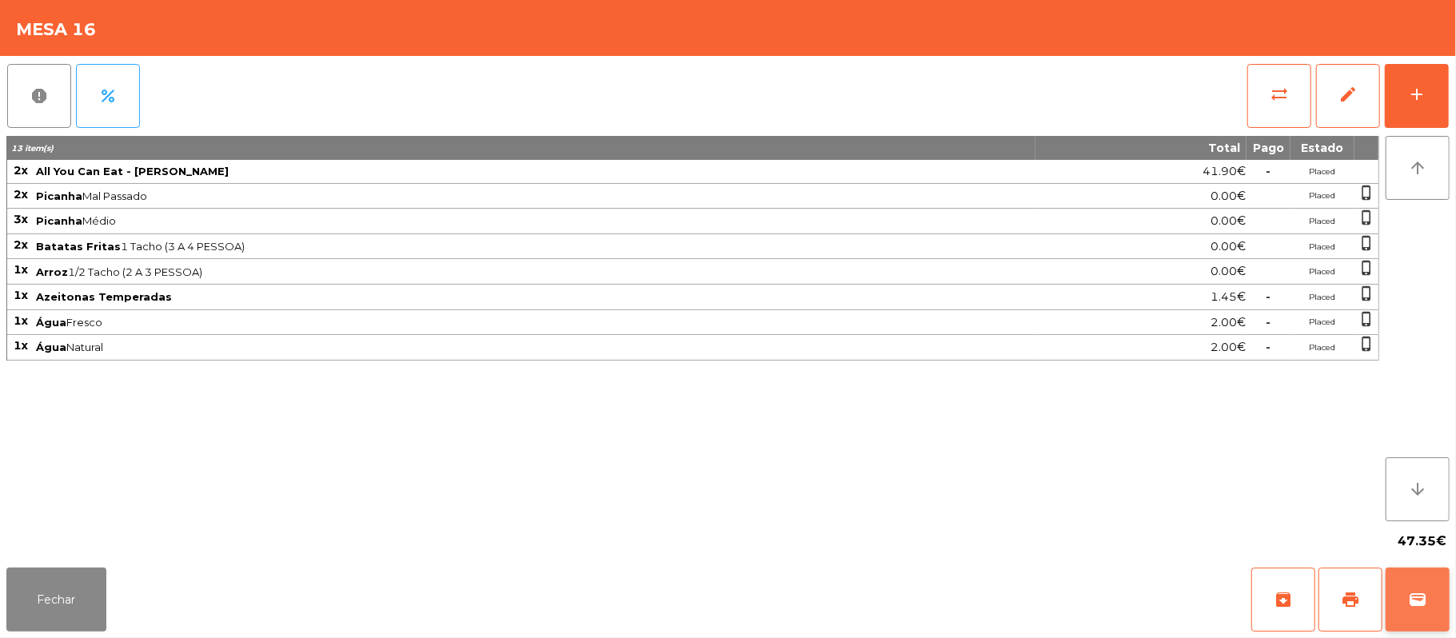
click at [1431, 600] on button "wallet" at bounding box center [1418, 600] width 64 height 64
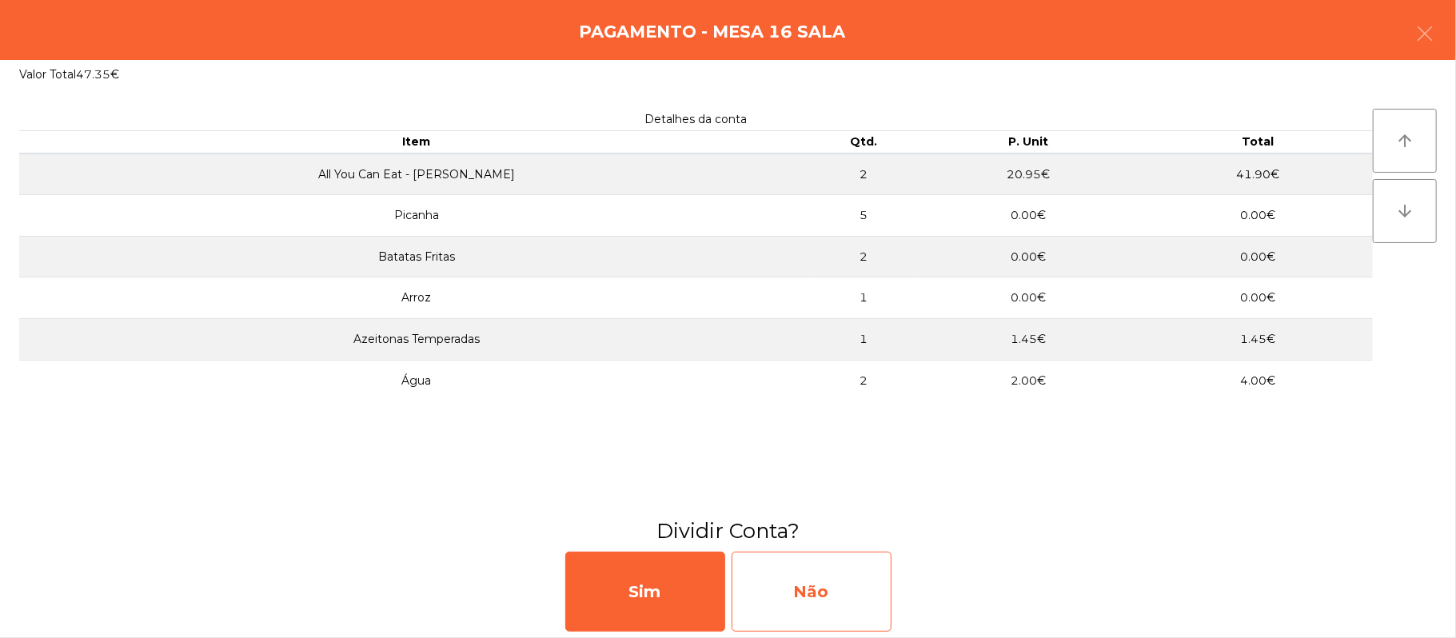
click at [832, 590] on div "Não" at bounding box center [812, 592] width 160 height 80
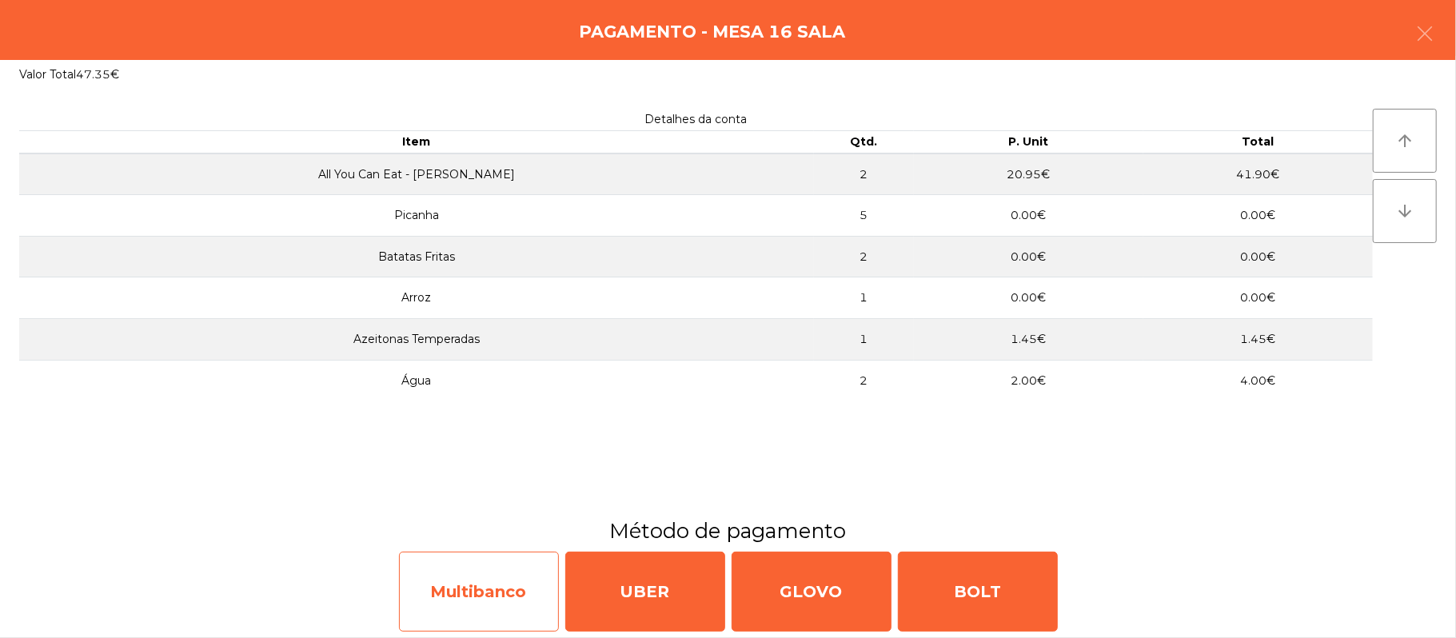
click at [512, 601] on div "Multibanco" at bounding box center [479, 592] width 160 height 80
select select "**"
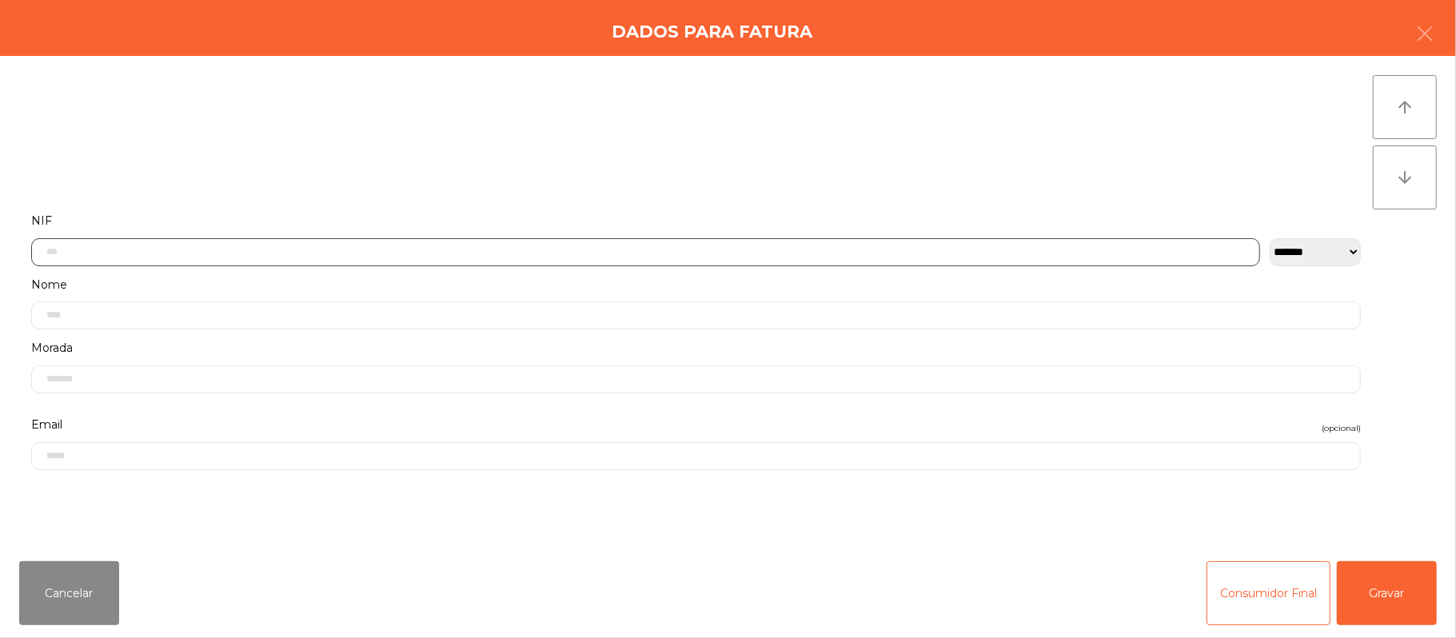
click at [606, 251] on input "text" at bounding box center [645, 252] width 1229 height 28
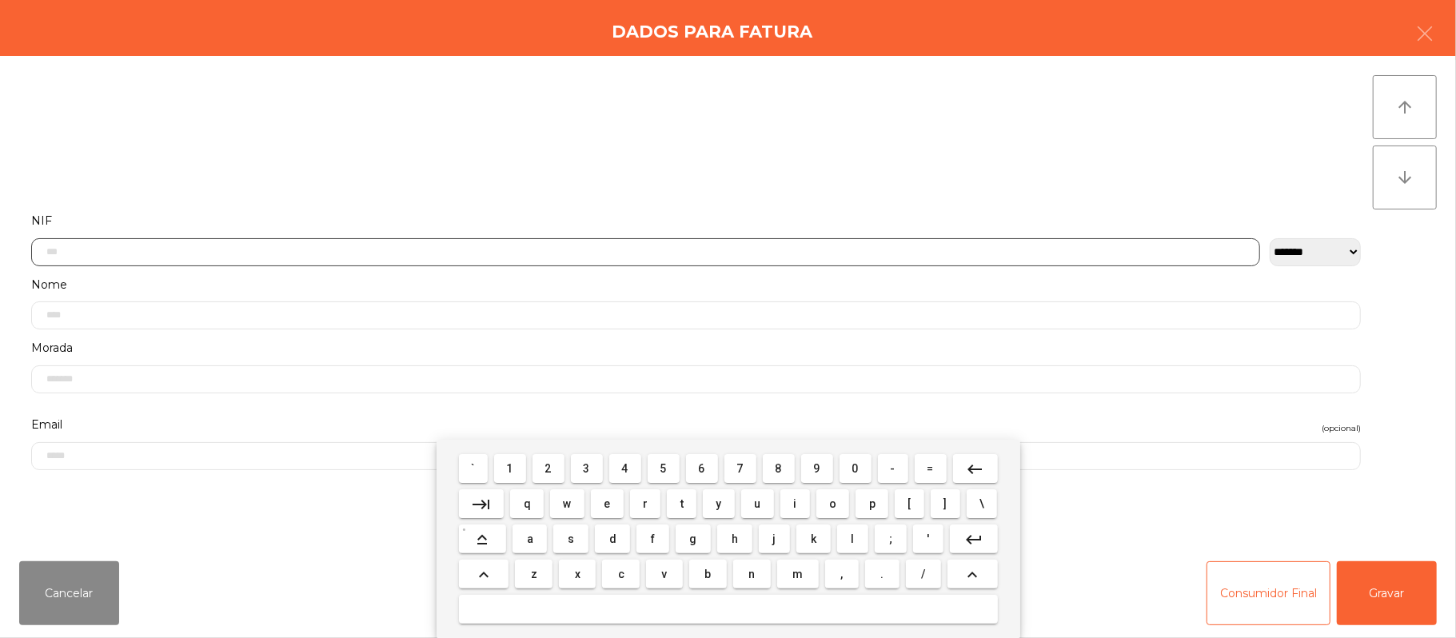
scroll to position [134, 0]
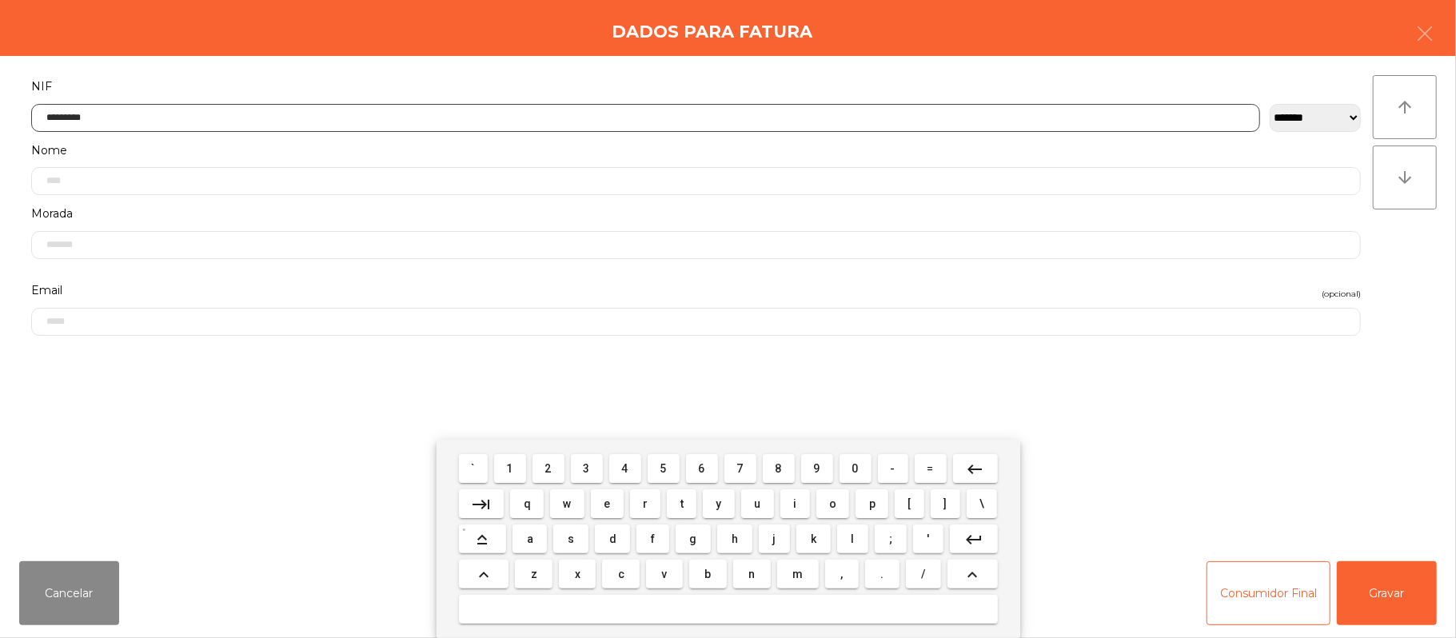
type input "*********"
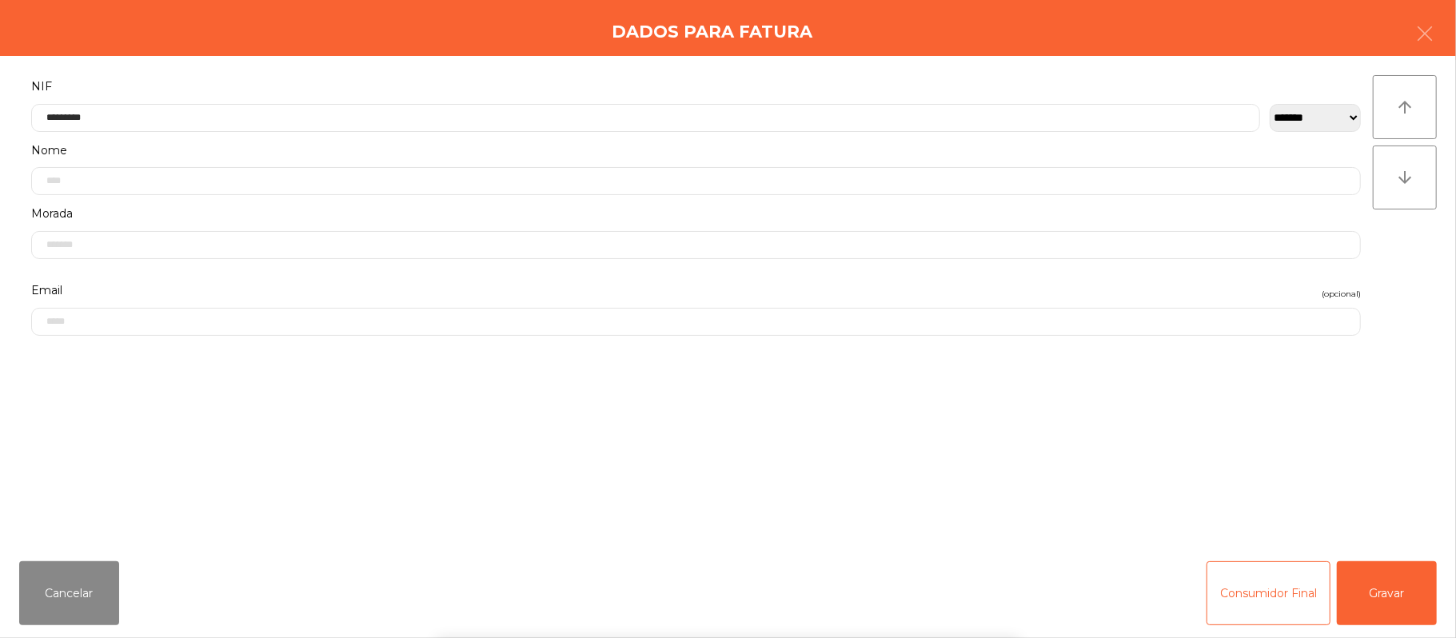
click at [1382, 588] on div "` 1 2 3 4 5 6 7 8 9 0 - = keyboard_backspace keyboard_tab q w e r t y u i o p […" at bounding box center [728, 539] width 1456 height 198
click at [1407, 592] on div "` 1 2 3 4 5 6 7 8 9 0 - = keyboard_backspace keyboard_tab q w e r t y u i o p […" at bounding box center [728, 539] width 1456 height 198
click at [1402, 587] on button "Gravar" at bounding box center [1387, 593] width 100 height 64
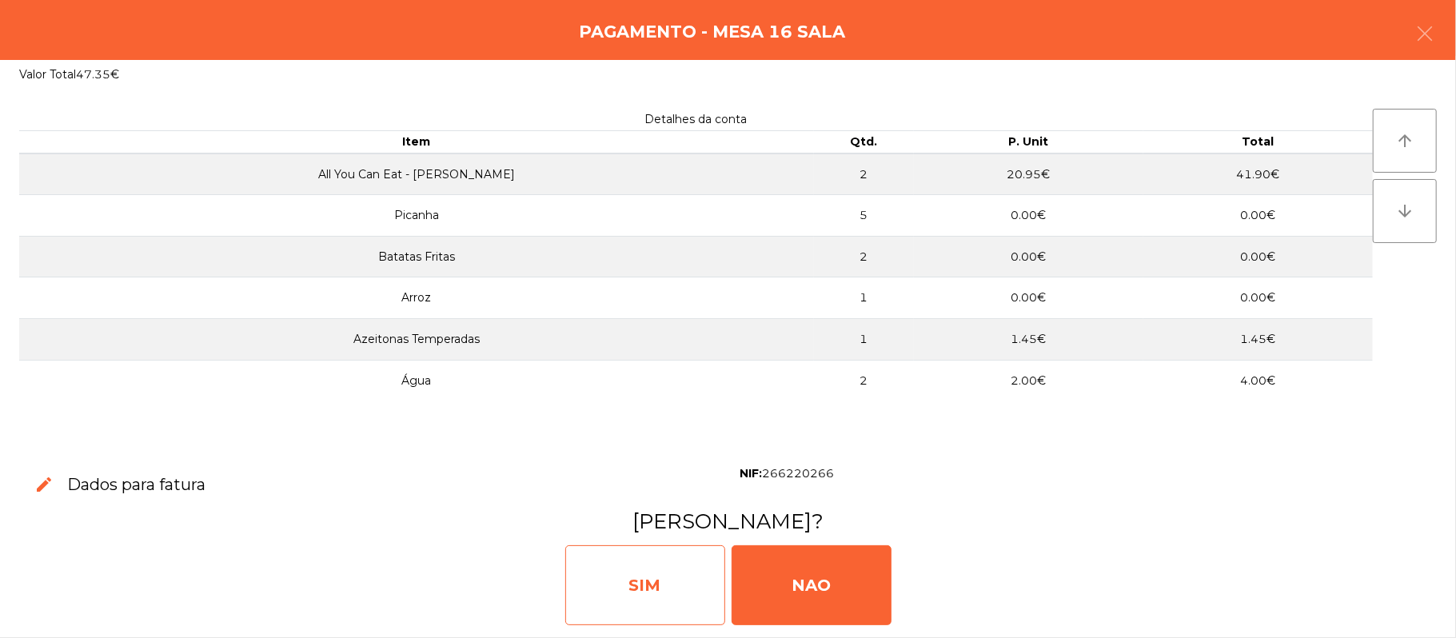
click at [628, 576] on div "SIM" at bounding box center [645, 585] width 160 height 80
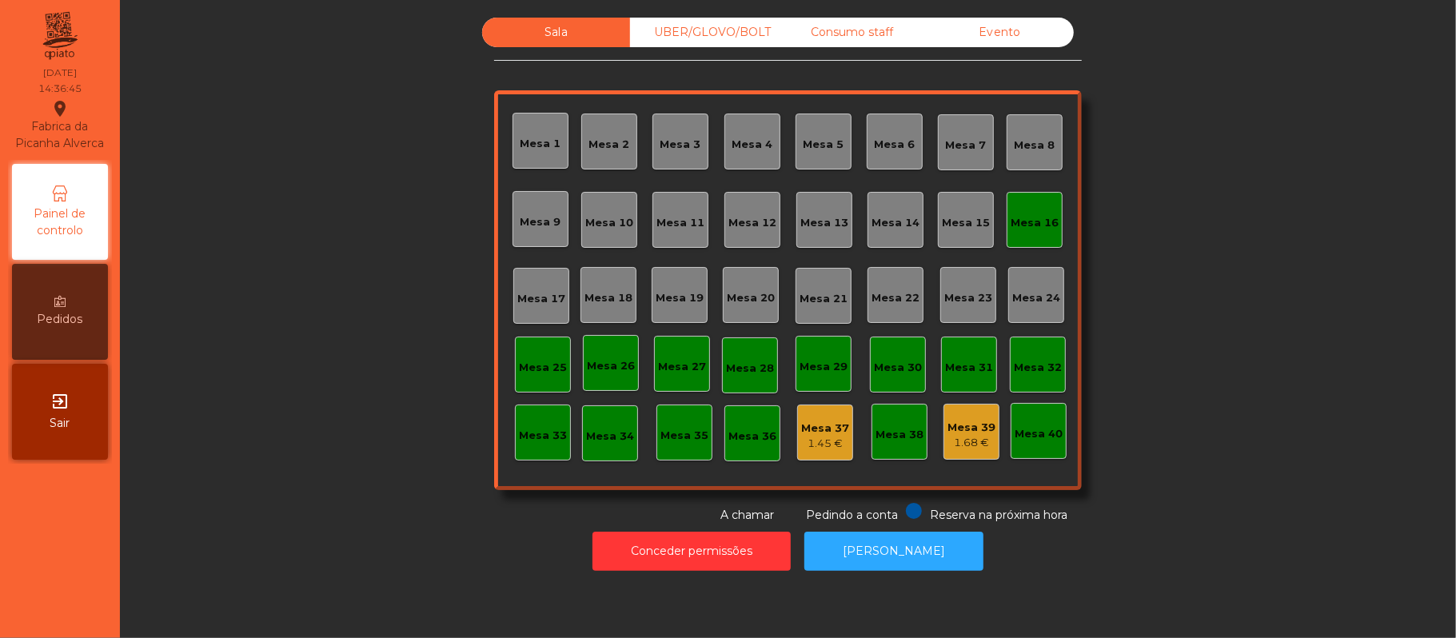
click at [1023, 225] on div "Mesa 16" at bounding box center [1035, 223] width 48 height 16
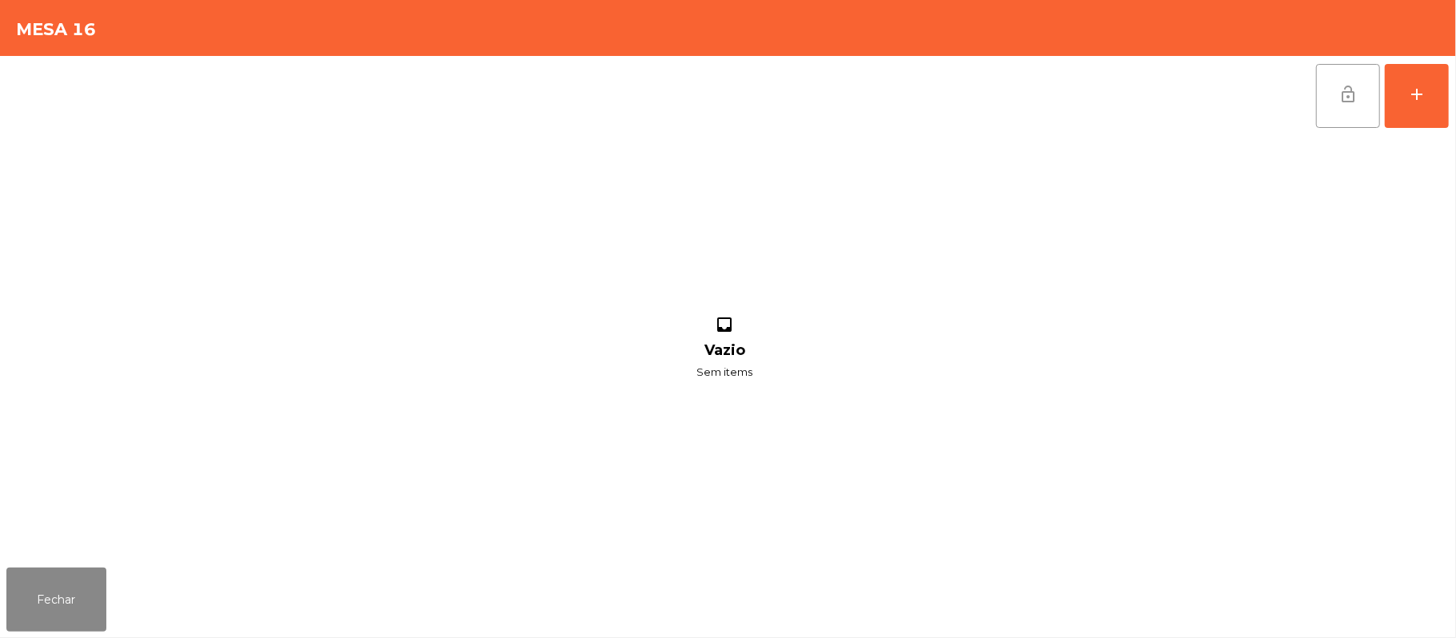
click at [1318, 106] on button "lock_open" at bounding box center [1348, 96] width 64 height 64
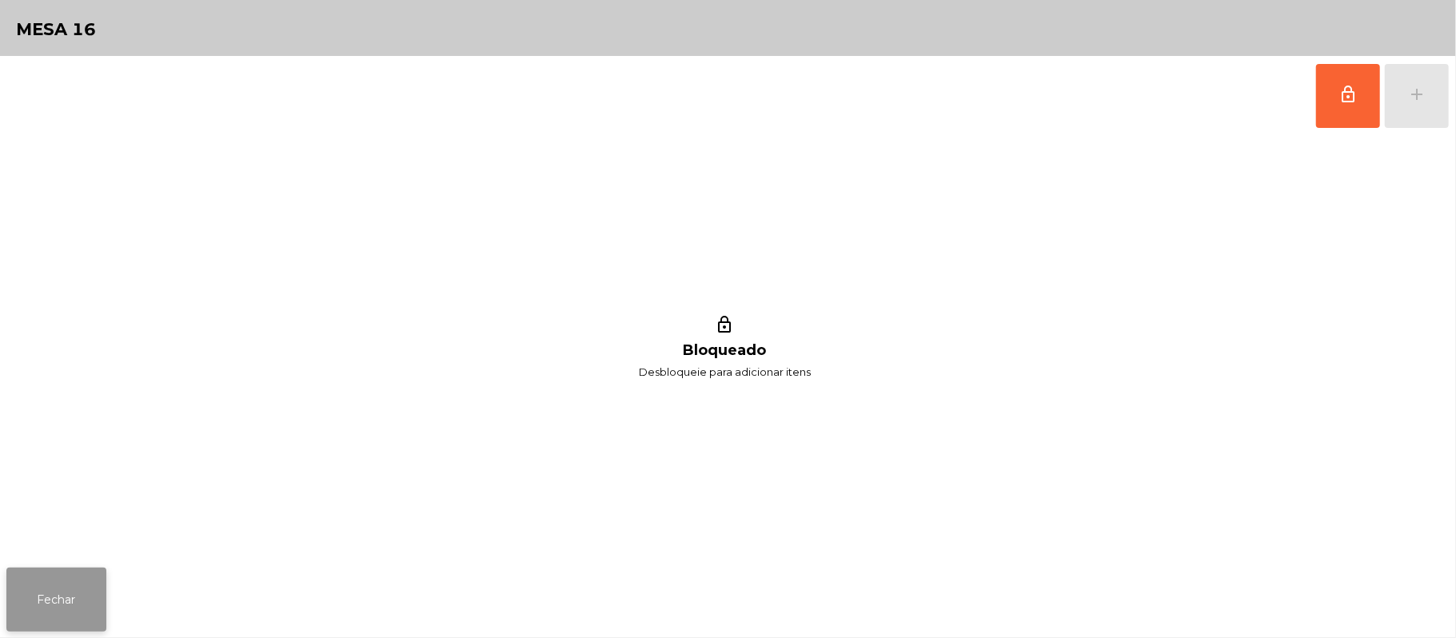
click at [84, 611] on button "Fechar" at bounding box center [56, 600] width 100 height 64
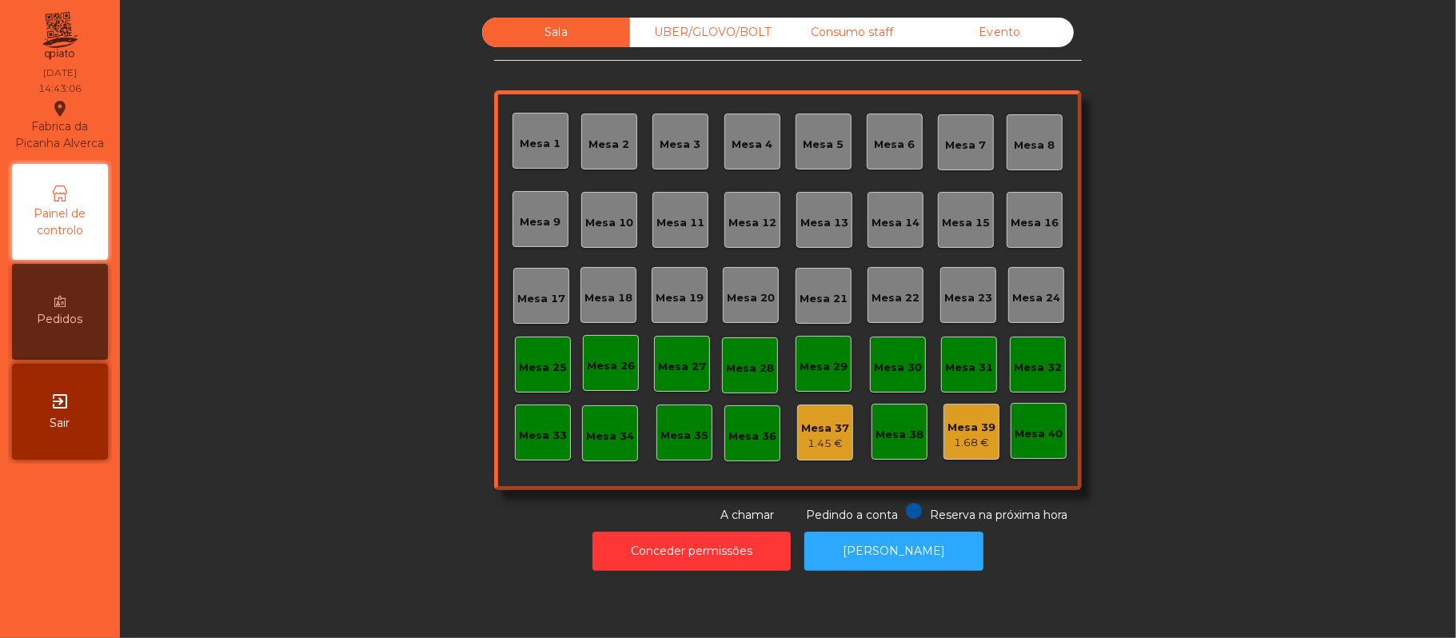
click at [730, 18] on div "UBER/GLOVO/BOLT" at bounding box center [704, 33] width 148 height 30
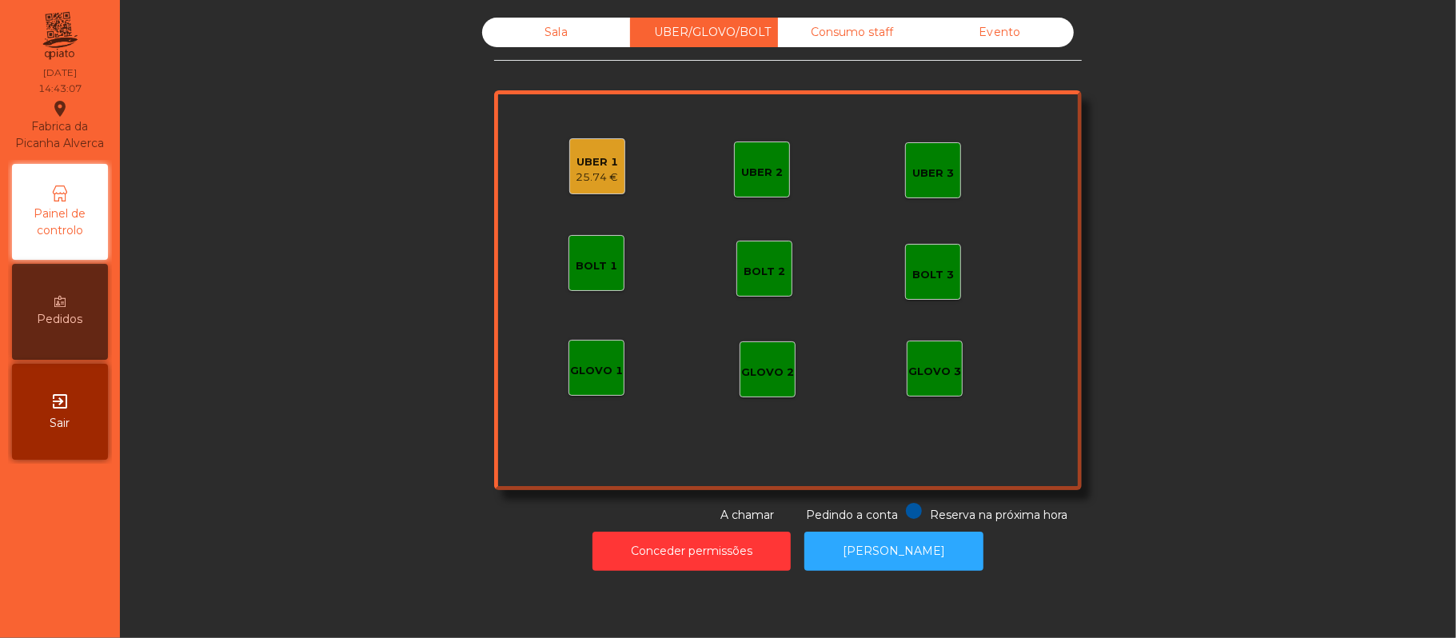
click at [580, 167] on div "UBER 1" at bounding box center [597, 162] width 42 height 16
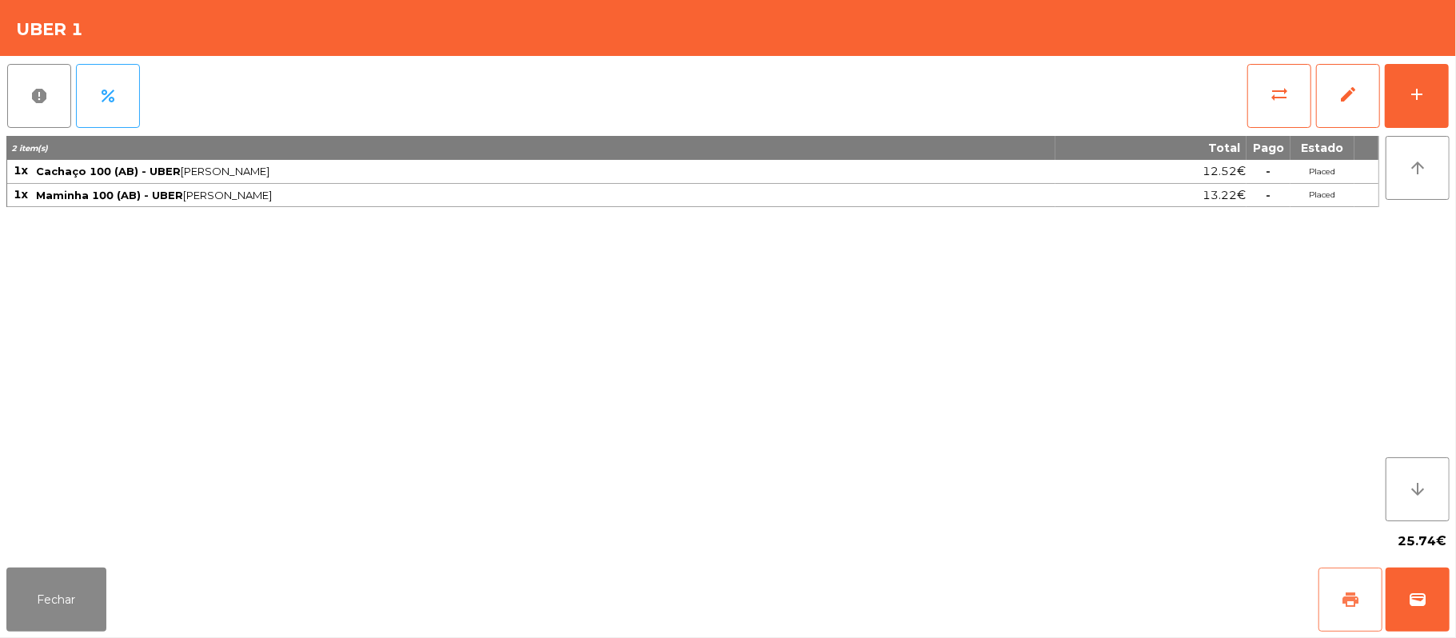
click at [1335, 605] on button "print" at bounding box center [1350, 600] width 64 height 64
click at [1431, 608] on button "wallet" at bounding box center [1418, 600] width 64 height 64
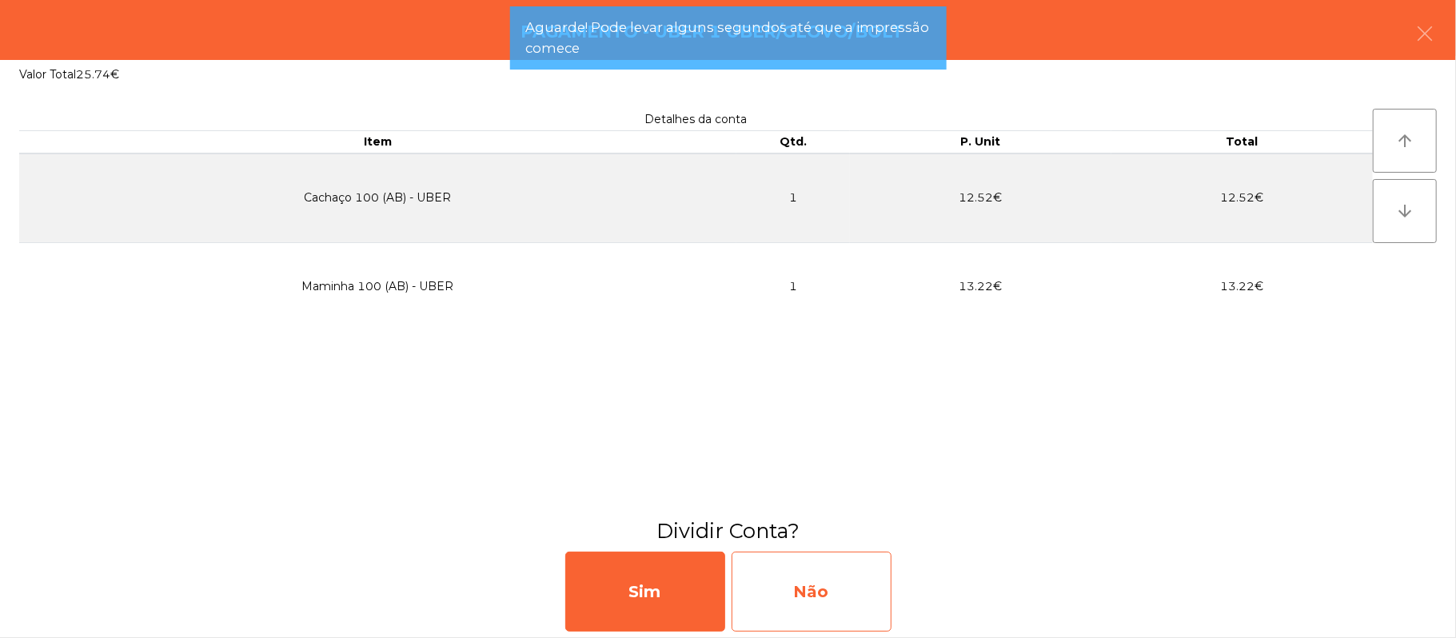
click at [855, 604] on div "Não" at bounding box center [812, 592] width 160 height 80
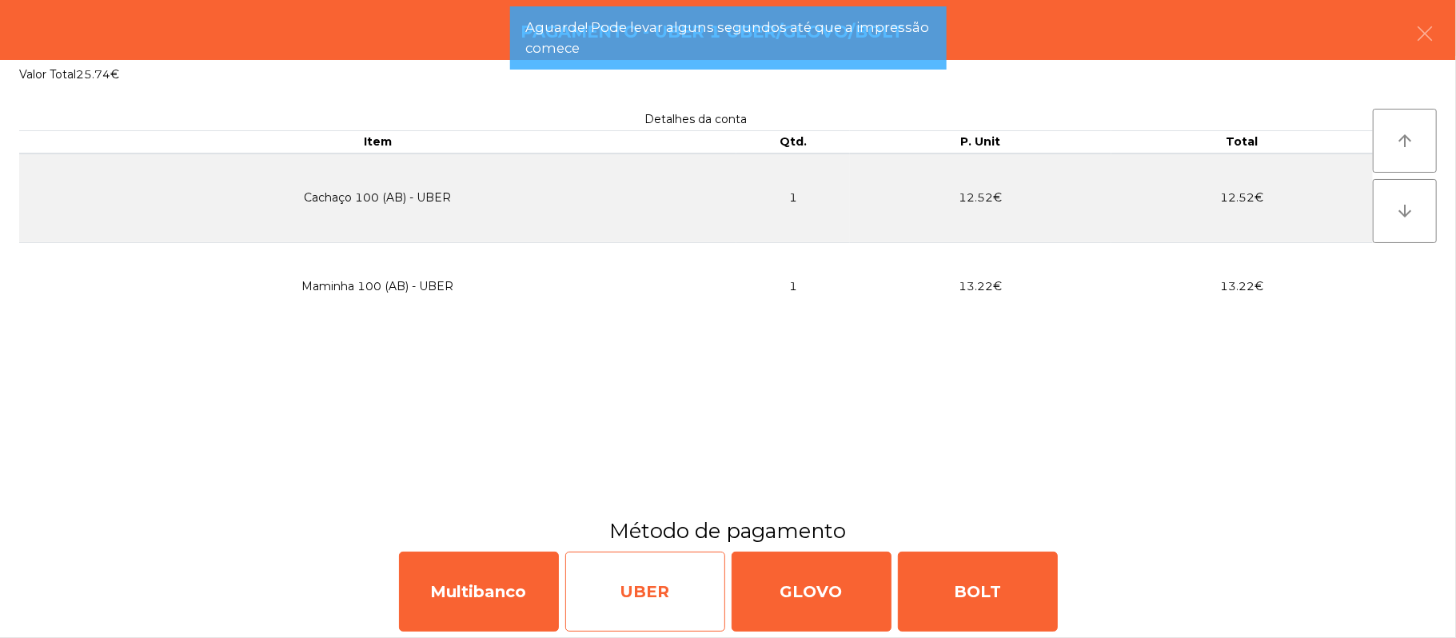
click at [684, 596] on div "UBER" at bounding box center [645, 592] width 160 height 80
select select "**"
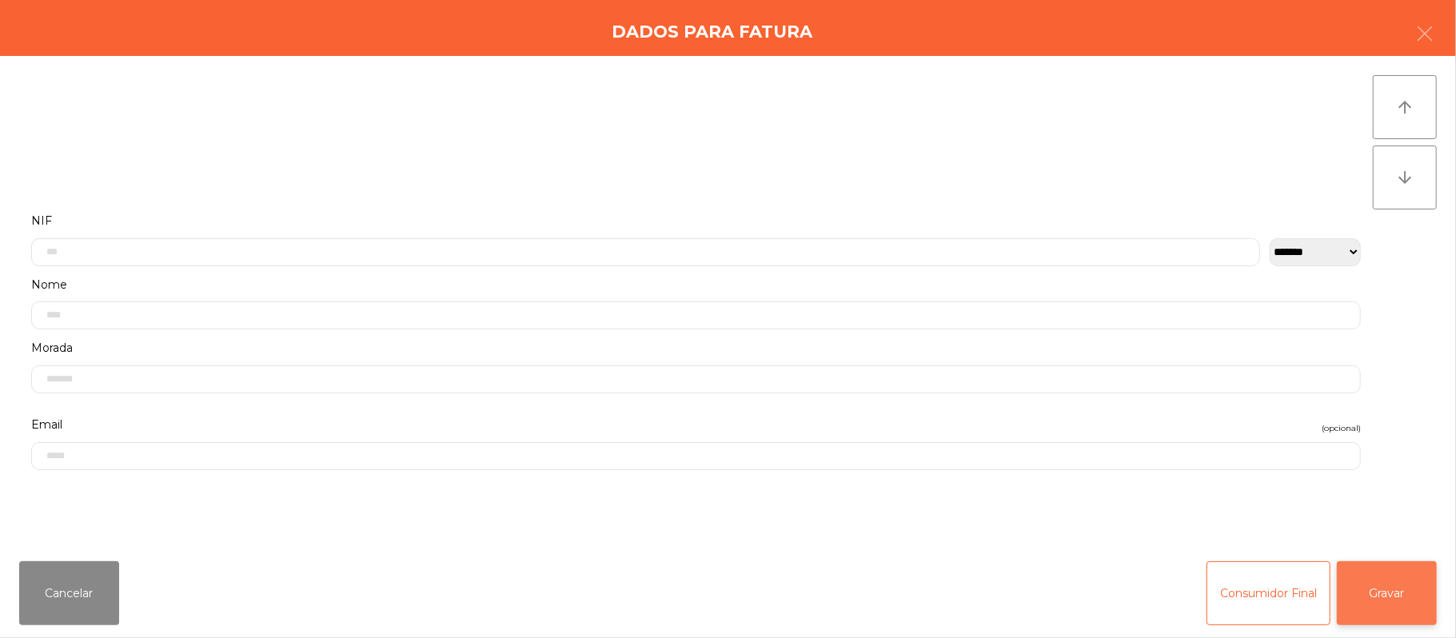
click at [1386, 589] on button "Gravar" at bounding box center [1387, 593] width 100 height 64
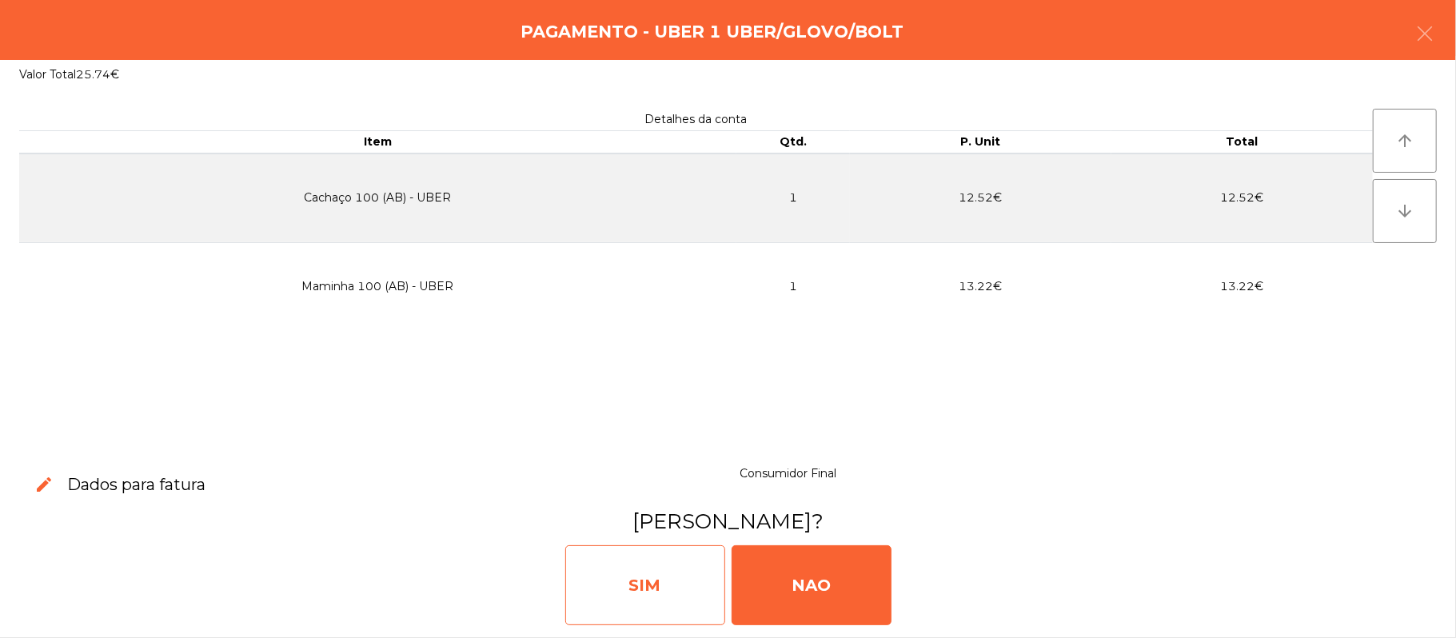
click at [650, 592] on div "SIM" at bounding box center [645, 585] width 160 height 80
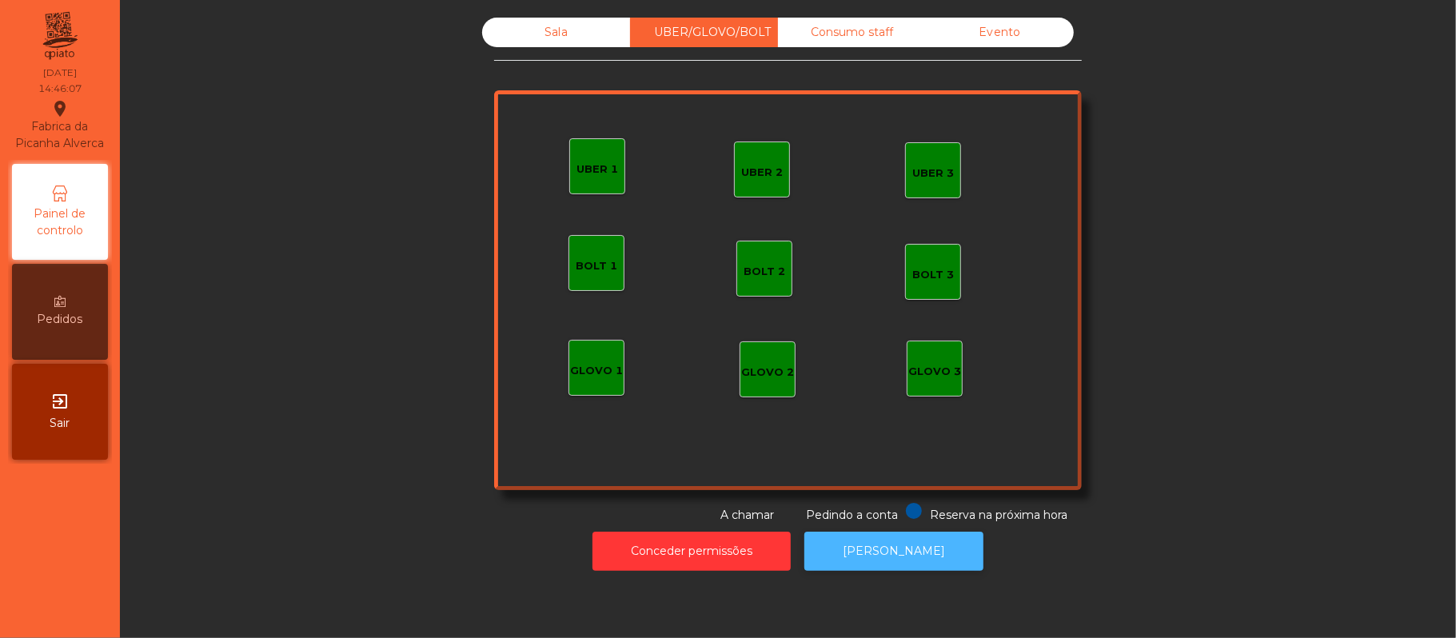
click at [909, 558] on button "[PERSON_NAME]" at bounding box center [893, 551] width 179 height 39
click at [538, 36] on div "Sala" at bounding box center [556, 33] width 148 height 30
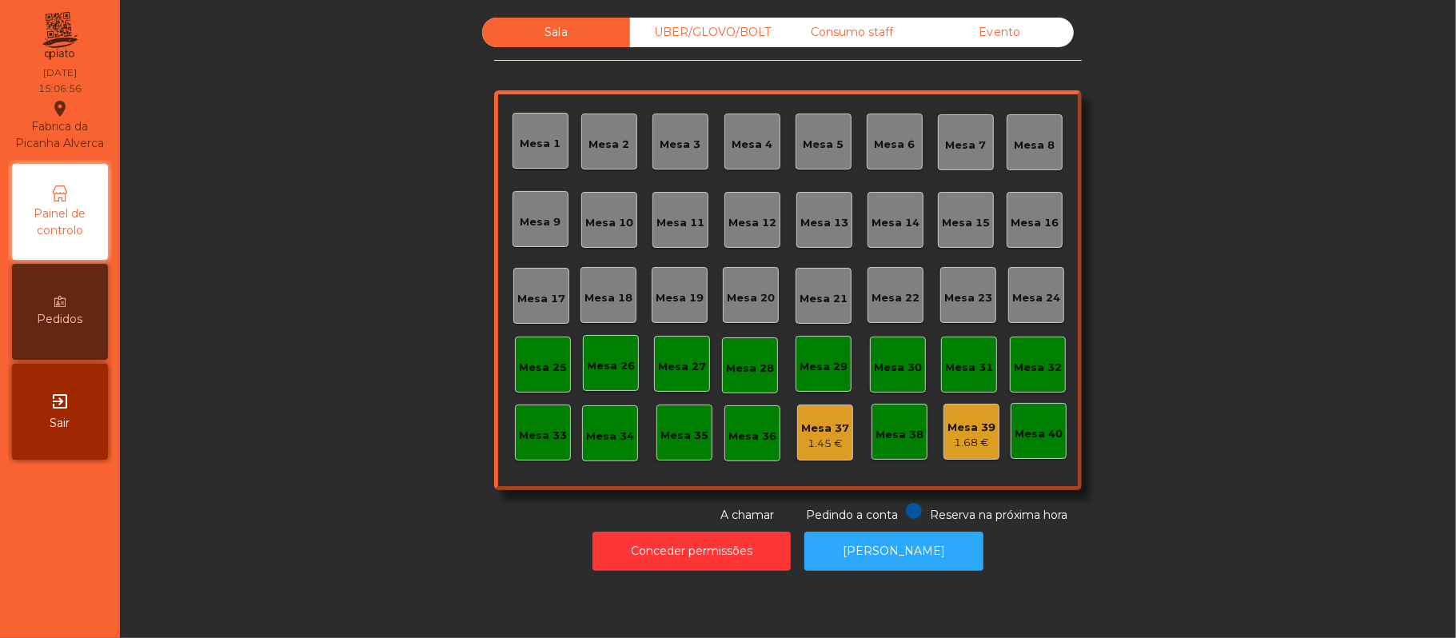
click at [1185, 230] on div "Sala UBER/[GEOGRAPHIC_DATA]/BOLT Consumo staff Evento [GEOGRAPHIC_DATA] 2 [GEOG…" at bounding box center [788, 271] width 1293 height 506
click at [871, 26] on div "Consumo staff" at bounding box center [852, 33] width 148 height 30
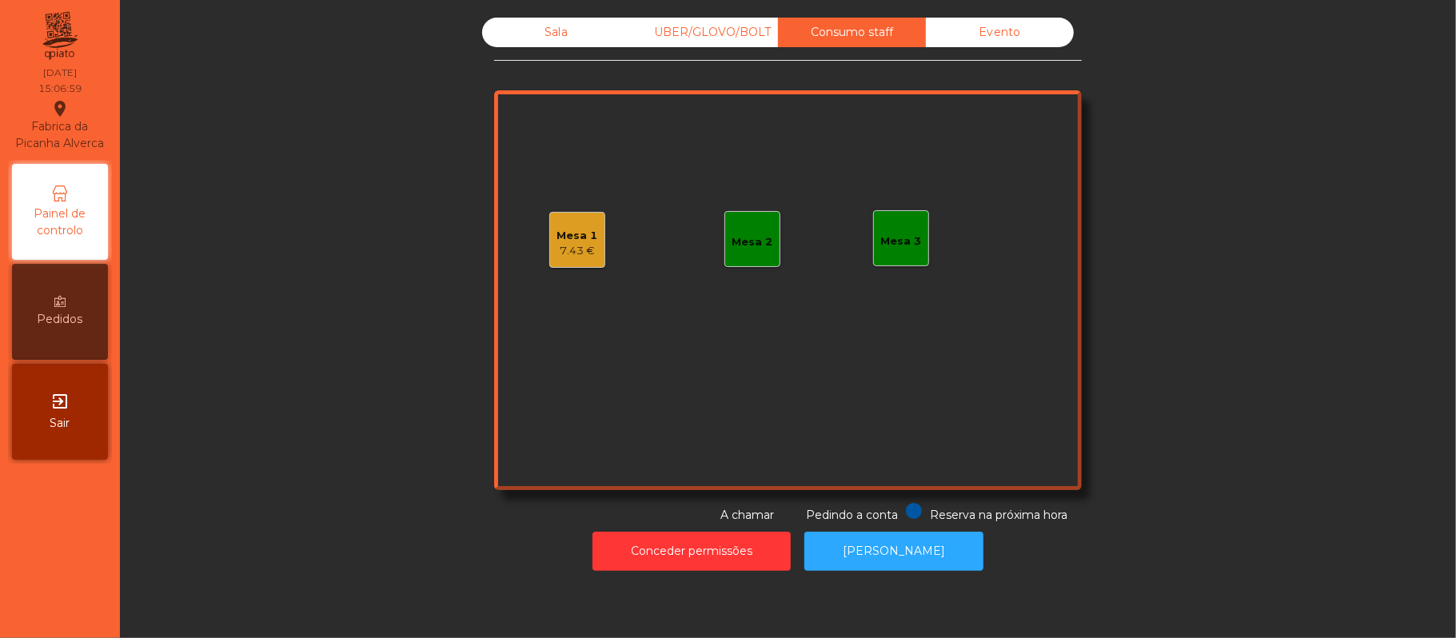
click at [557, 235] on div "Mesa 1" at bounding box center [577, 236] width 41 height 16
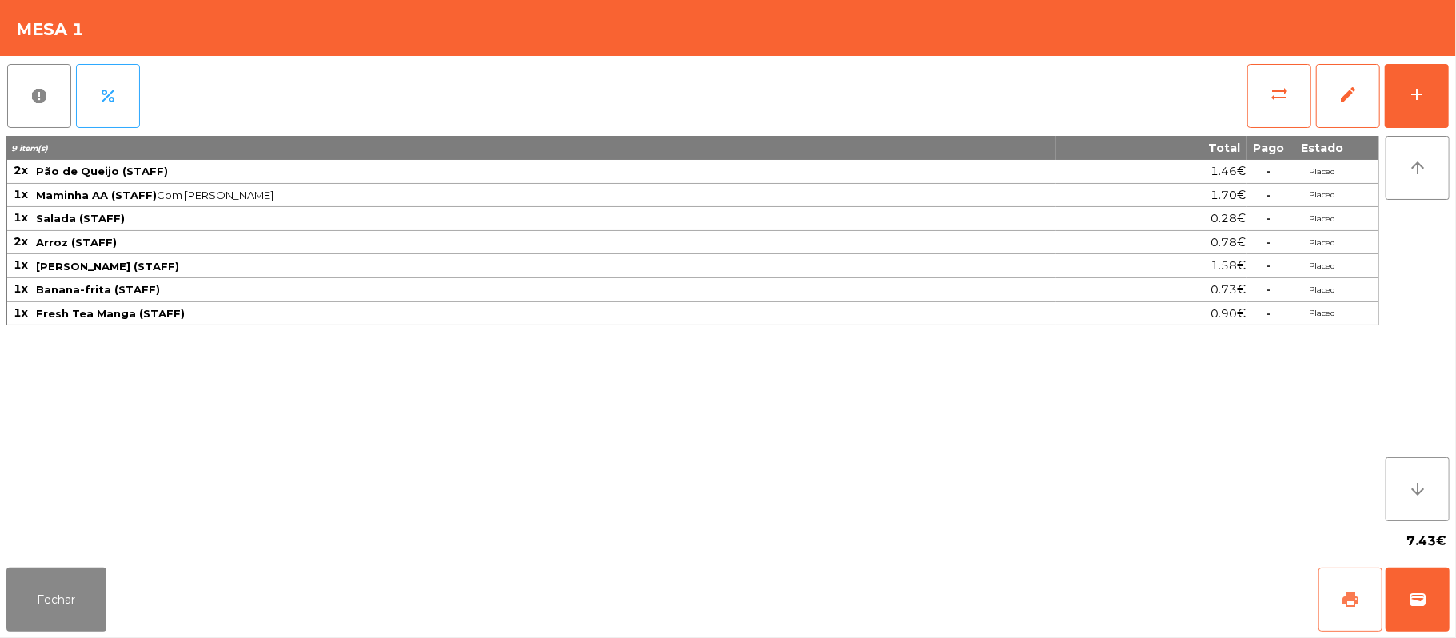
click at [1343, 599] on span "print" at bounding box center [1350, 599] width 19 height 19
click at [1251, 74] on button "sync_alt" at bounding box center [1279, 96] width 64 height 64
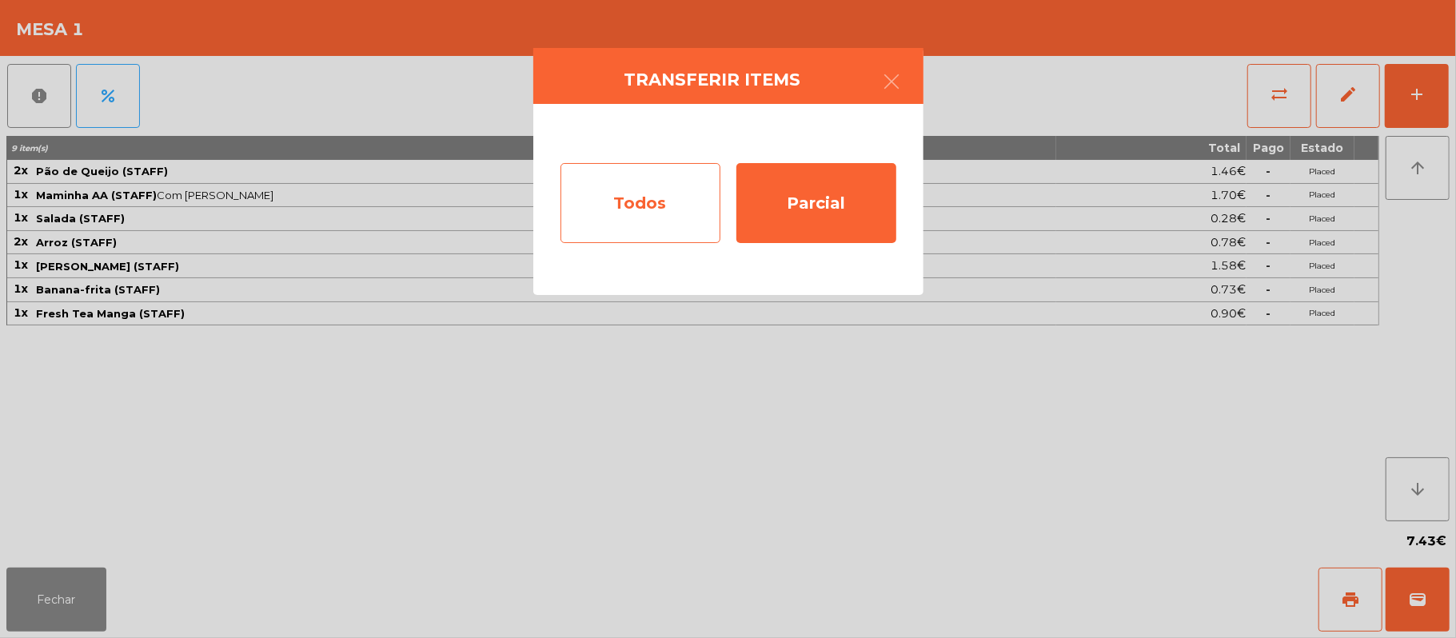
click at [685, 202] on div "Todos" at bounding box center [640, 203] width 160 height 80
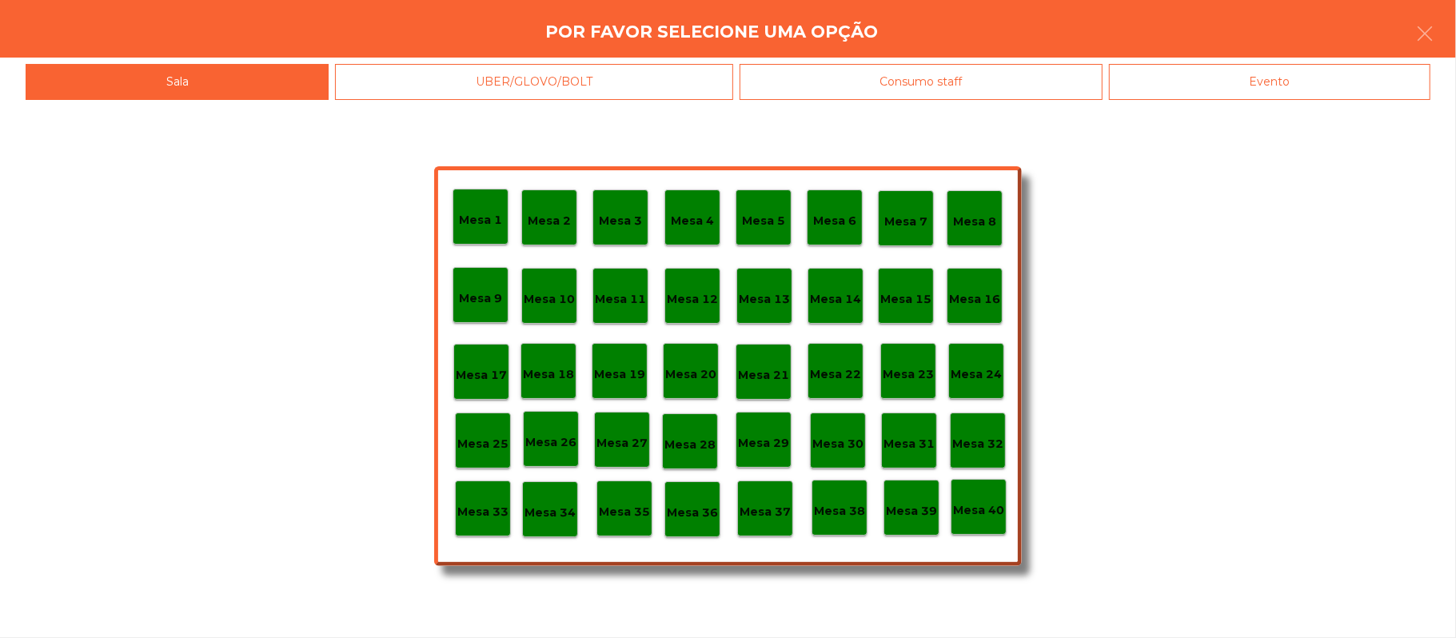
click at [473, 503] on p "Mesa 33" at bounding box center [482, 512] width 51 height 18
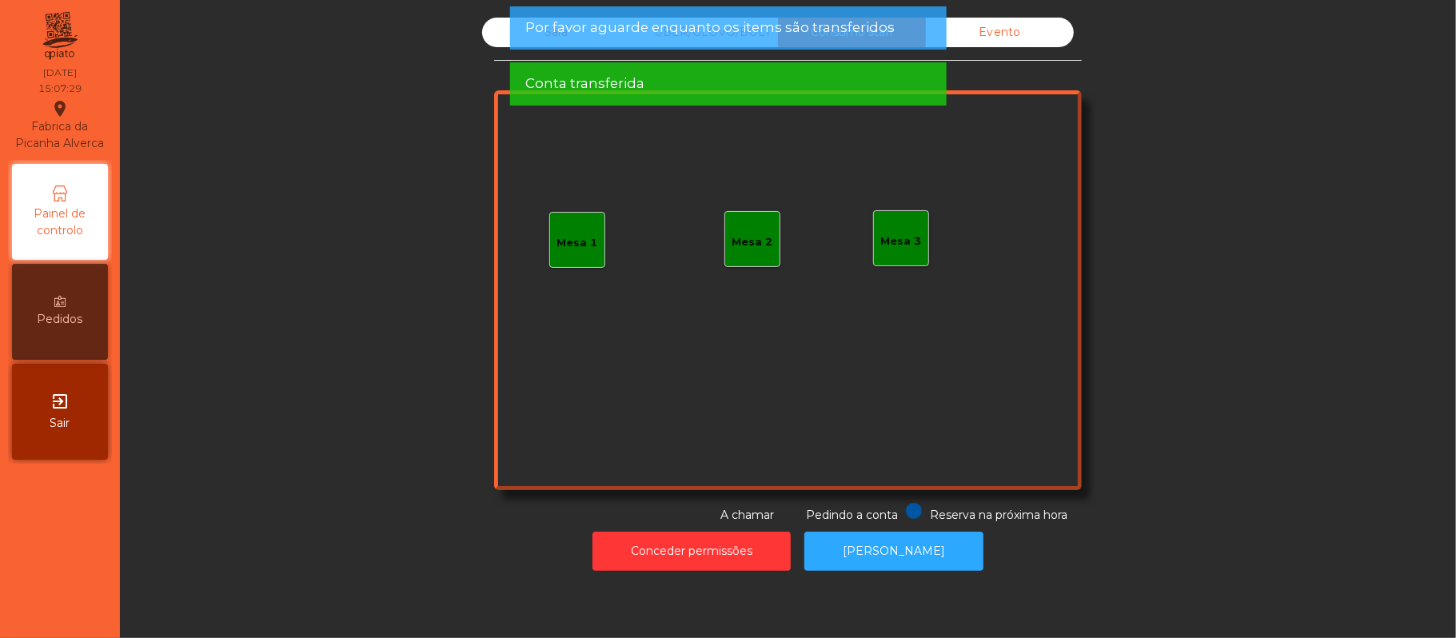
click at [1233, 237] on div "Sala UBER/GLOVO/BOLT Consumo staff Evento Mesa 1 Mesa 2 Mesa 3 Reserva na próxi…" at bounding box center [788, 271] width 1293 height 506
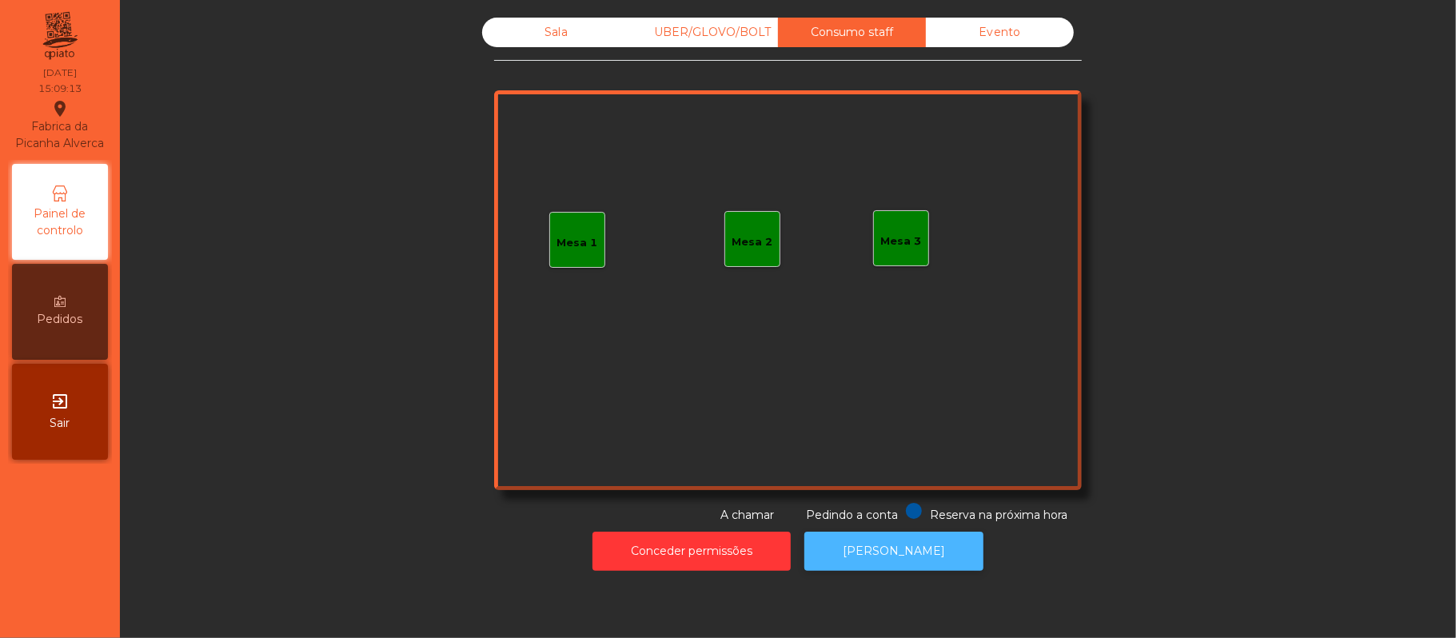
click at [894, 550] on button "[PERSON_NAME]" at bounding box center [893, 551] width 179 height 39
click at [1001, 45] on div "Evento" at bounding box center [1000, 33] width 148 height 30
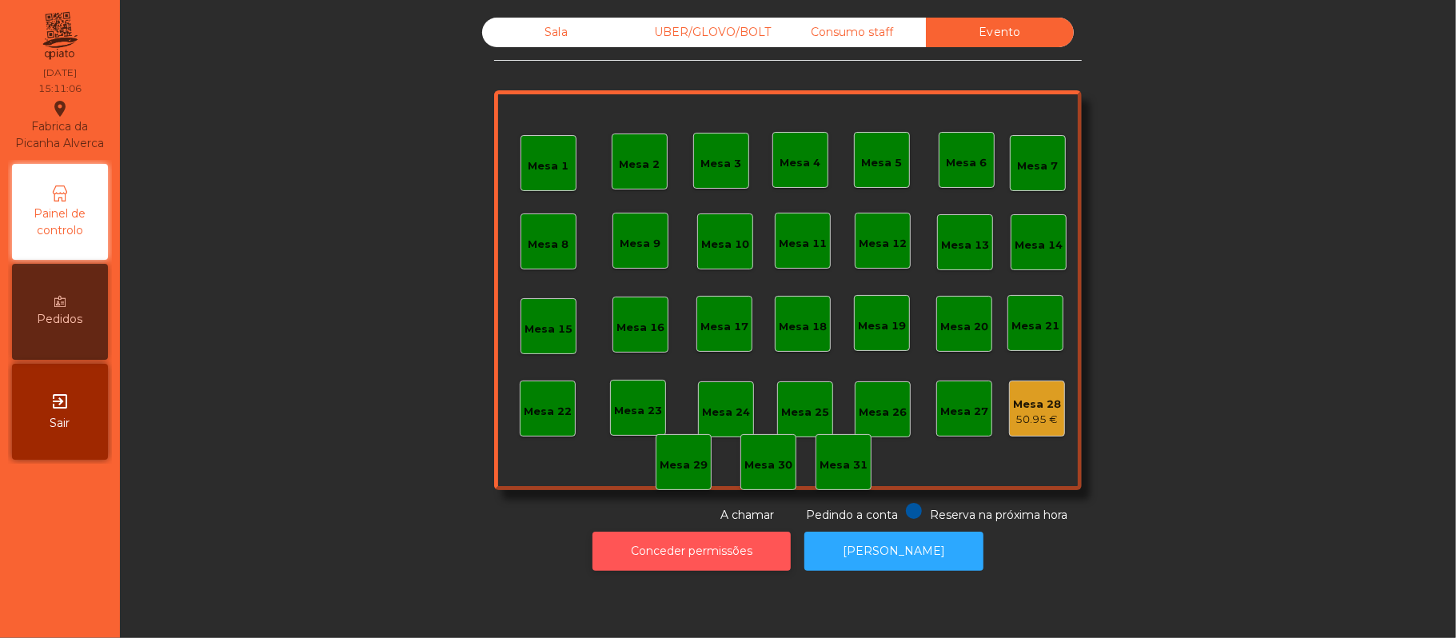
click at [688, 555] on button "Conceder permissões" at bounding box center [691, 551] width 198 height 39
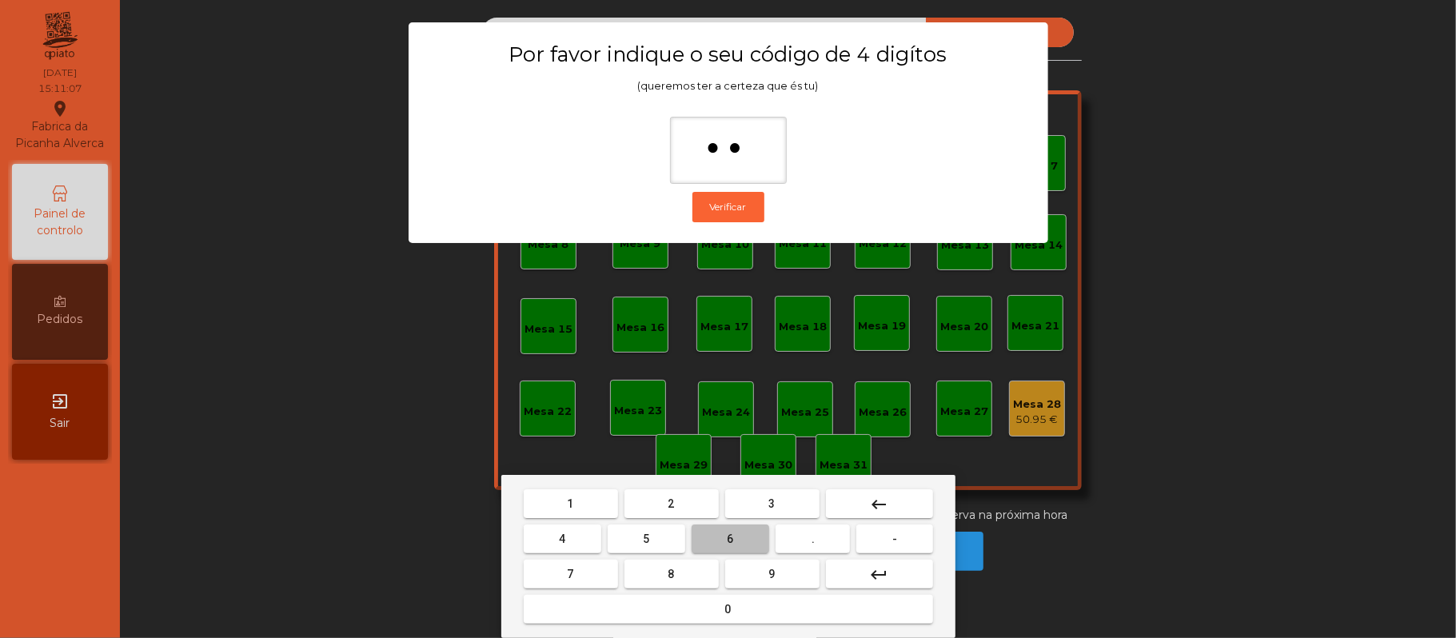
type input "***"
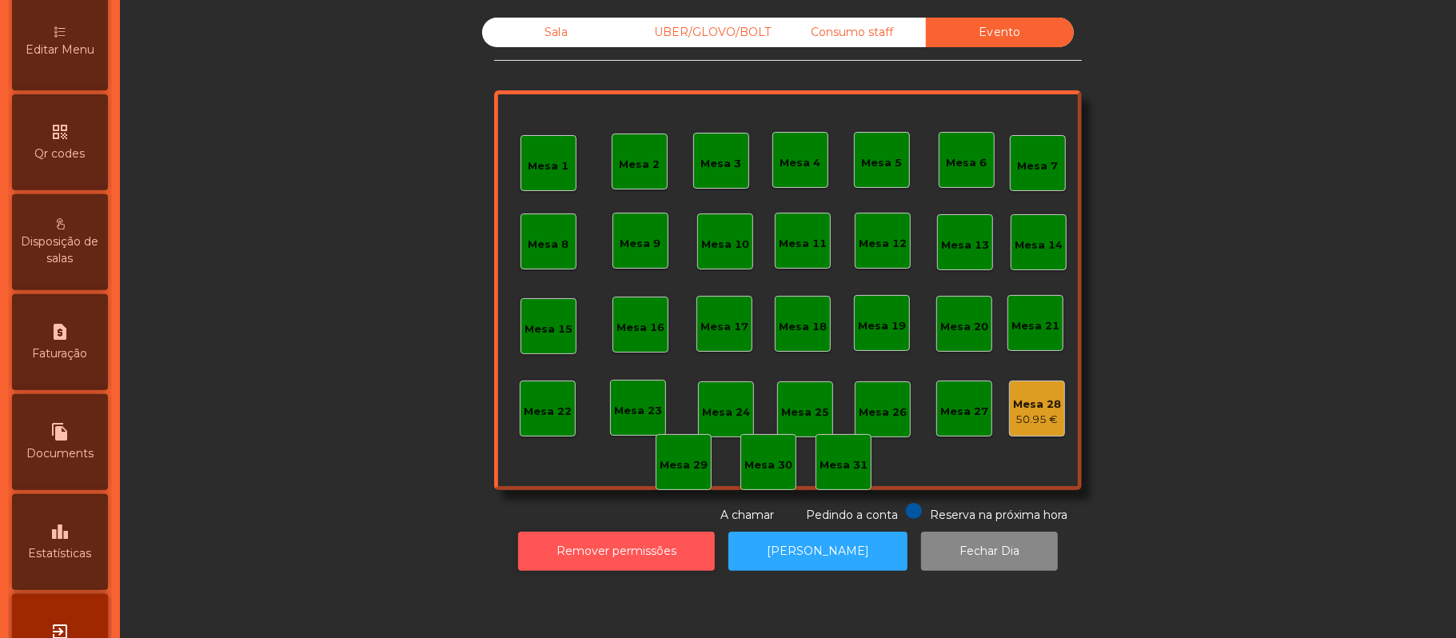
scroll to position [449, 0]
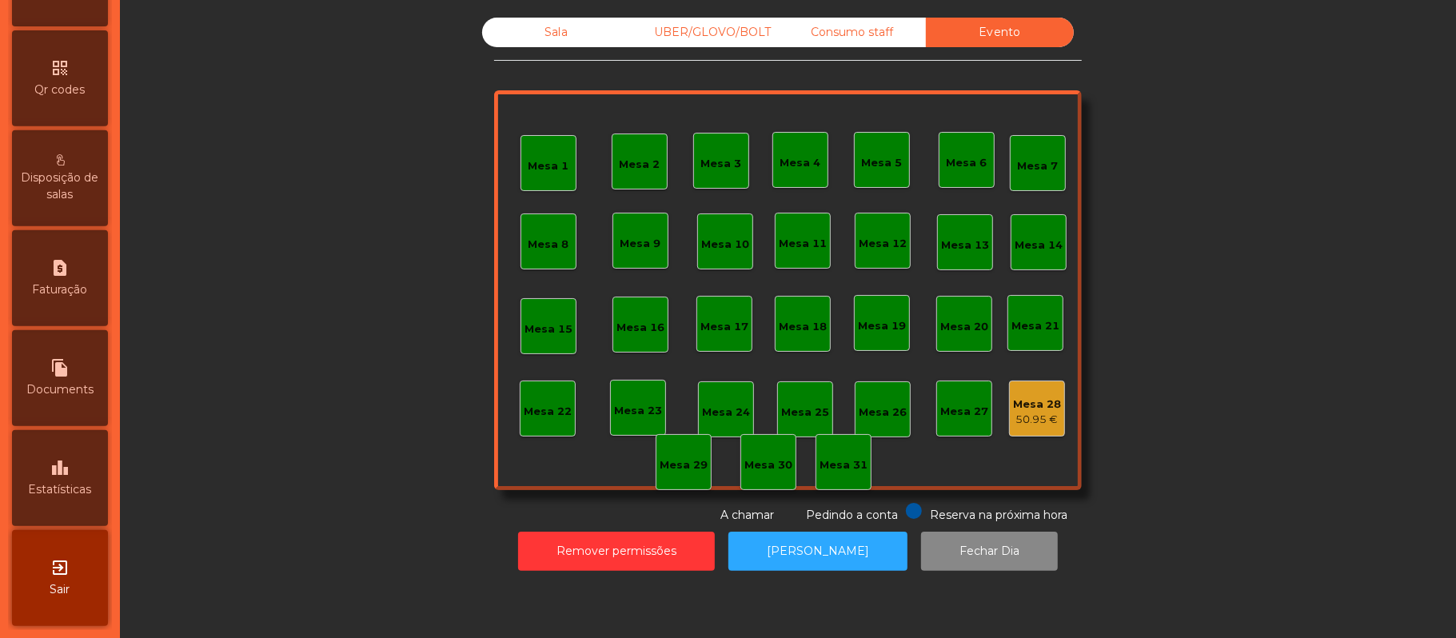
click at [61, 500] on div "leaderboard Estatísticas" at bounding box center [60, 478] width 96 height 96
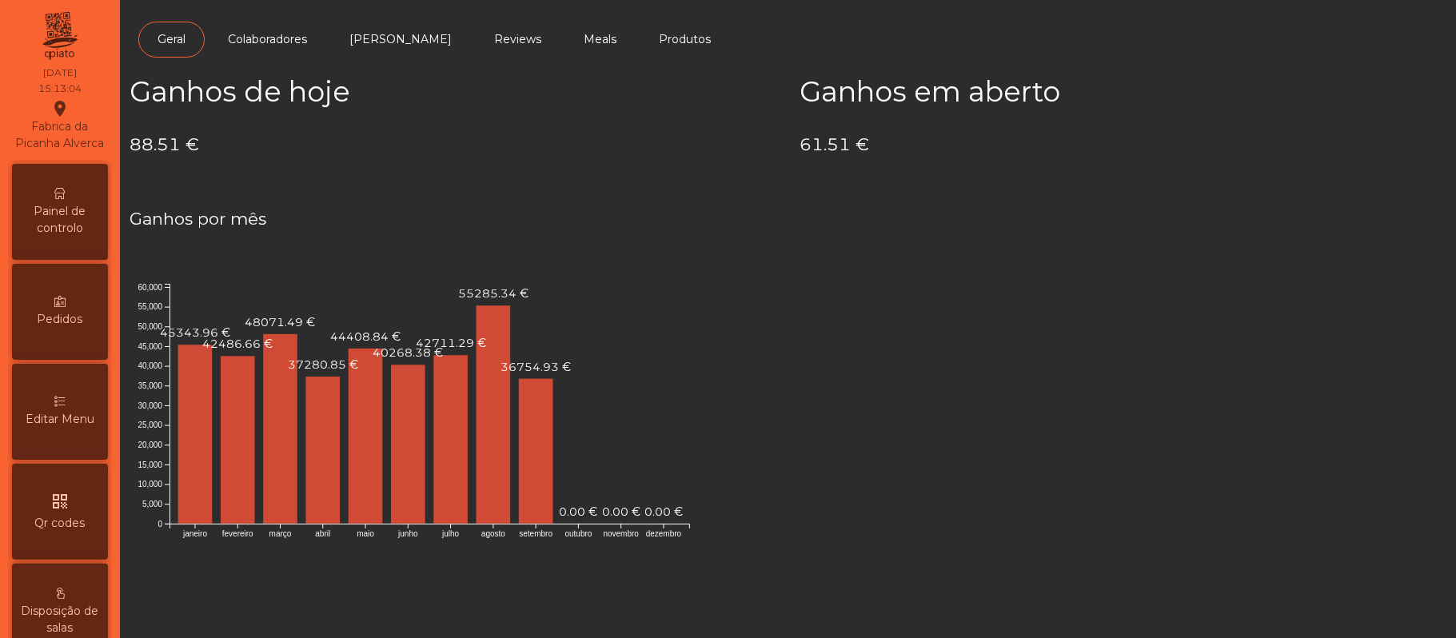
click at [78, 233] on span "Painel de controlo" at bounding box center [60, 220] width 88 height 34
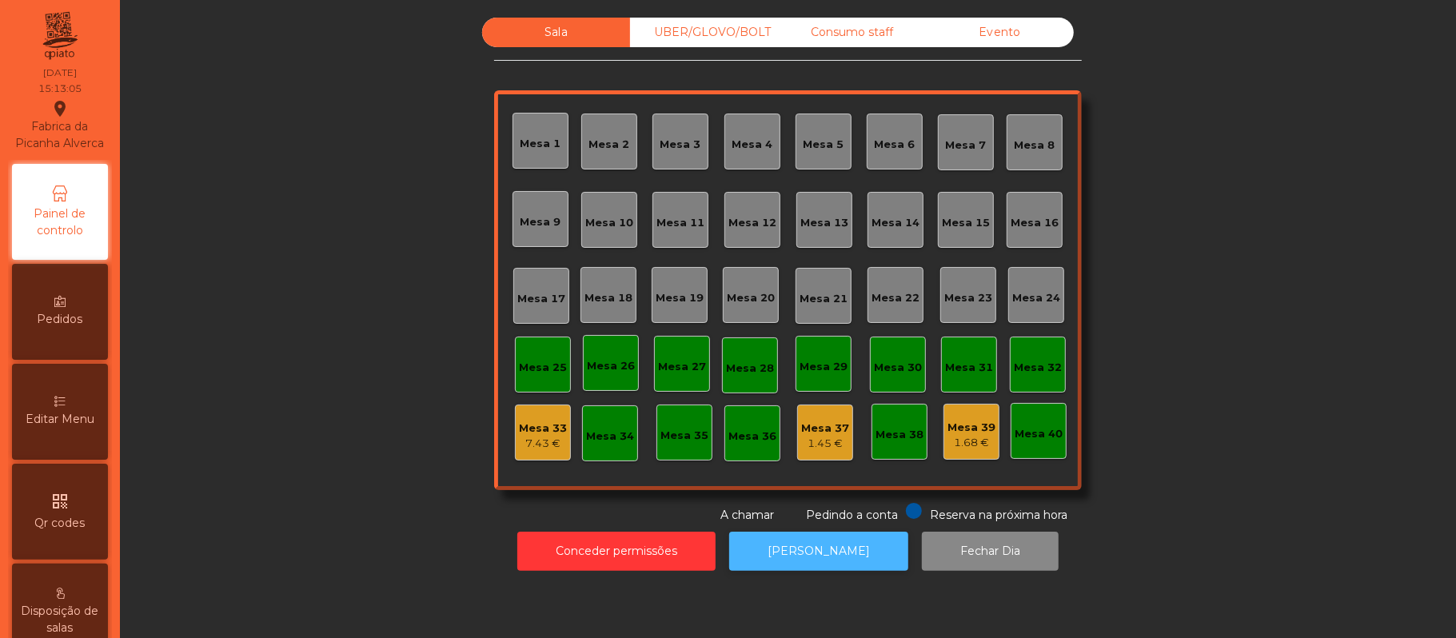
click at [810, 552] on button "[PERSON_NAME]" at bounding box center [818, 551] width 179 height 39
click at [803, 552] on button "[PERSON_NAME]" at bounding box center [818, 551] width 179 height 39
click at [1121, 177] on div "Sala UBER/[GEOGRAPHIC_DATA]/BOLT Consumo staff Evento [GEOGRAPHIC_DATA] 2 [GEOG…" at bounding box center [788, 271] width 1293 height 506
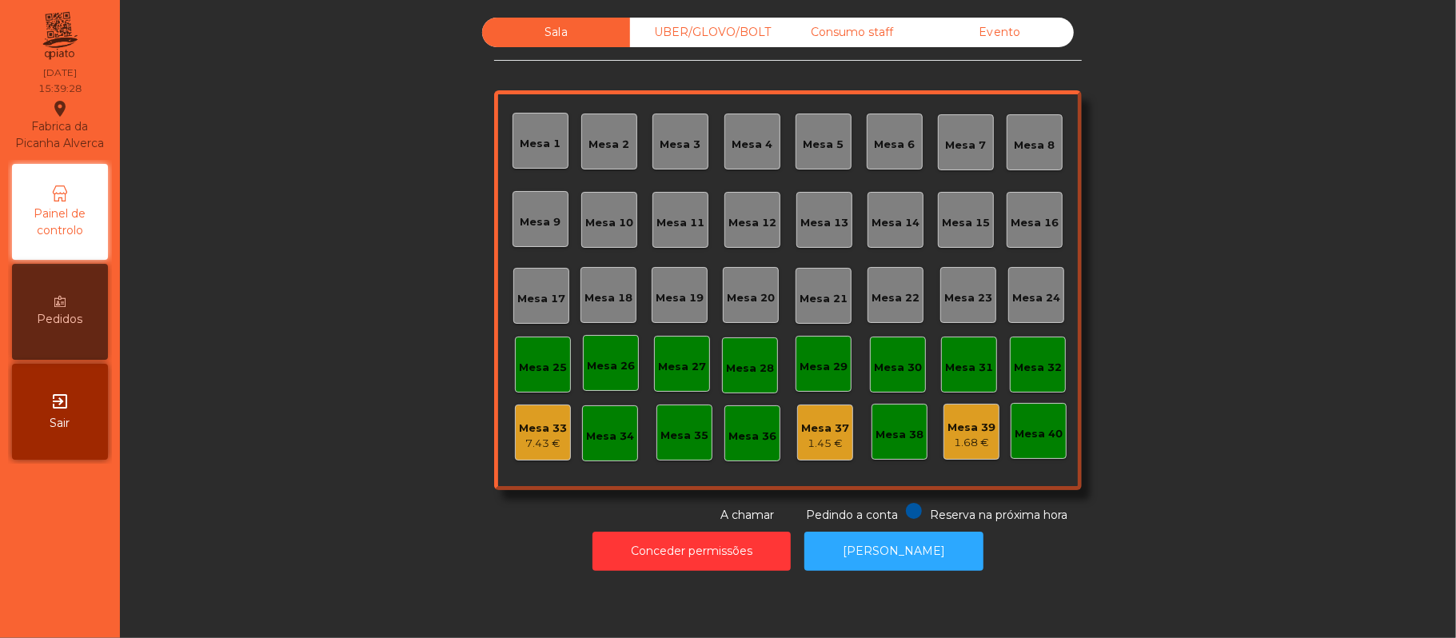
click at [525, 440] on div "7.43 €" at bounding box center [543, 444] width 48 height 16
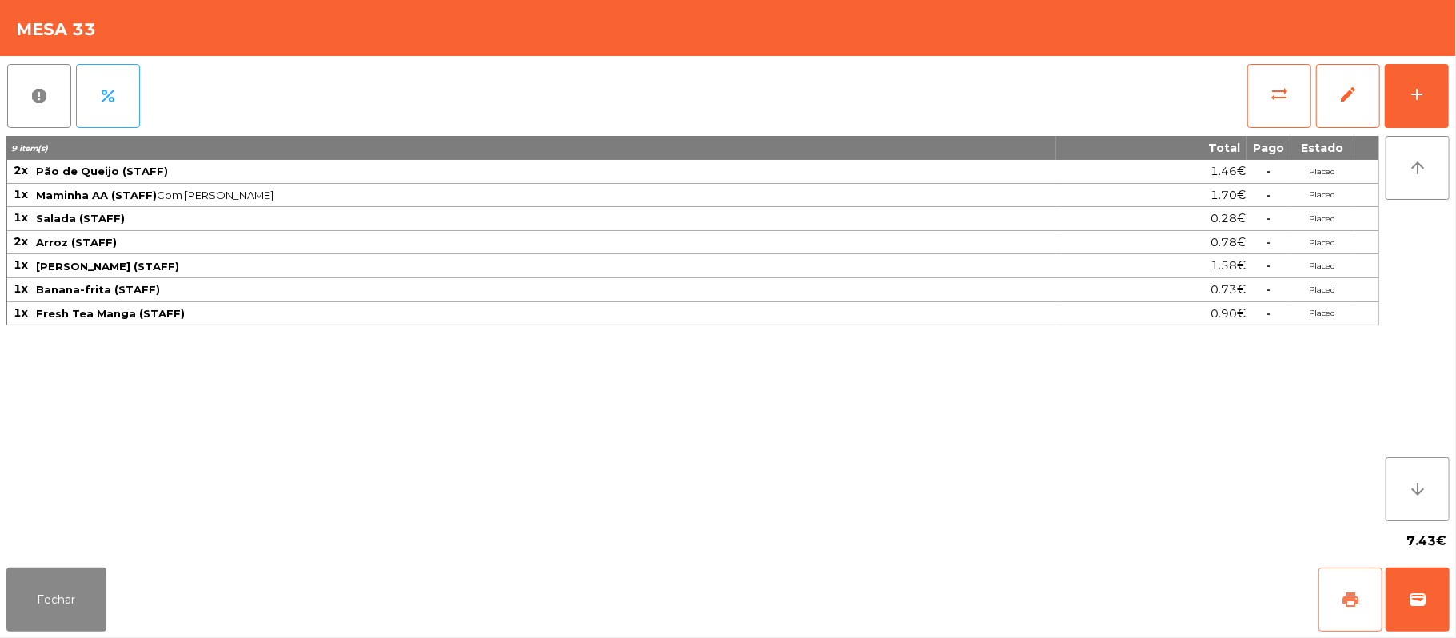
click at [1337, 604] on button "print" at bounding box center [1350, 600] width 64 height 64
click at [99, 580] on button "Fechar" at bounding box center [56, 600] width 100 height 64
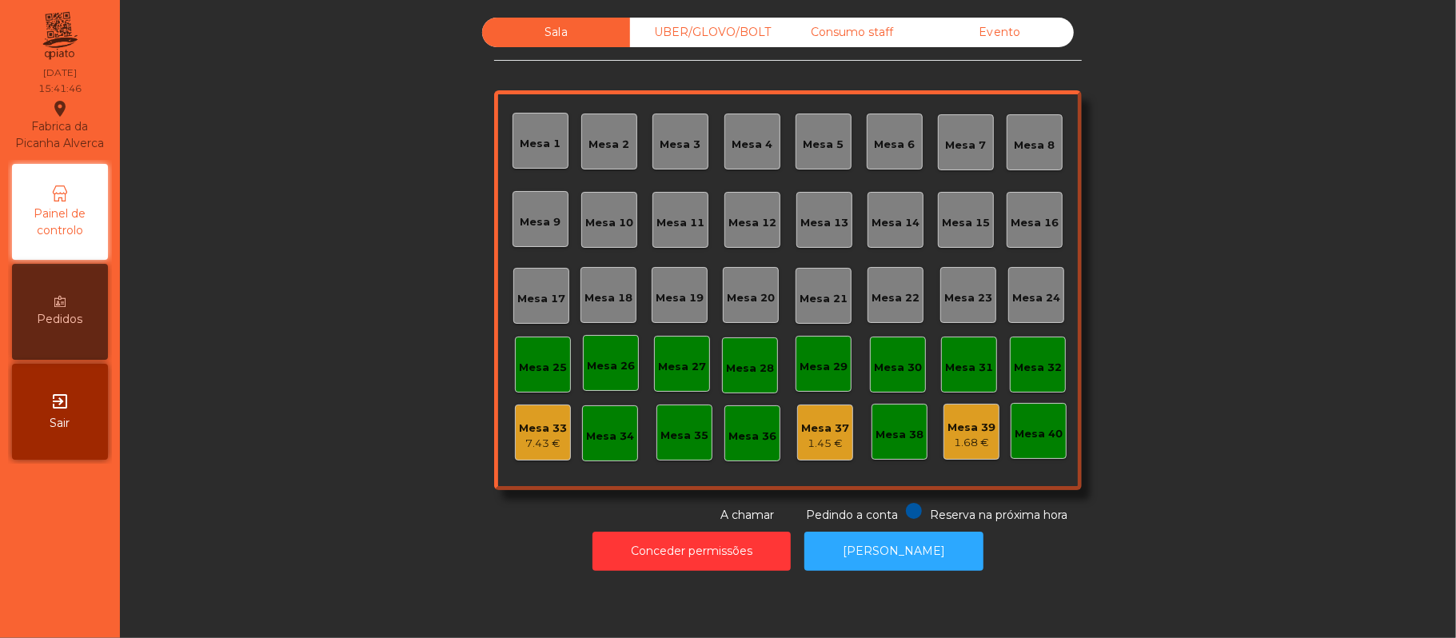
click at [522, 432] on div "Mesa 33" at bounding box center [543, 429] width 48 height 16
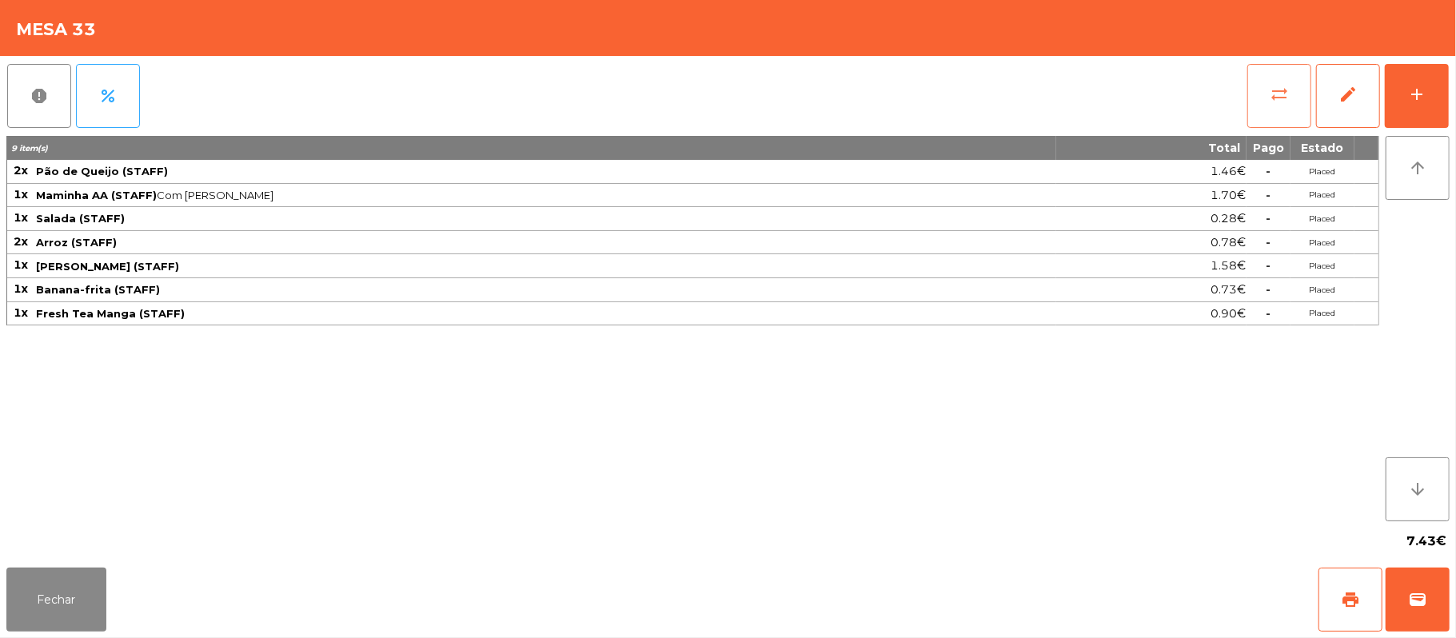
click at [1282, 86] on span "sync_alt" at bounding box center [1279, 94] width 19 height 19
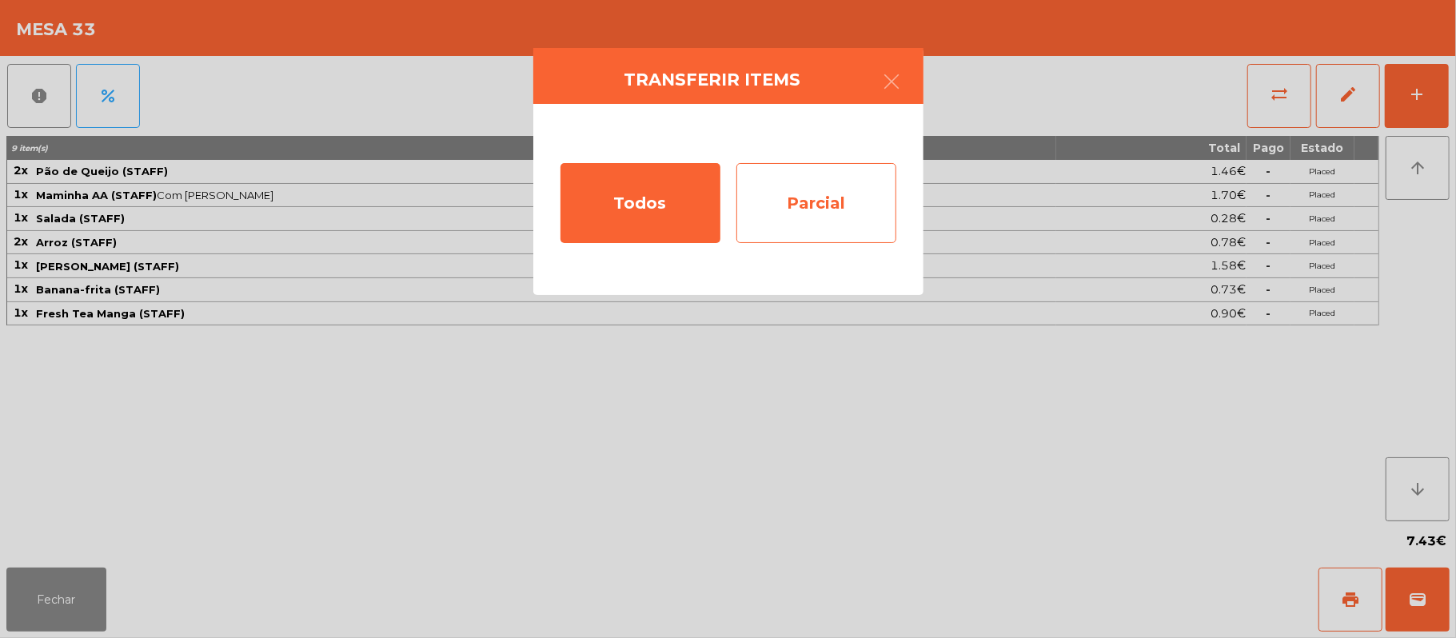
click at [784, 215] on div "Parcial" at bounding box center [816, 203] width 160 height 80
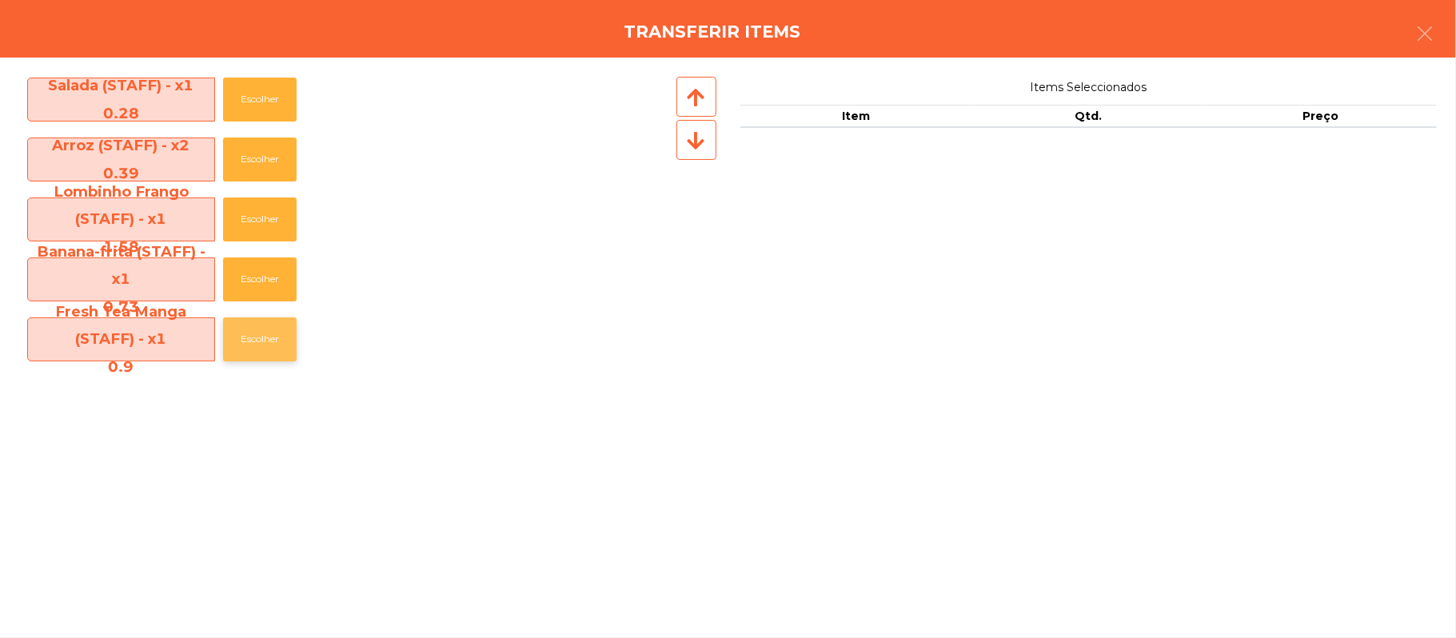
click at [282, 342] on button "Escolher" at bounding box center [260, 339] width 74 height 44
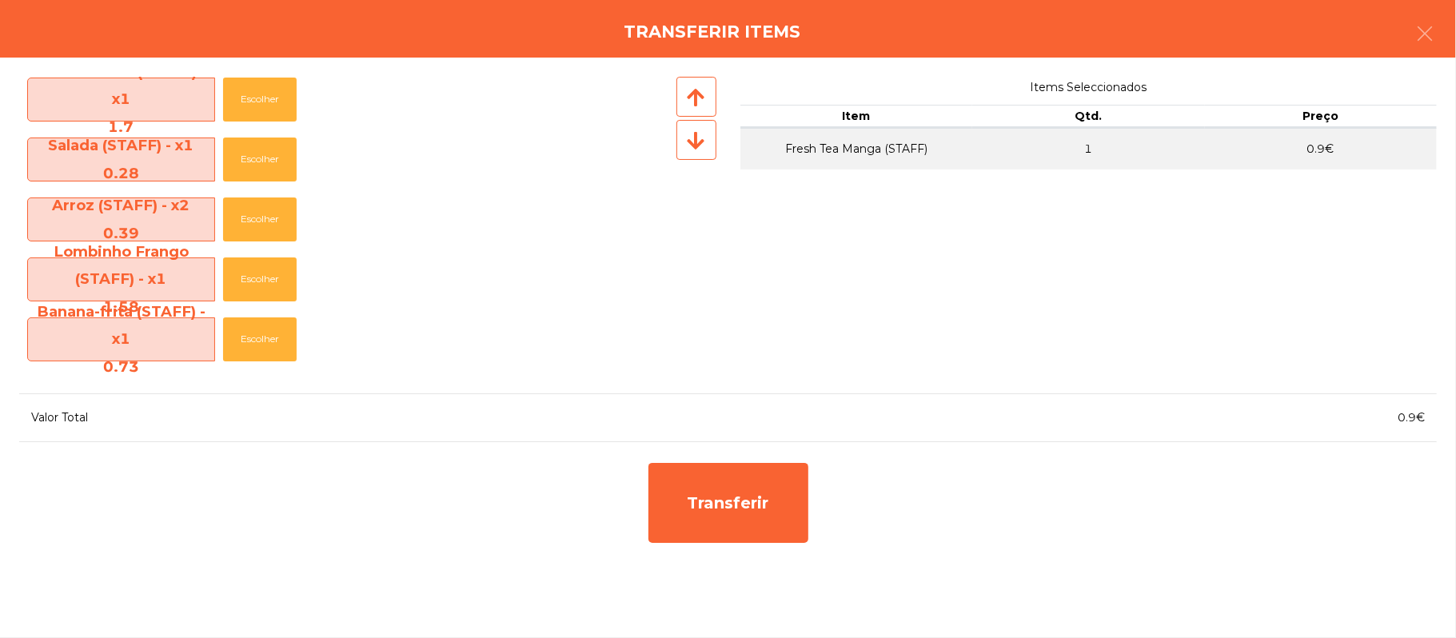
scroll to position [67, 0]
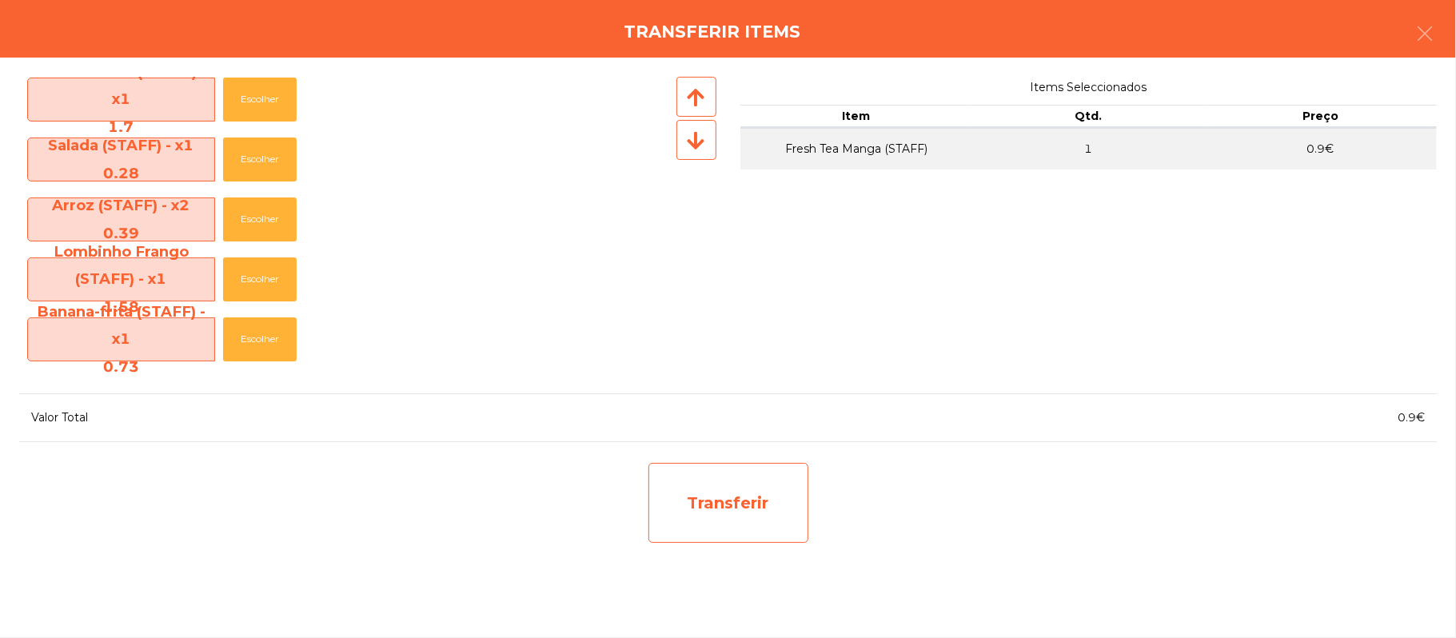
click at [723, 529] on div "Transferir" at bounding box center [728, 503] width 160 height 80
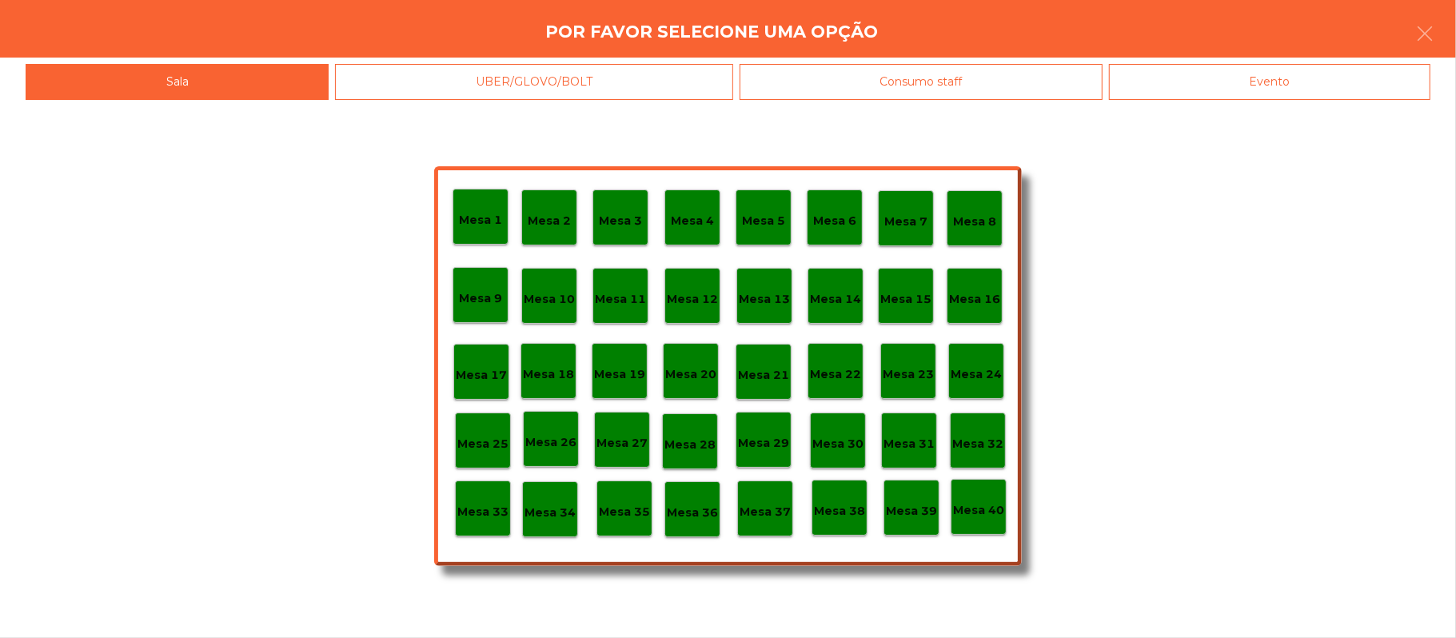
click at [772, 528] on div "Mesa 37" at bounding box center [765, 509] width 56 height 56
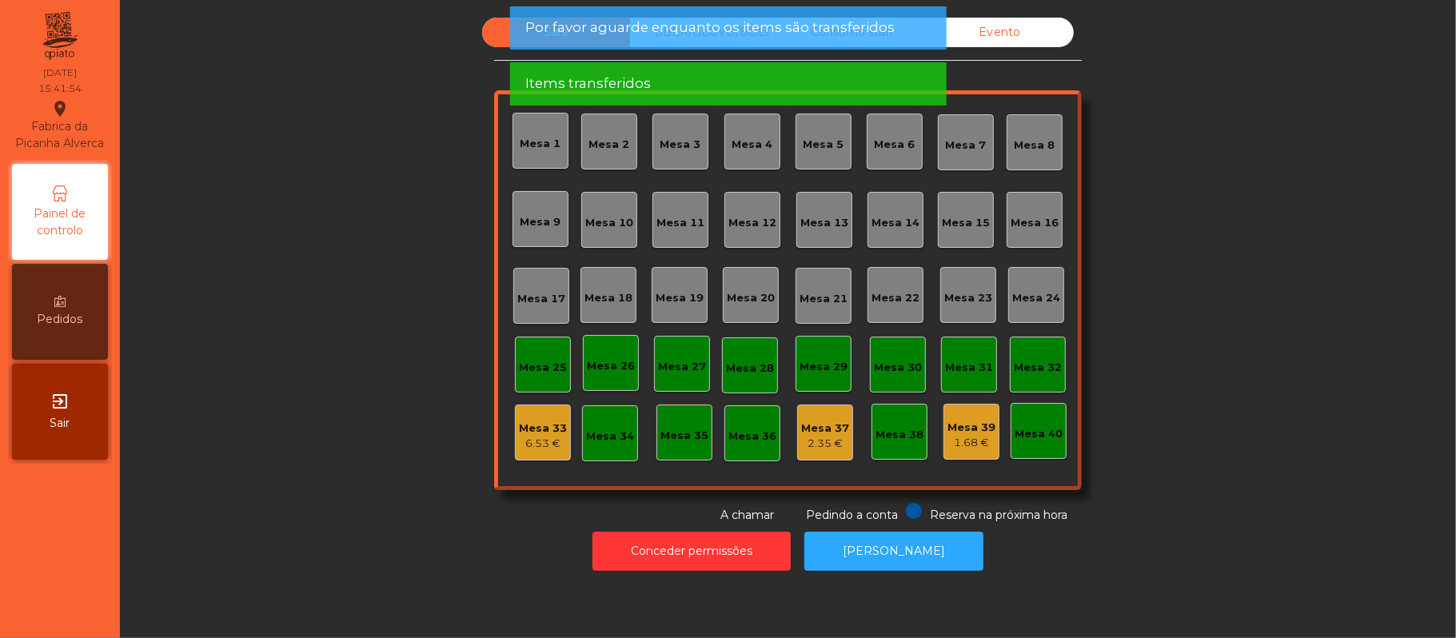
click at [553, 449] on div "6.53 €" at bounding box center [543, 444] width 48 height 16
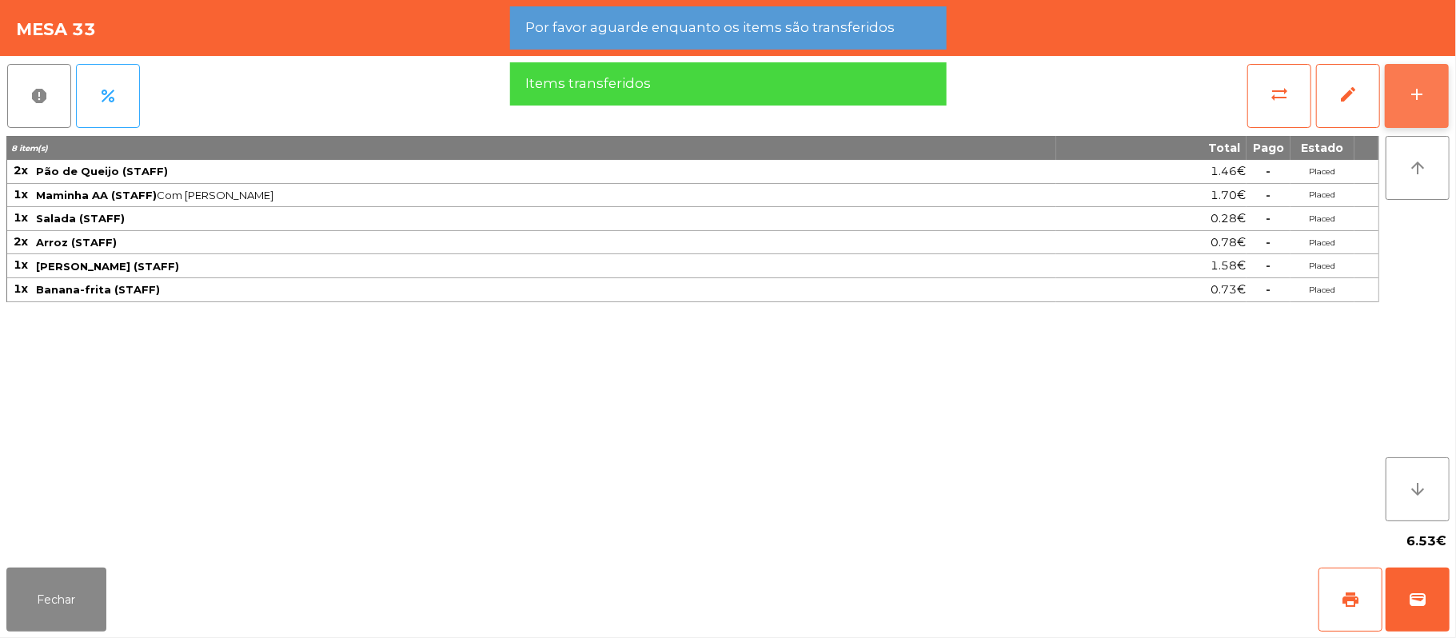
click at [1424, 72] on button "add" at bounding box center [1417, 96] width 64 height 64
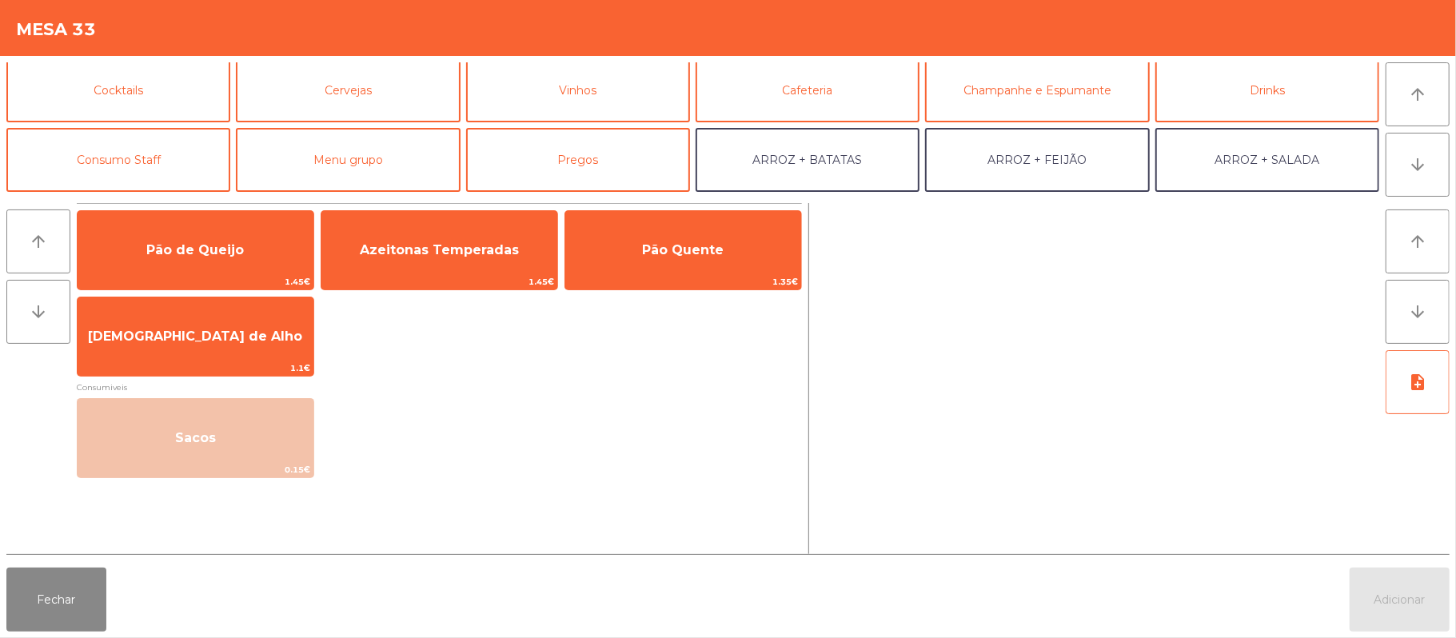
scroll to position [98, 0]
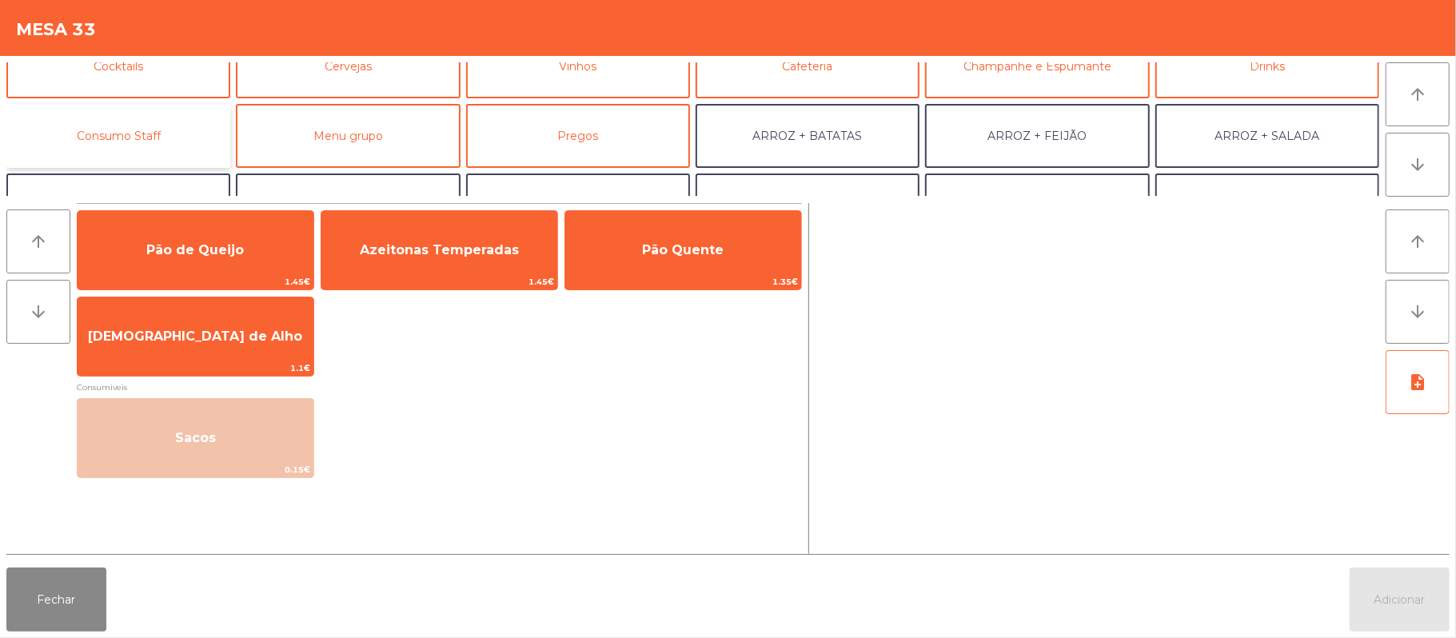
click at [173, 125] on button "Consumo Staff" at bounding box center [118, 136] width 224 height 64
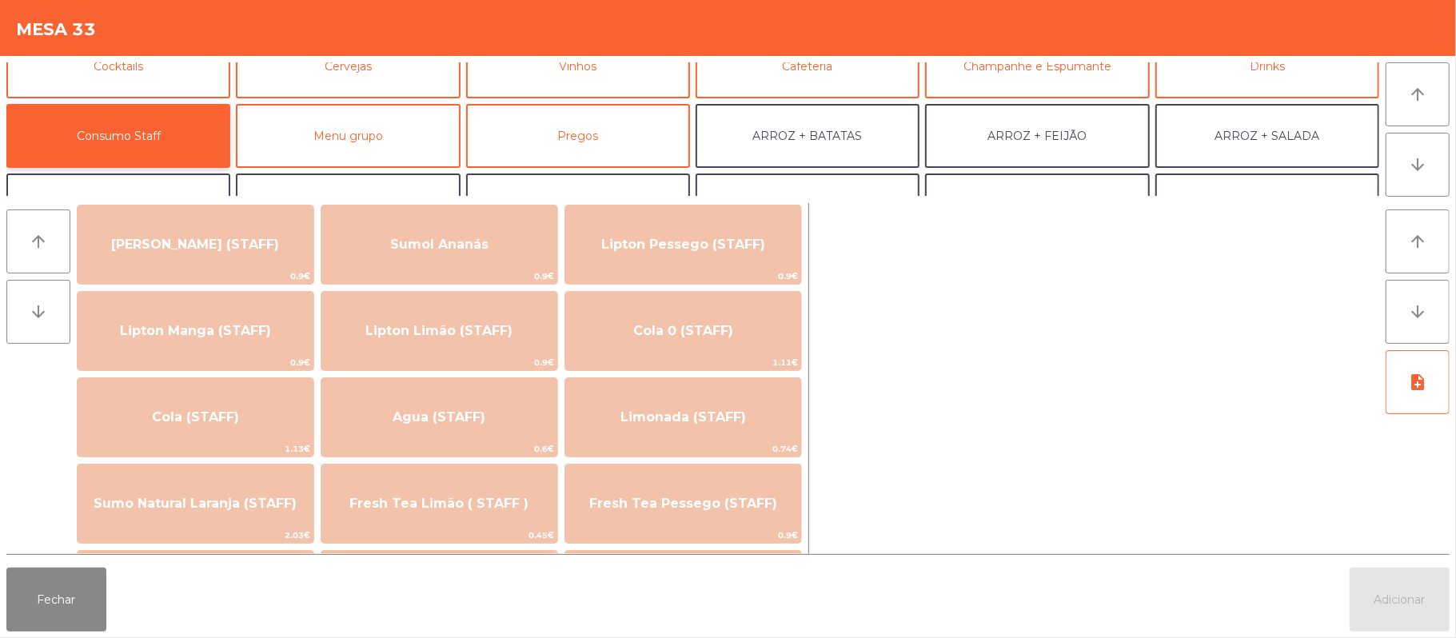
scroll to position [232, 0]
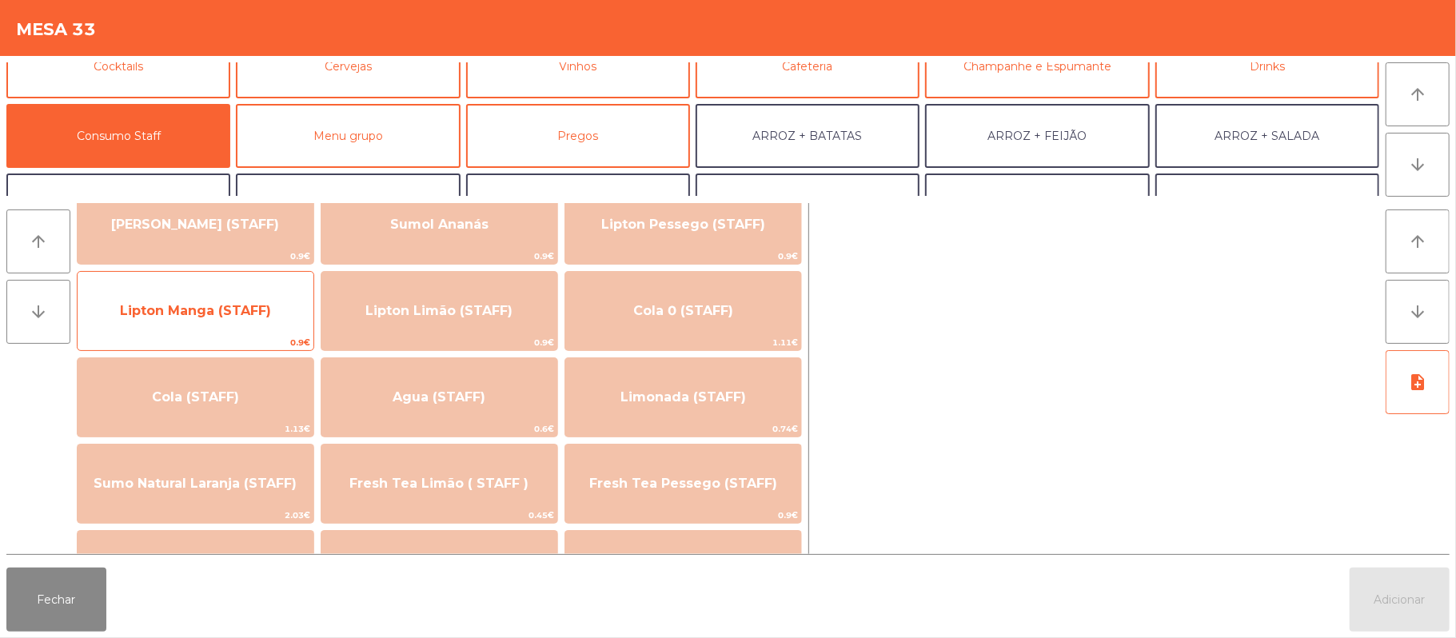
click at [241, 305] on span "Lipton Manga (STAFF)" at bounding box center [195, 310] width 151 height 15
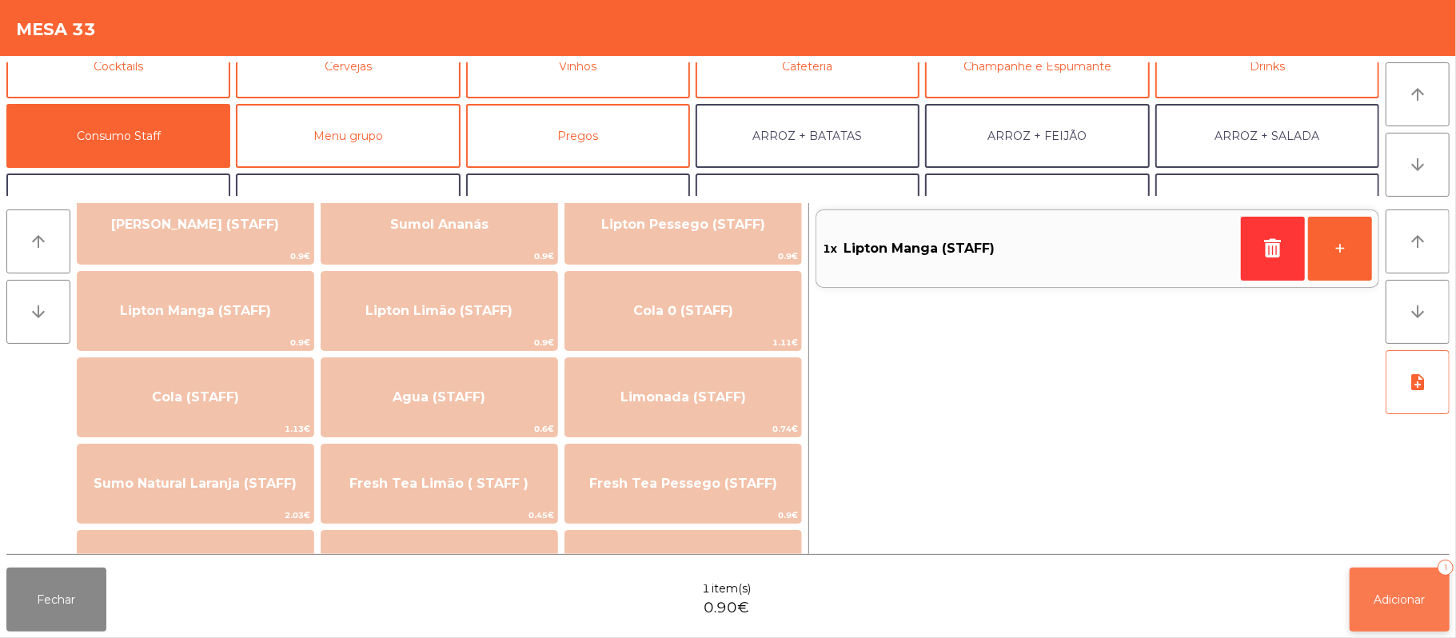
click at [1402, 628] on button "Adicionar 1" at bounding box center [1400, 600] width 100 height 64
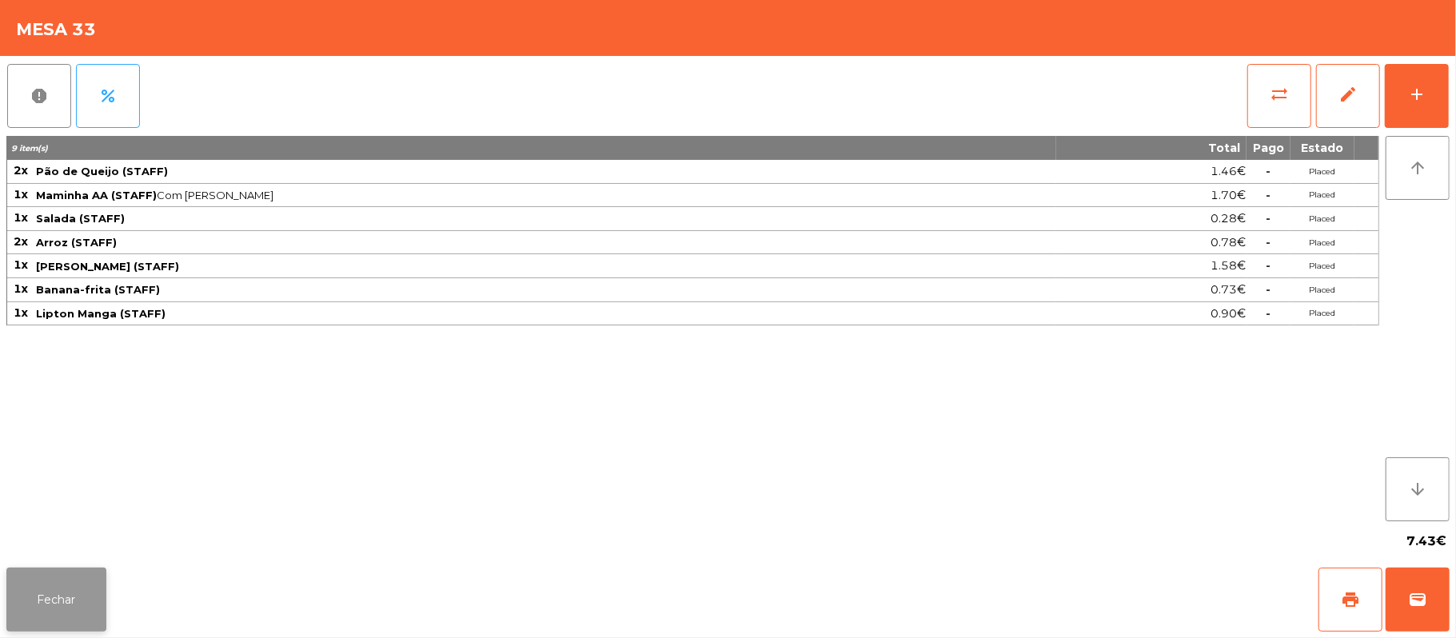
click at [18, 596] on button "Fechar" at bounding box center [56, 600] width 100 height 64
